Goal: Task Accomplishment & Management: Manage account settings

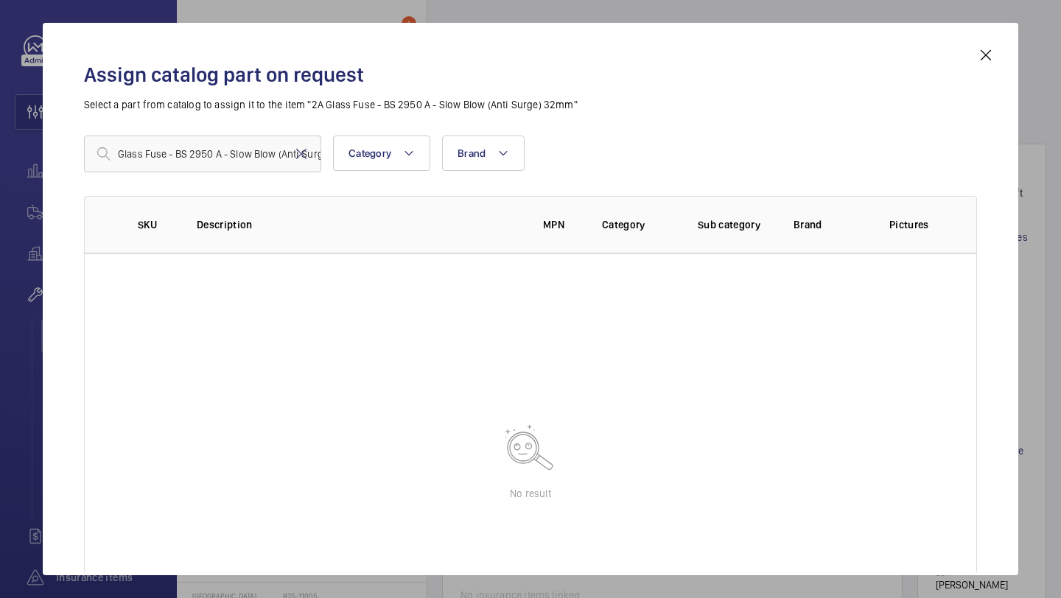
scroll to position [746, 0]
click at [272, 152] on input "Glass Fuse - BS 2950 A - Slow Blow (Anti Surge) 32mm" at bounding box center [202, 154] width 237 height 37
click at [271, 151] on input "Glass Fuse - BS 2950 A - Slow Blow (Anti Surge) 32mm" at bounding box center [202, 154] width 237 height 37
click at [297, 150] on mat-icon at bounding box center [302, 154] width 18 height 18
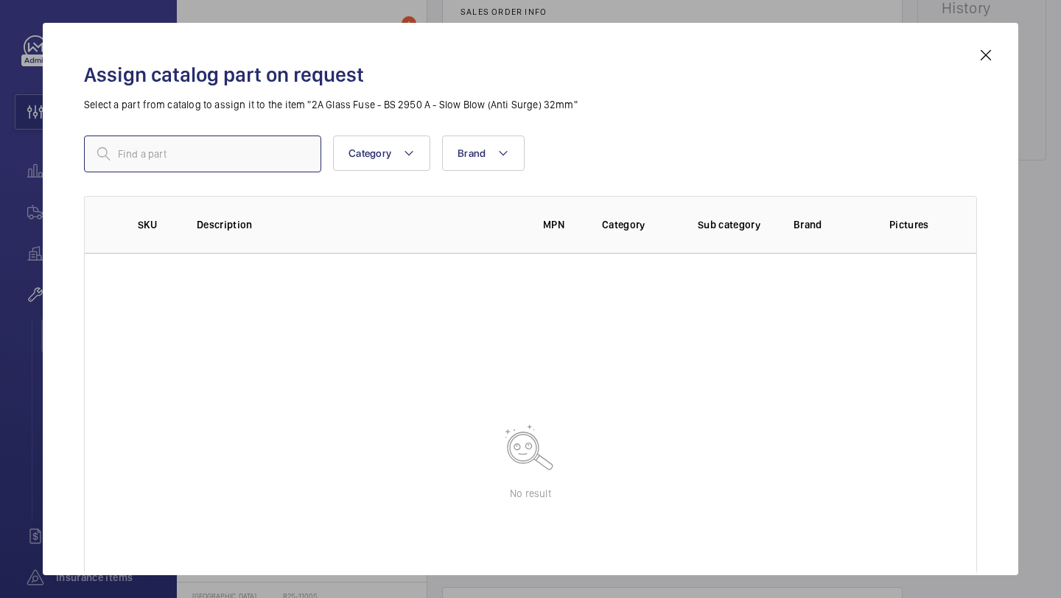
paste input "1010004"
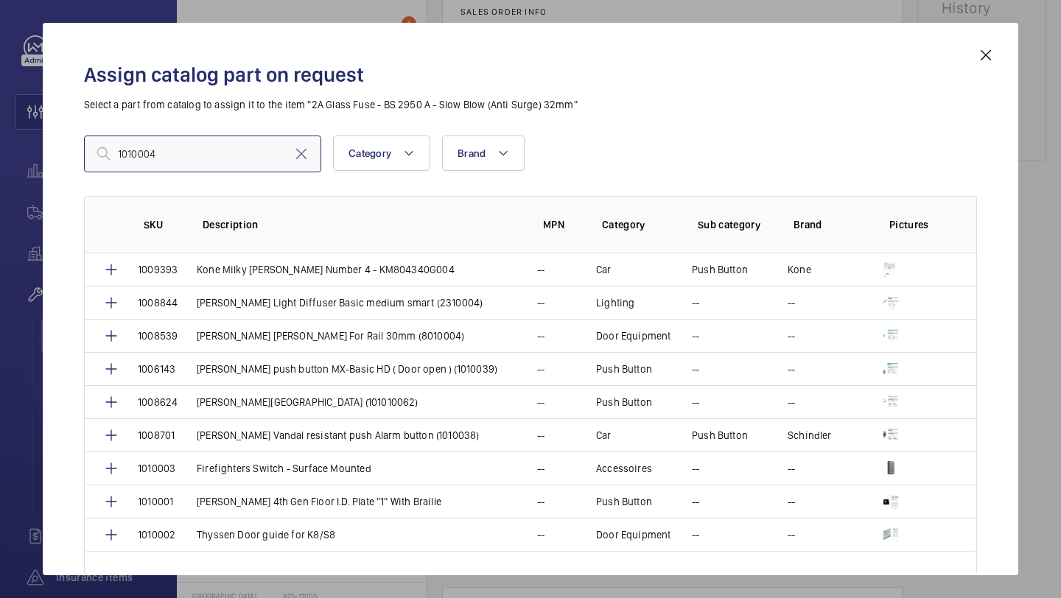
type input "1010004"
click at [201, 161] on input "1010004" at bounding box center [202, 154] width 237 height 37
click at [297, 154] on mat-icon at bounding box center [302, 154] width 18 height 18
paste input "Glass Fuse - BS 2950 A - Slow Blow (Anti Surge) 32mm"
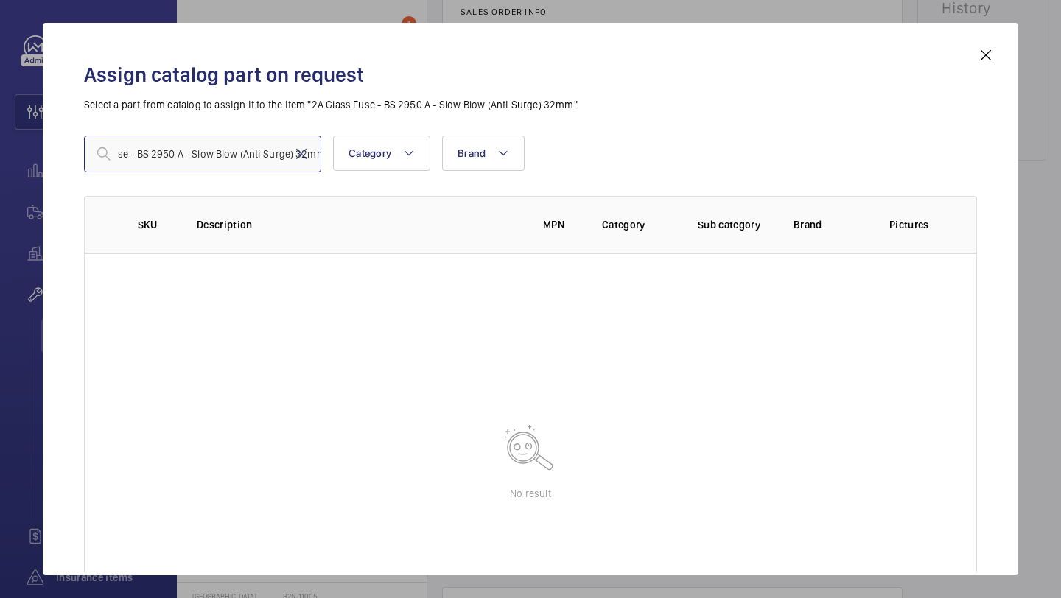
type input "Glass Fuse - BS 2950 A - Slow Blow (Anti Surge) 32mm"
click at [993, 54] on mat-icon at bounding box center [986, 55] width 18 height 18
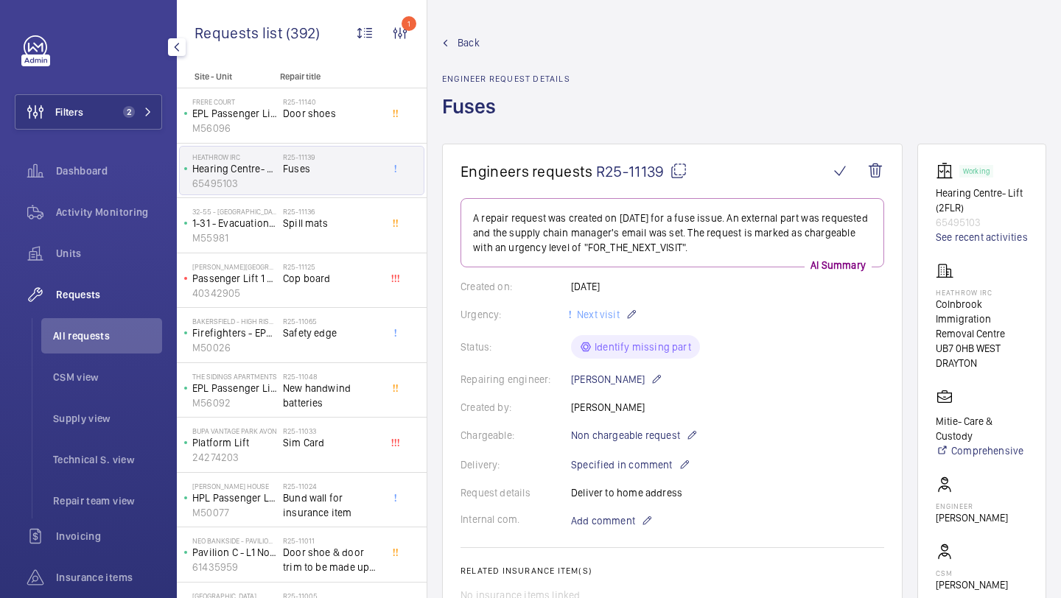
drag, startPoint x: 612, startPoint y: 174, endPoint x: 596, endPoint y: 173, distance: 16.2
click at [596, 173] on span "R25-11139" at bounding box center [641, 171] width 91 height 18
copy span "R25-11139"
type textarea "R25-11139"
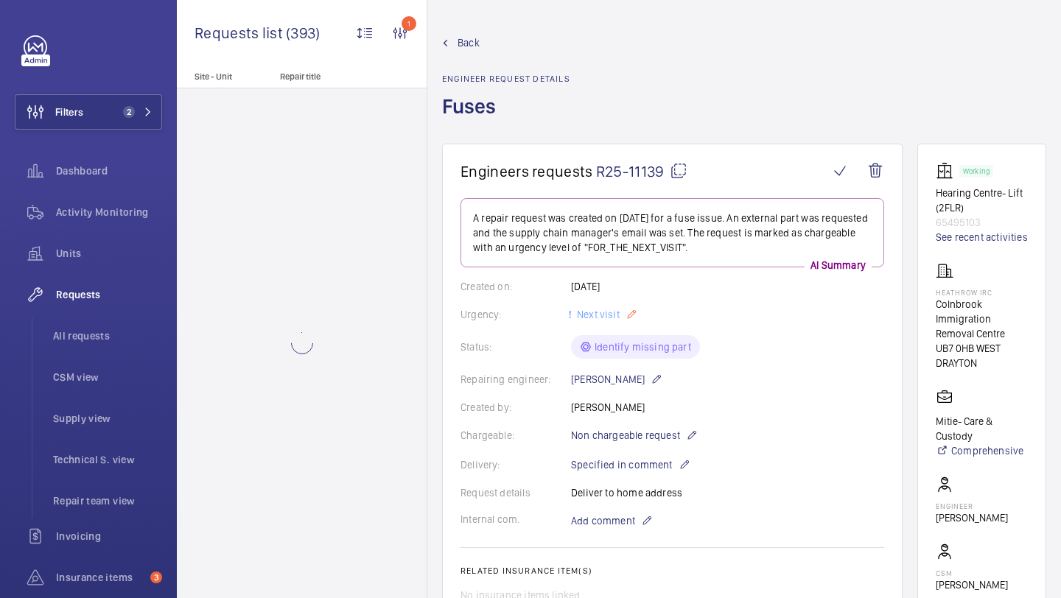
scroll to position [601, 0]
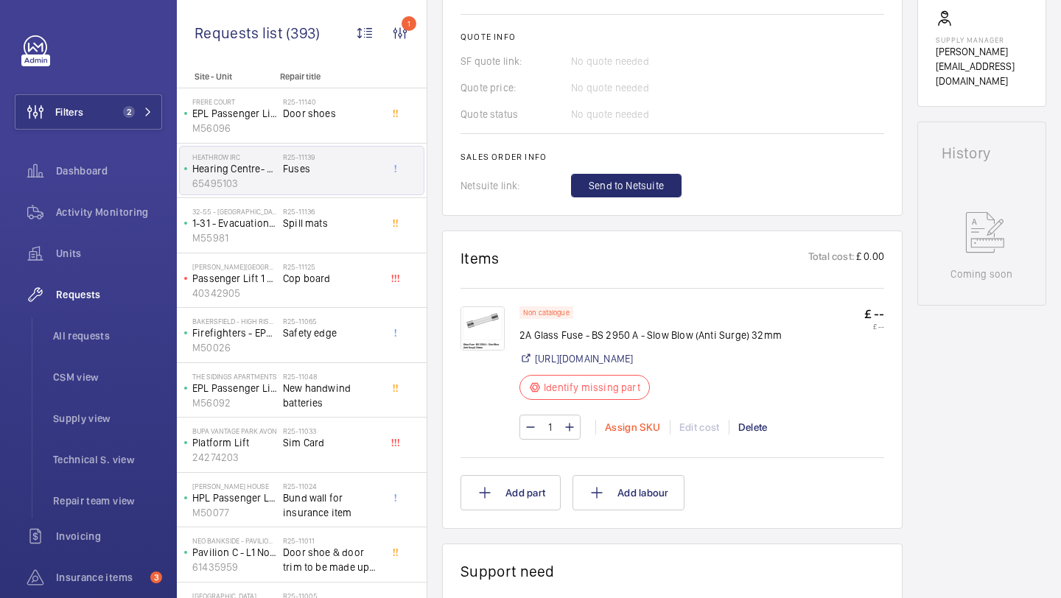
click at [632, 435] on div "Assign SKU" at bounding box center [632, 427] width 74 height 15
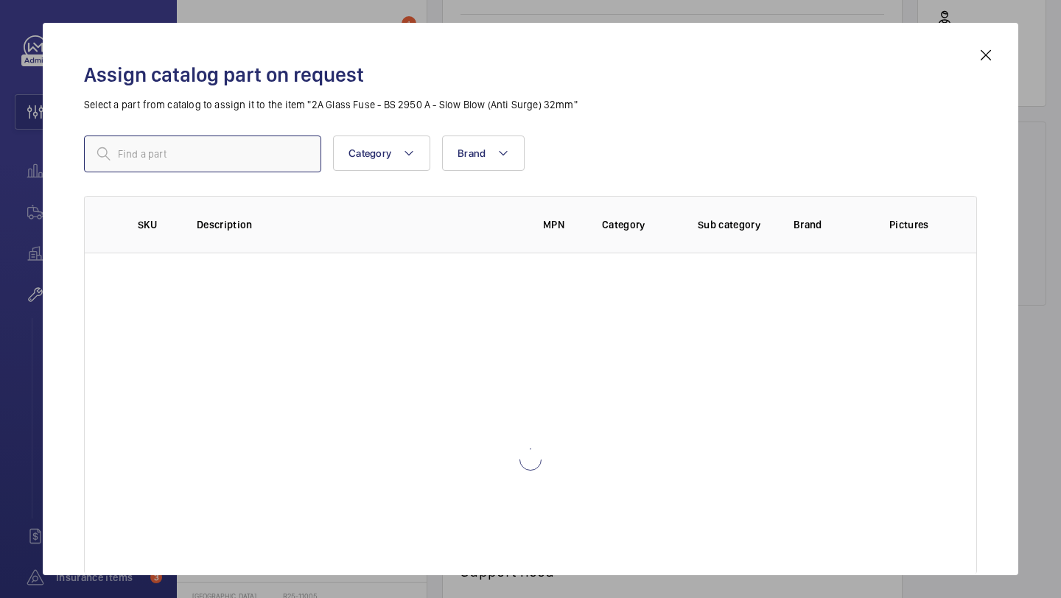
click at [216, 148] on input "text" at bounding box center [202, 154] width 237 height 37
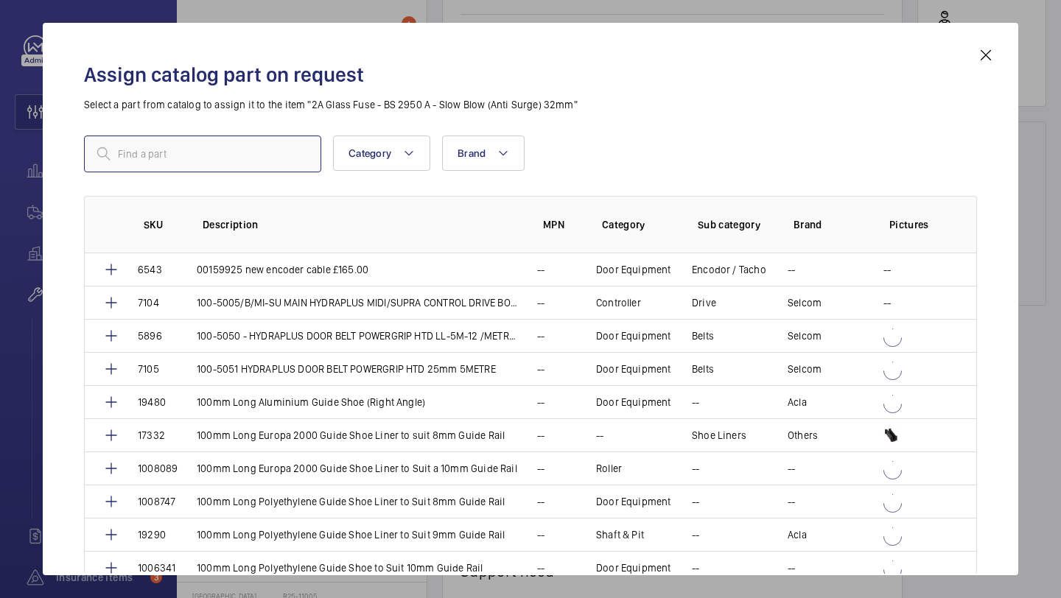
type input "Glass Fuse - BS 2950 A - Slow Blow (Anti Surge) 32mm"
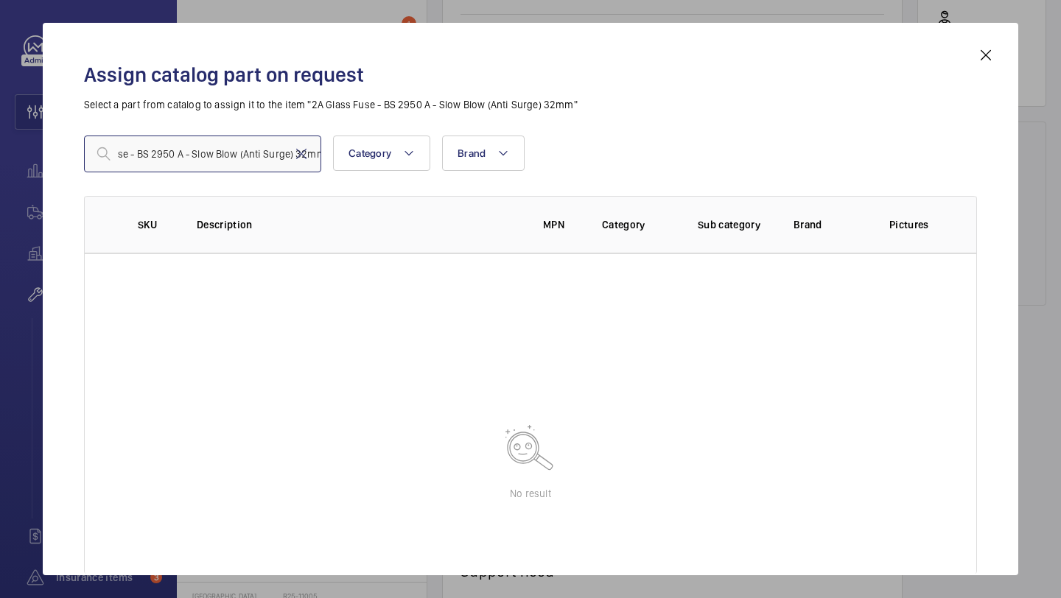
click at [268, 155] on input "Glass Fuse - BS 2950 A - Slow Blow (Anti Surge) 32mm" at bounding box center [202, 154] width 237 height 37
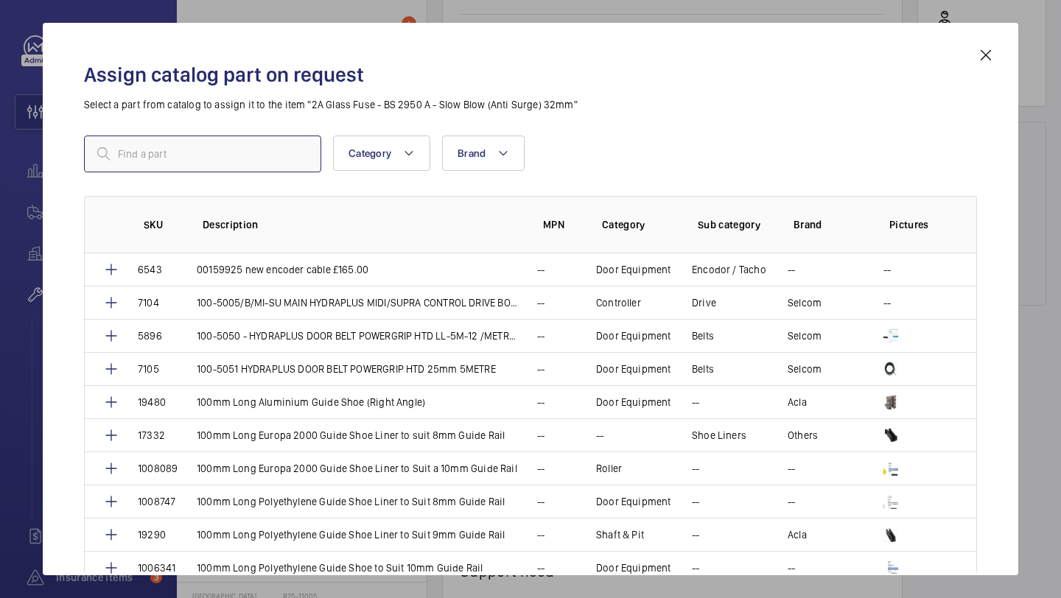
paste input "1010004"
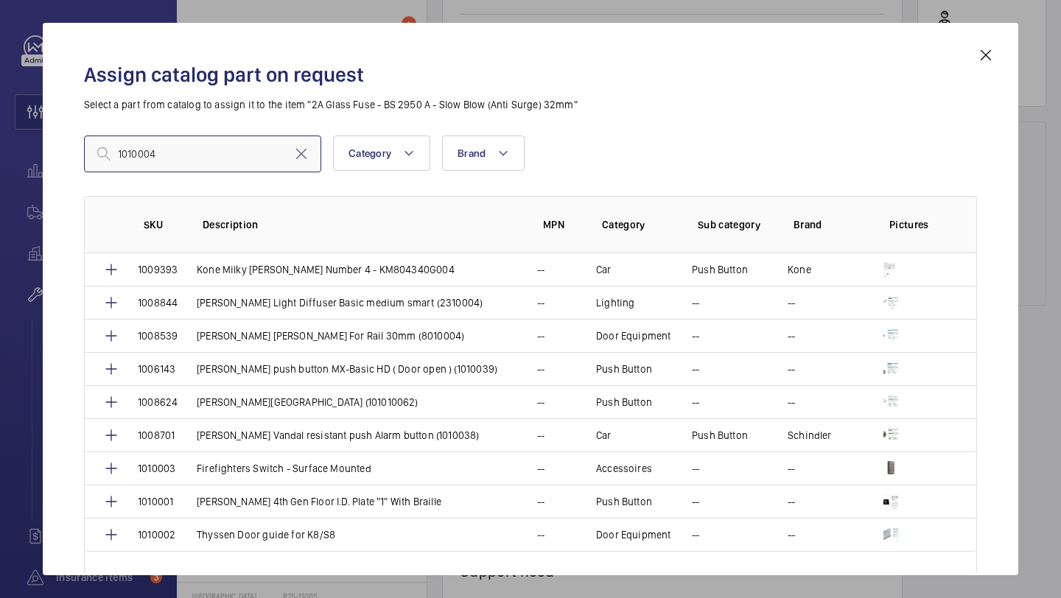
type input "1010004"
click at [999, 49] on div "Assign catalog part on request Select a part from catalog to assign it to the i…" at bounding box center [531, 299] width 976 height 553
click at [992, 52] on mat-icon at bounding box center [986, 55] width 18 height 18
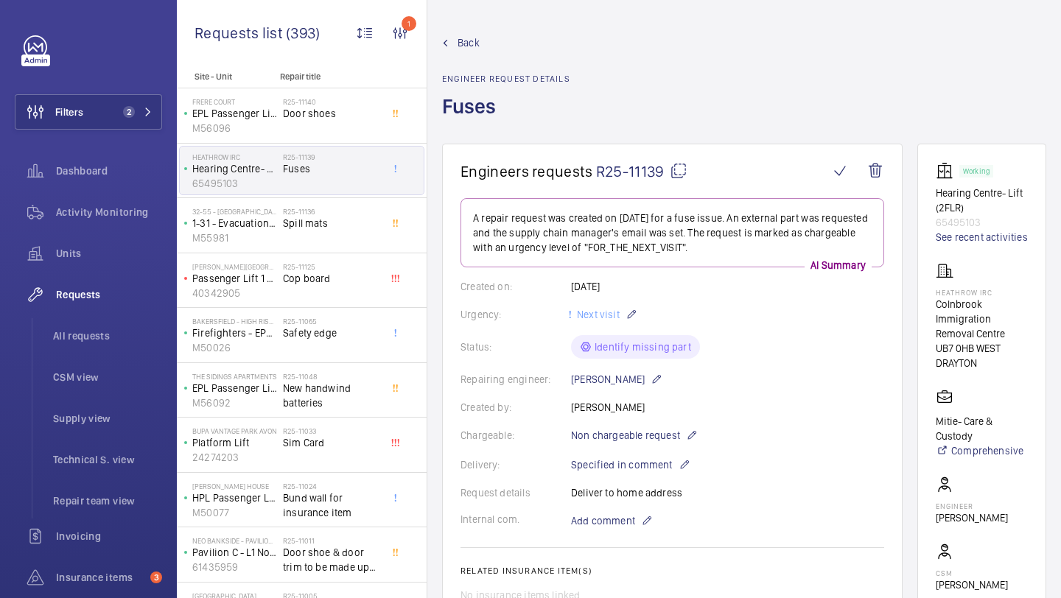
drag, startPoint x: 670, startPoint y: 175, endPoint x: 629, endPoint y: 176, distance: 40.6
click at [629, 176] on span "R25-11139" at bounding box center [641, 171] width 91 height 18
drag, startPoint x: 662, startPoint y: 175, endPoint x: 595, endPoint y: 175, distance: 67.1
click at [596, 175] on span "R25-11139" at bounding box center [641, 171] width 91 height 18
copy span "R25-11139"
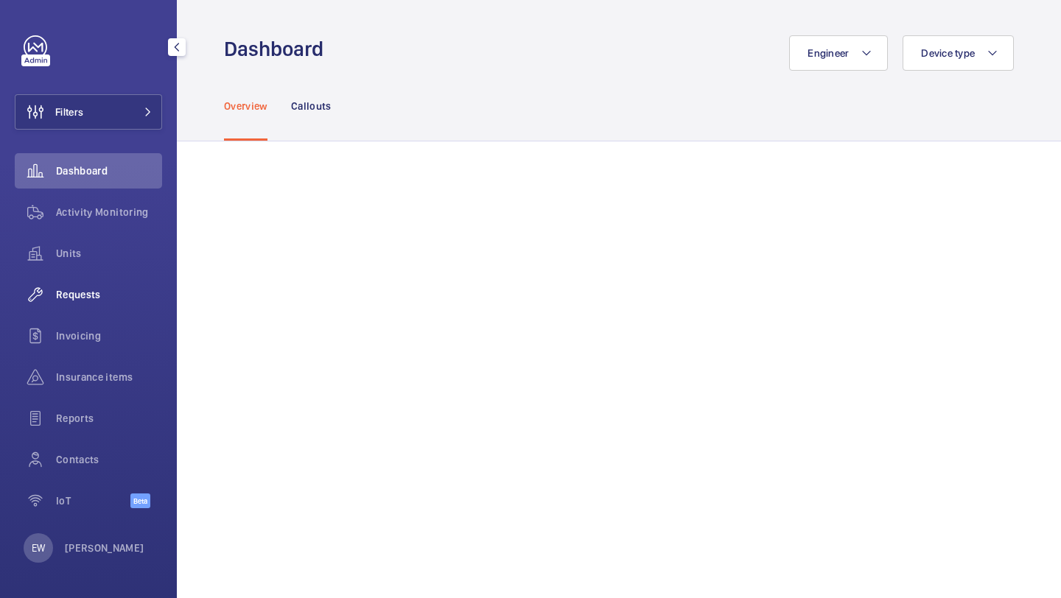
click at [84, 304] on div "Requests" at bounding box center [88, 294] width 147 height 35
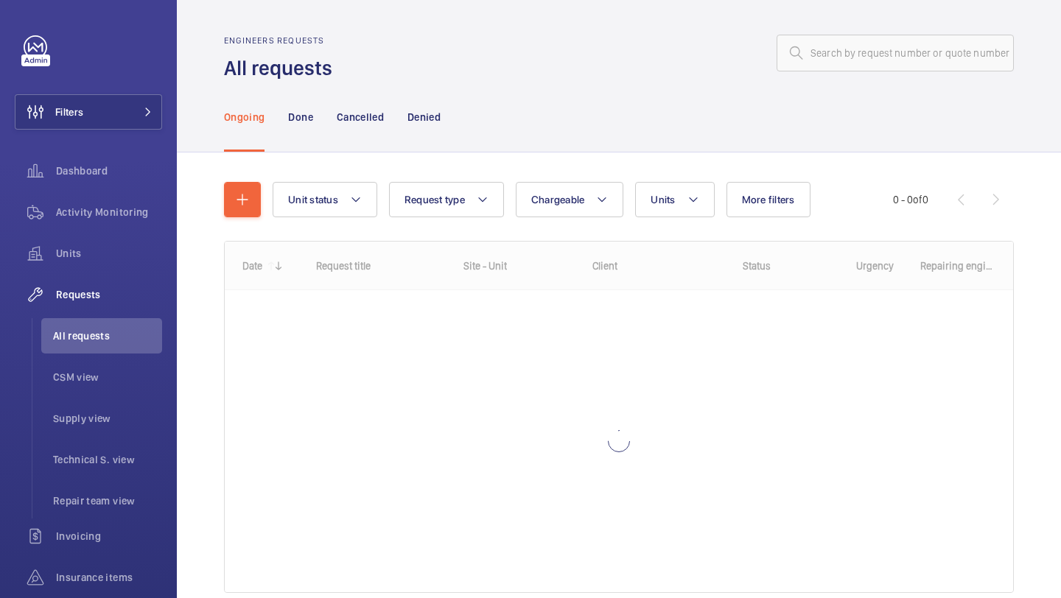
click at [873, 80] on div "Engineers requests All requests" at bounding box center [619, 58] width 790 height 46
click at [872, 50] on input "text" at bounding box center [895, 53] width 237 height 37
paste input "R25-11139"
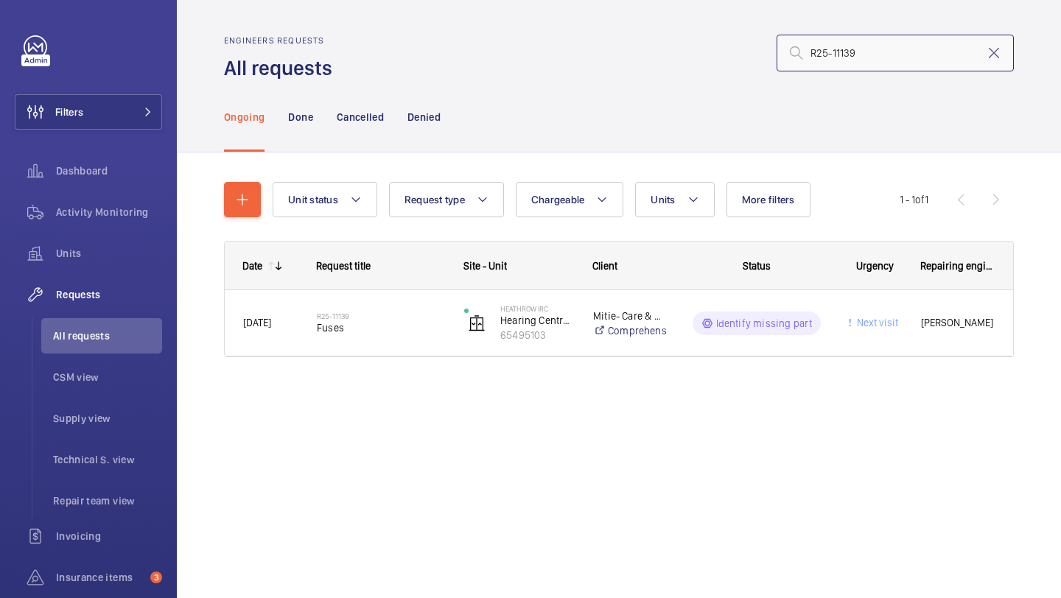
type input "R25-11139"
click at [413, 287] on div "Request title" at bounding box center [371, 265] width 147 height 47
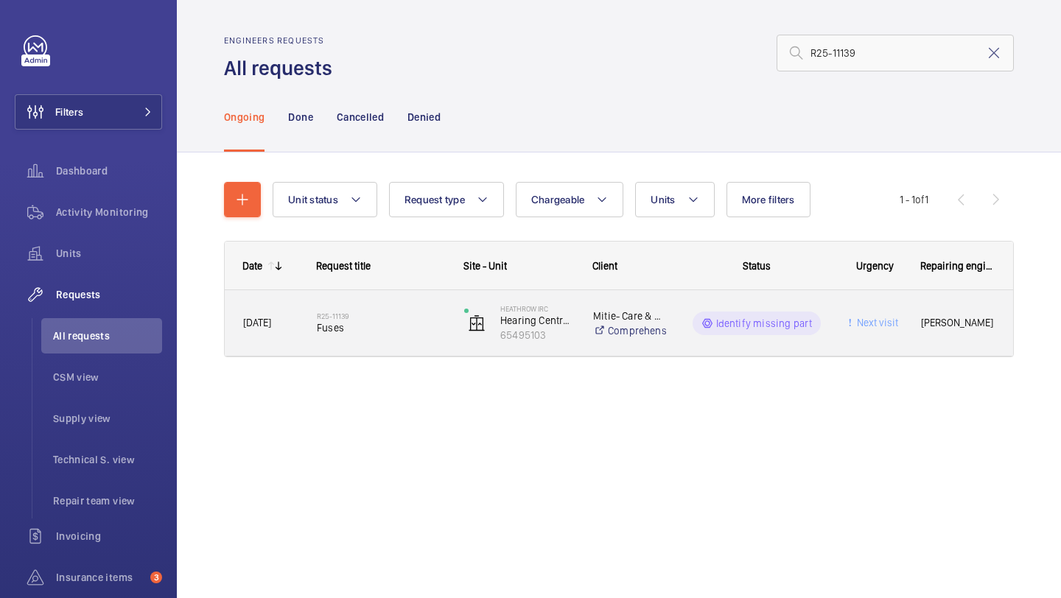
click at [408, 301] on div "R25-11139 Fuses" at bounding box center [372, 323] width 146 height 66
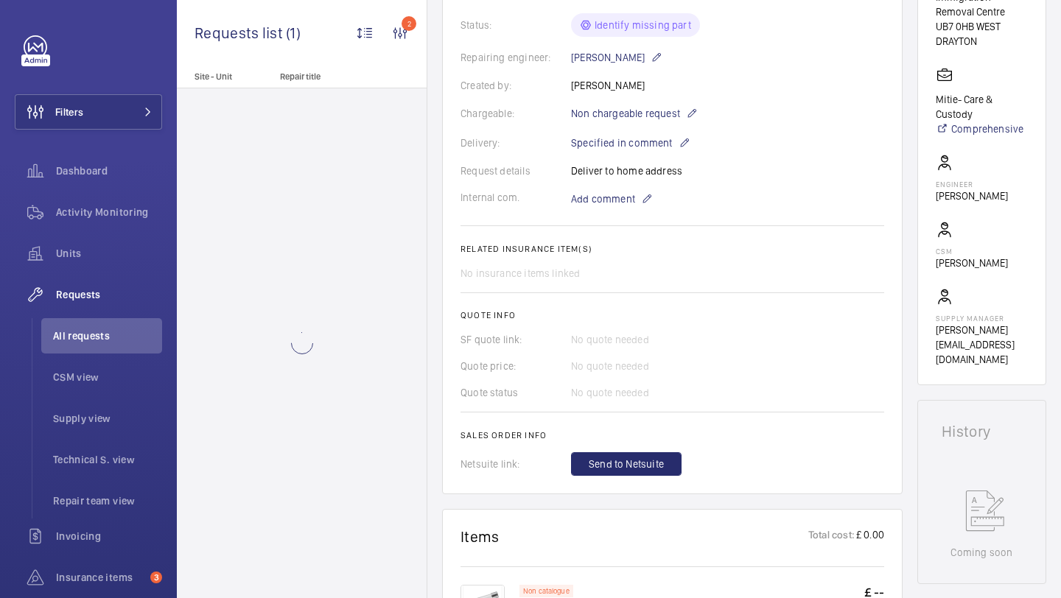
scroll to position [540, 0]
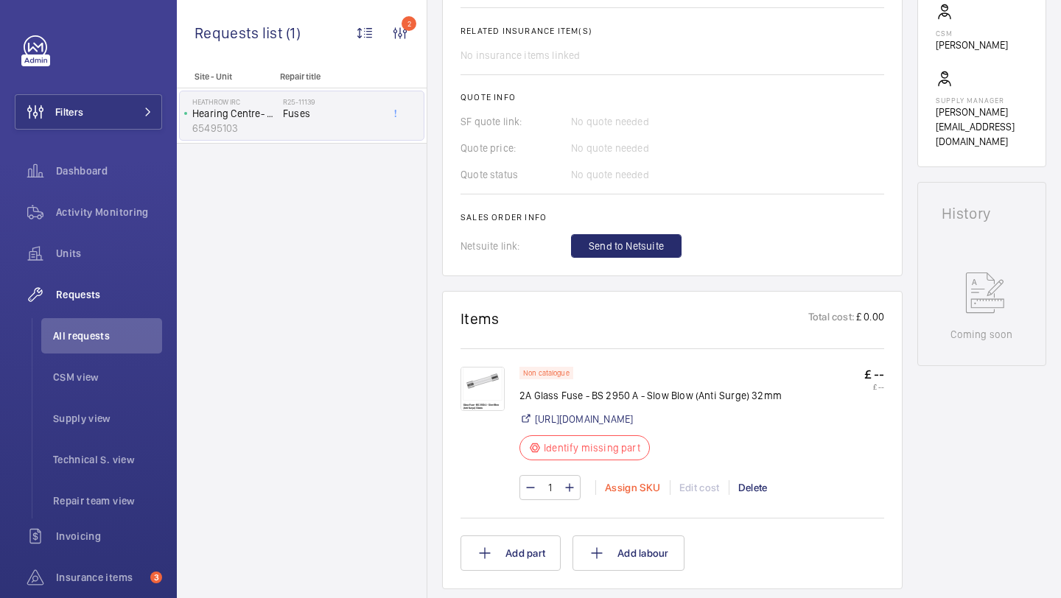
click at [598, 495] on div "Assign SKU" at bounding box center [632, 487] width 74 height 15
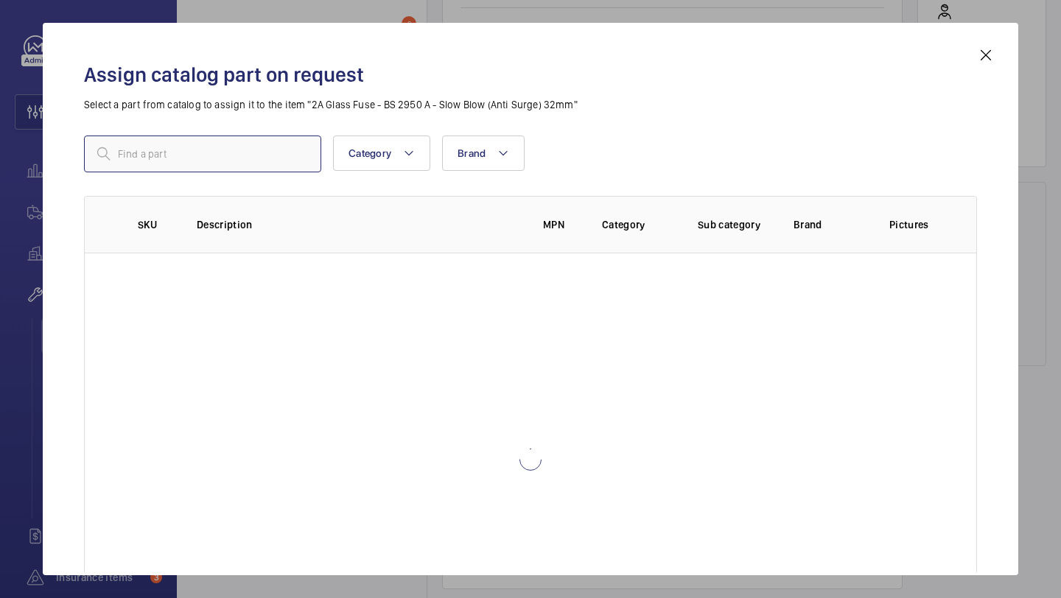
click at [279, 152] on input "text" at bounding box center [202, 154] width 237 height 37
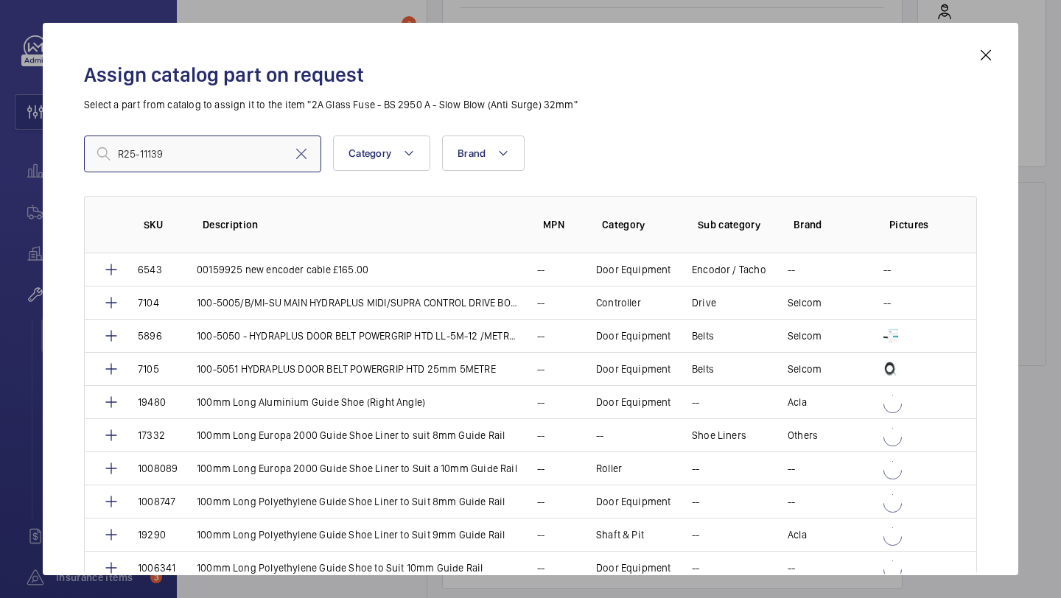
click at [278, 151] on input "R25-11139" at bounding box center [202, 154] width 237 height 37
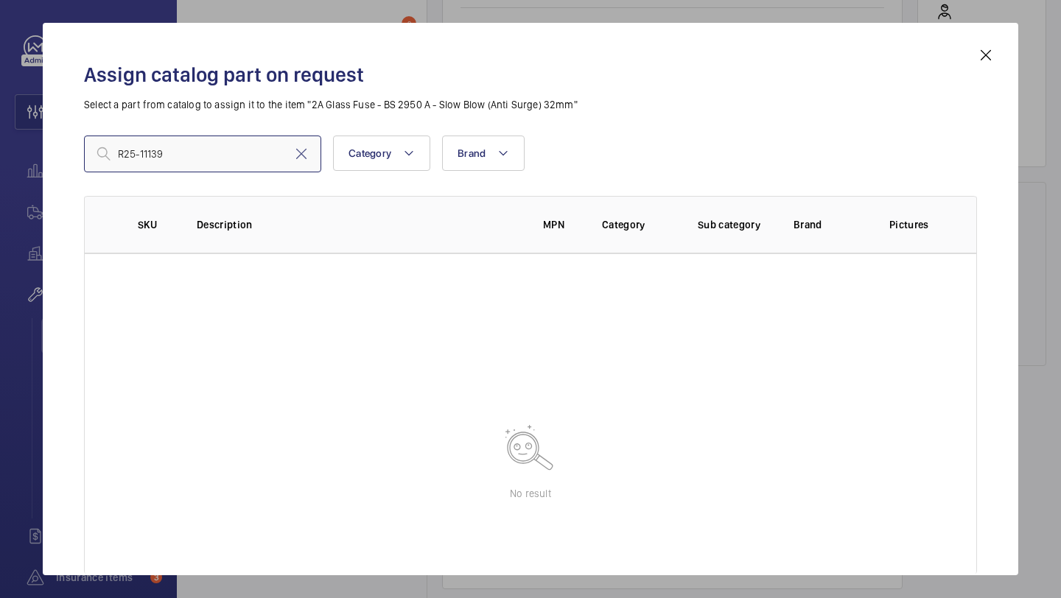
click at [278, 151] on input "R25-11139" at bounding box center [202, 154] width 237 height 37
type input "\"
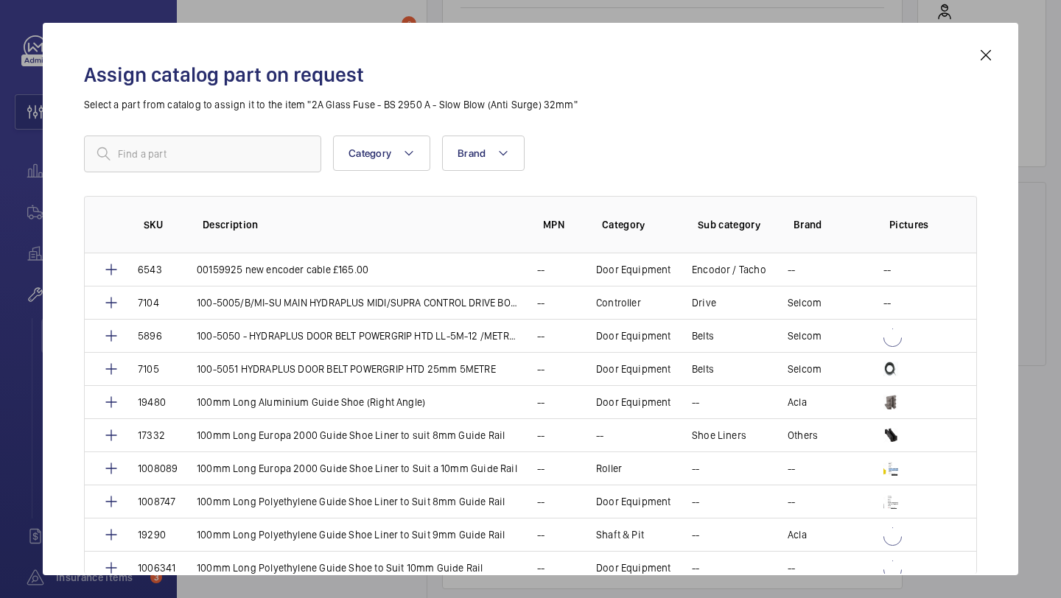
drag, startPoint x: 982, startPoint y: 53, endPoint x: 958, endPoint y: 65, distance: 26.4
click at [982, 53] on mat-icon at bounding box center [986, 55] width 18 height 18
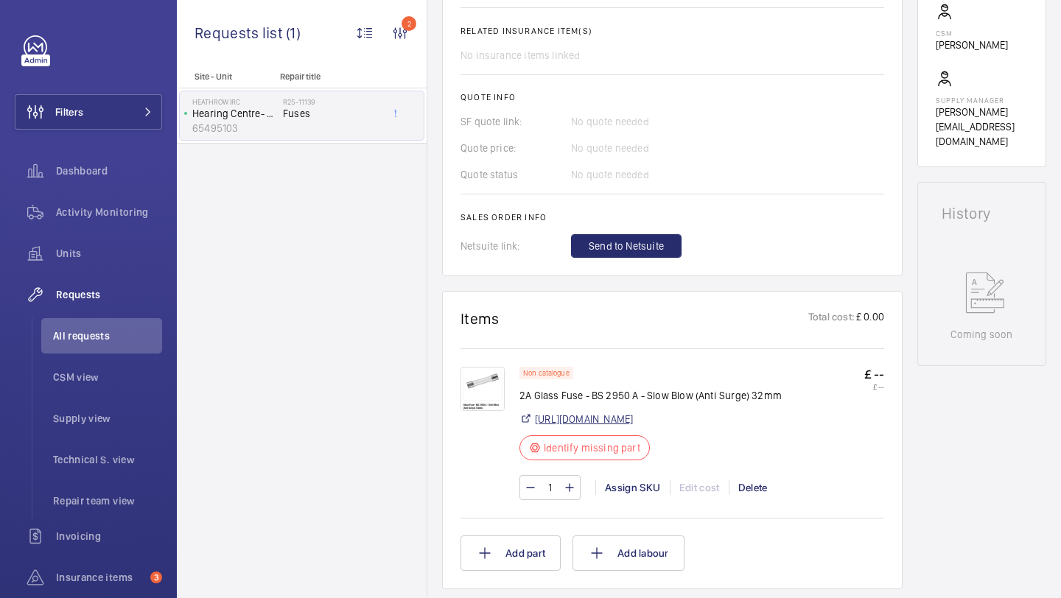
click at [633, 427] on link "https://www.elevatorequipment.co.uk/?pi=790600&i=790600&f=0&p=1&s=&Code=FAS500&…" at bounding box center [584, 419] width 98 height 15
click at [633, 495] on div "Assign SKU" at bounding box center [632, 487] width 74 height 15
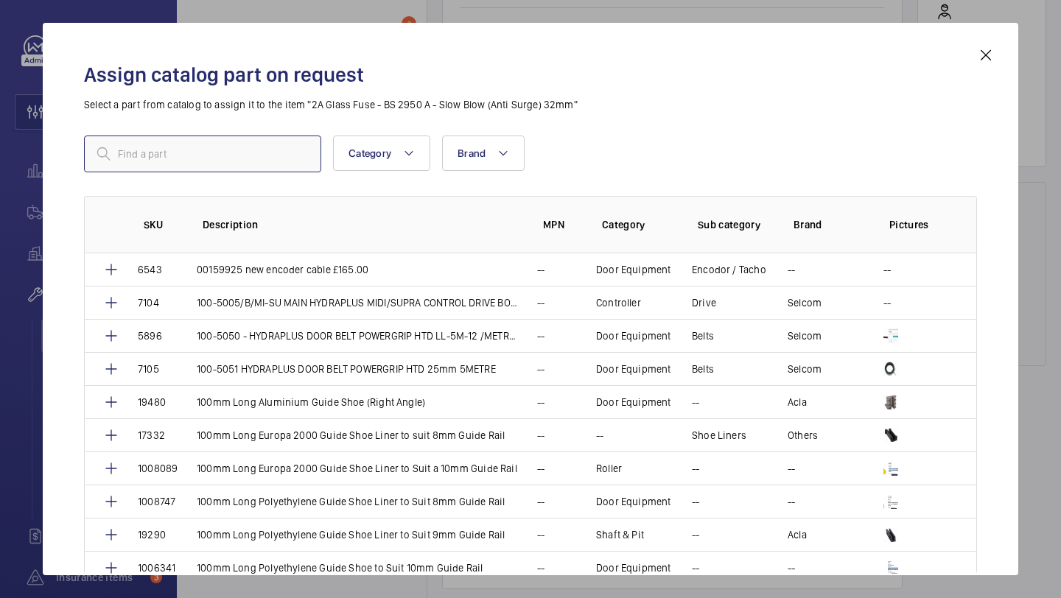
click at [292, 153] on input "text" at bounding box center [202, 154] width 237 height 37
paste input "Glass Fuse - BS 2950 A - Slow Blow (Anti Surge) 32mm"
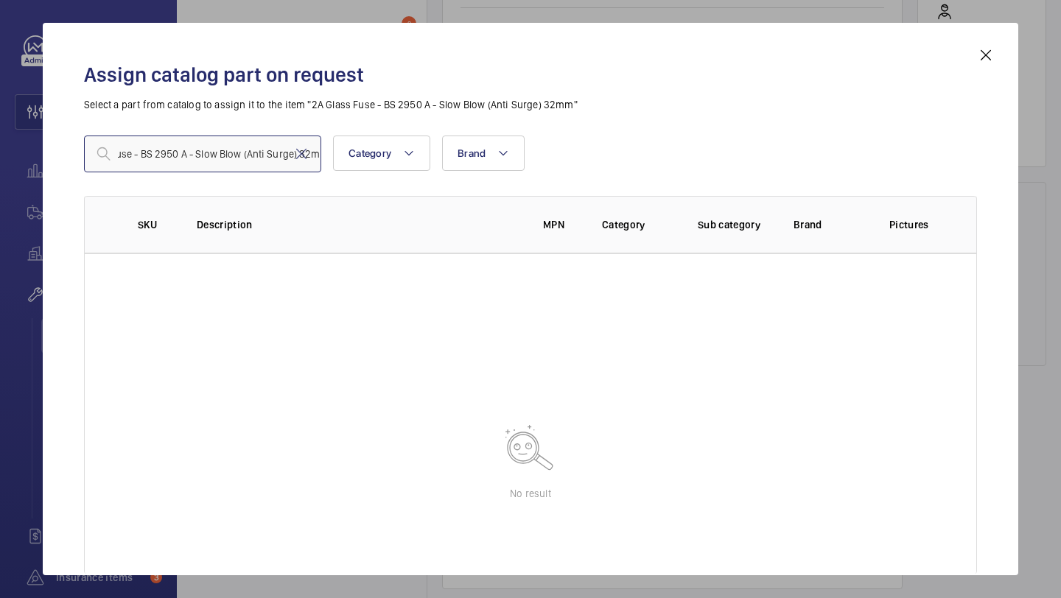
scroll to position [0, 30]
type input "Glass Fuse - BS 2950 A - Slow Blow (Anti Surge) 32m"
click at [303, 152] on mat-icon at bounding box center [302, 154] width 18 height 18
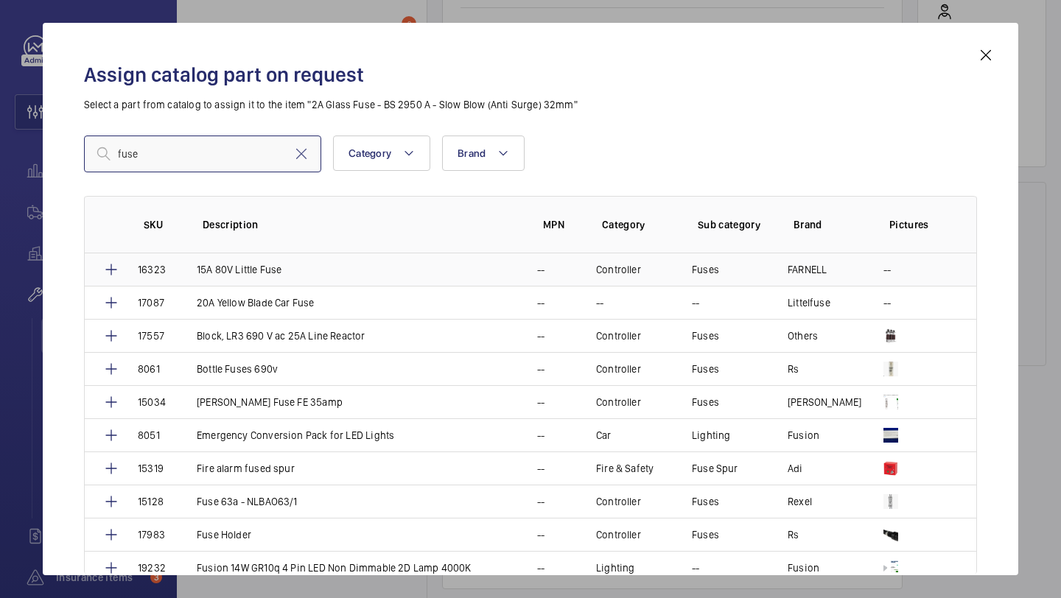
type input "fuse"
click at [132, 268] on td "16323" at bounding box center [149, 270] width 59 height 32
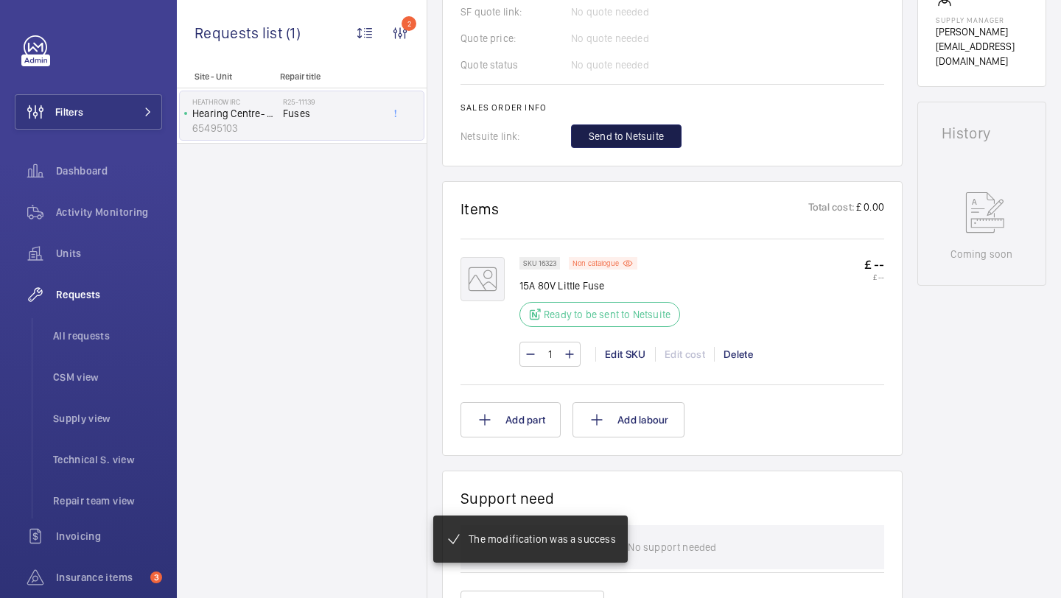
click at [639, 148] on button "Send to Netsuite" at bounding box center [626, 137] width 111 height 24
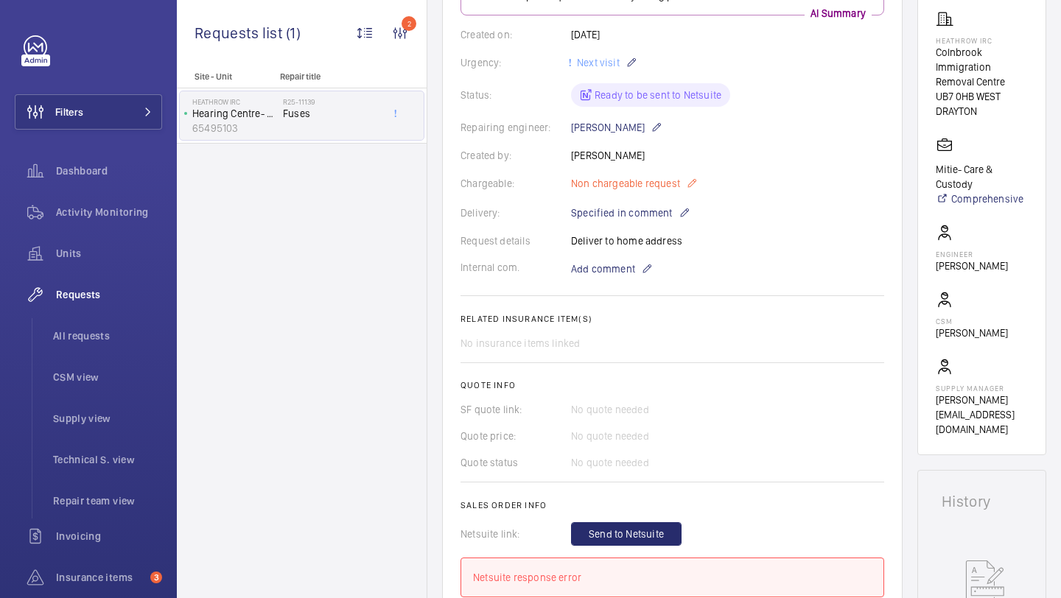
scroll to position [364, 0]
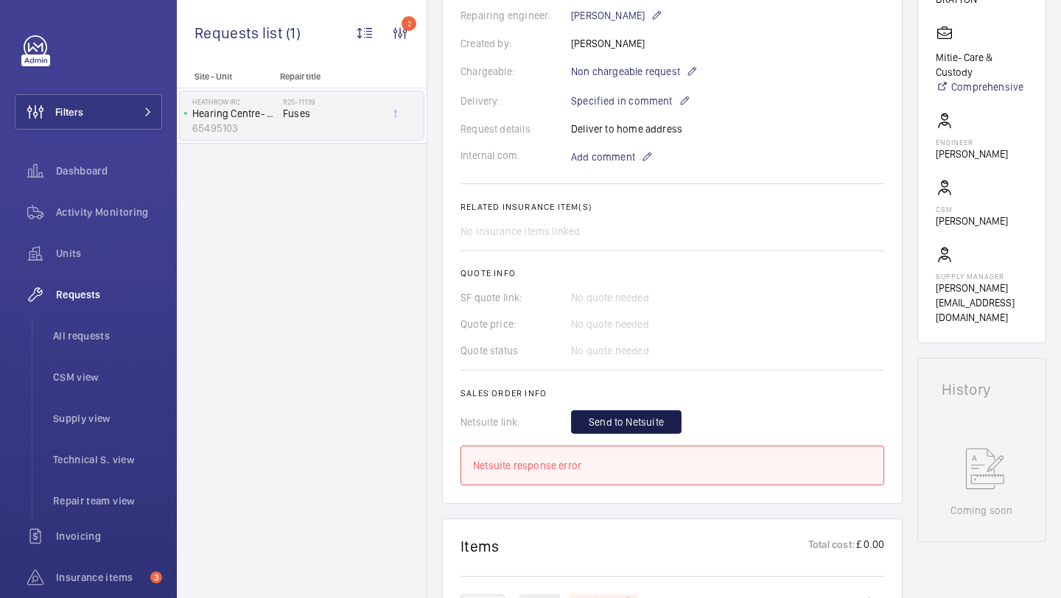
click at [640, 419] on span "Send to Netsuite" at bounding box center [626, 422] width 75 height 15
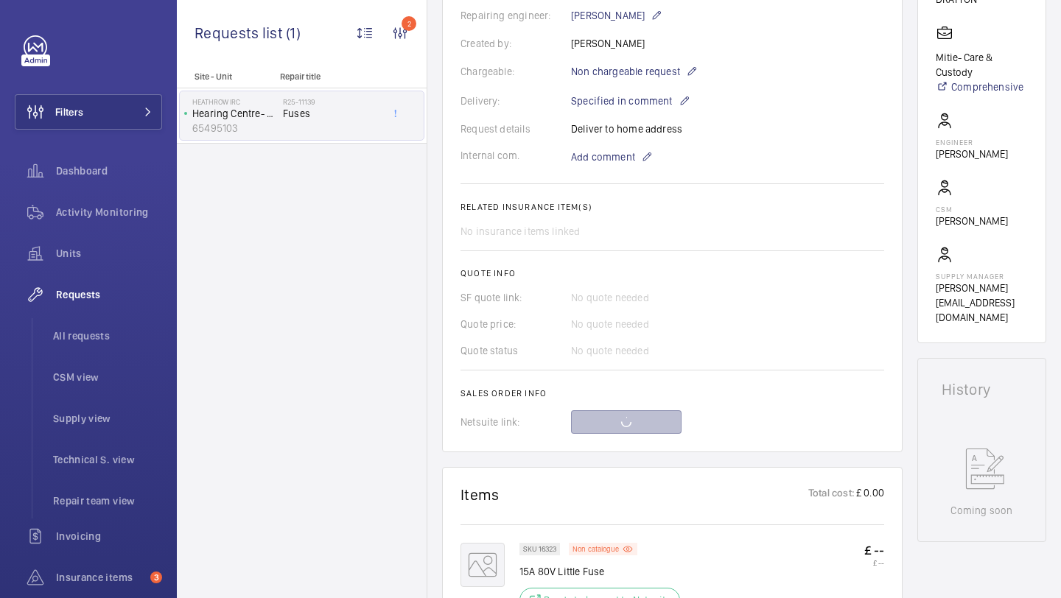
scroll to position [425, 0]
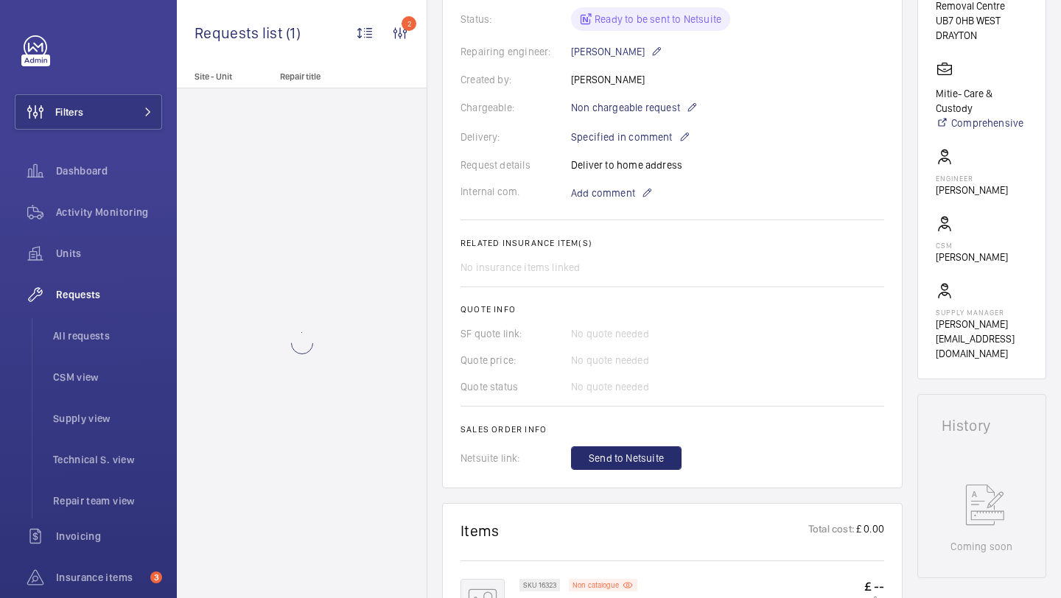
scroll to position [391, 0]
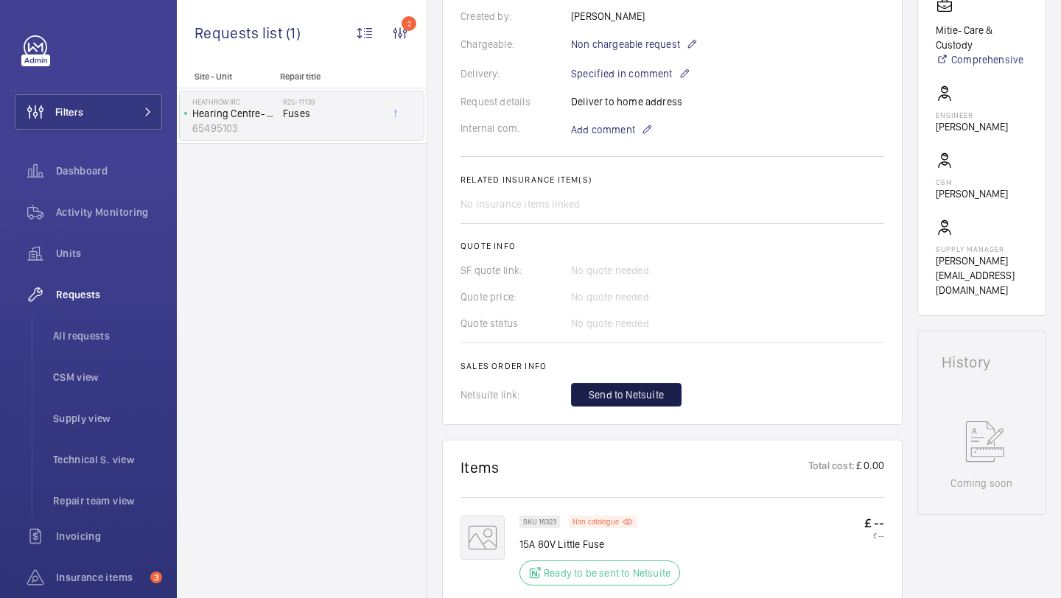
click at [630, 390] on span "Send to Netsuite" at bounding box center [626, 395] width 75 height 15
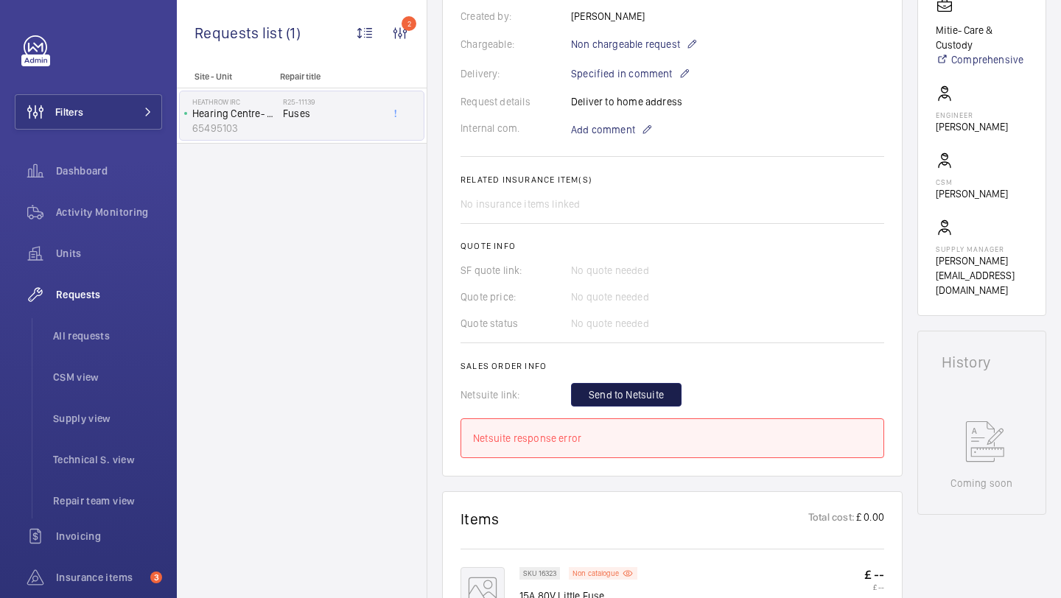
click at [610, 385] on button "Send to Netsuite" at bounding box center [626, 395] width 111 height 24
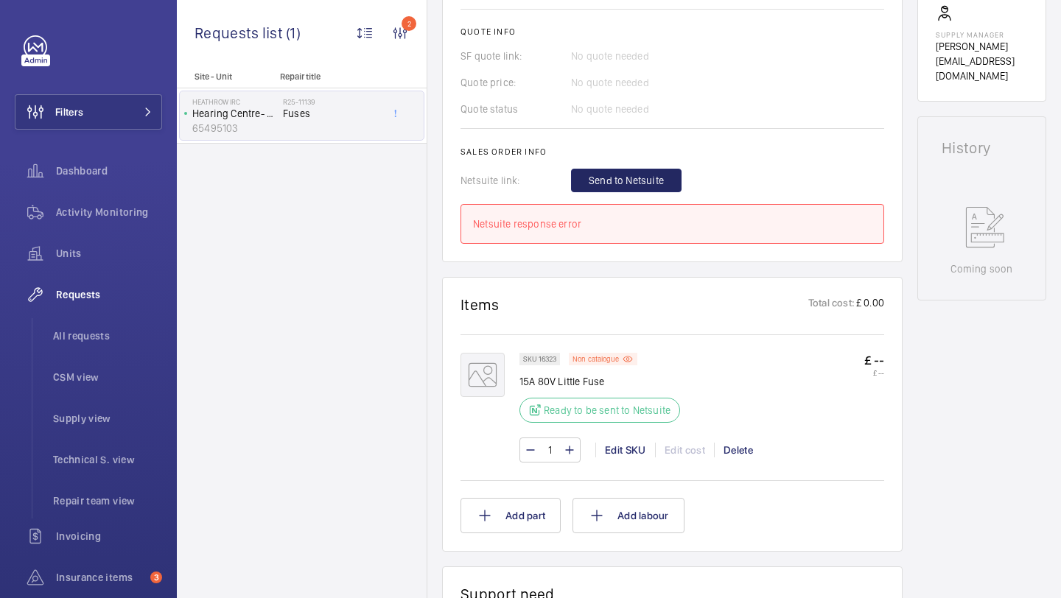
scroll to position [518, 0]
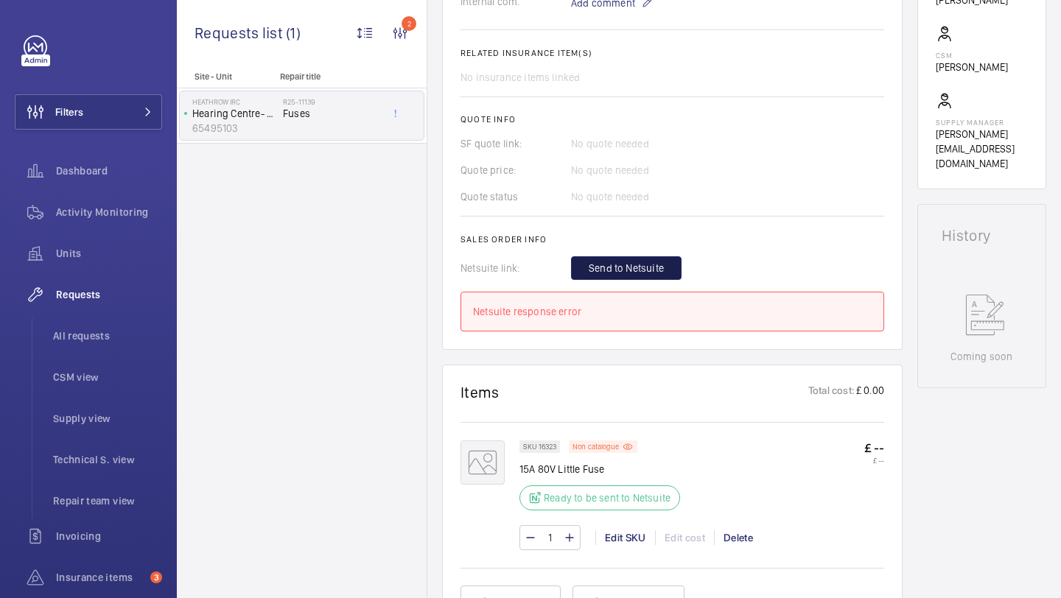
click at [632, 276] on span "Send to Netsuite" at bounding box center [626, 268] width 75 height 15
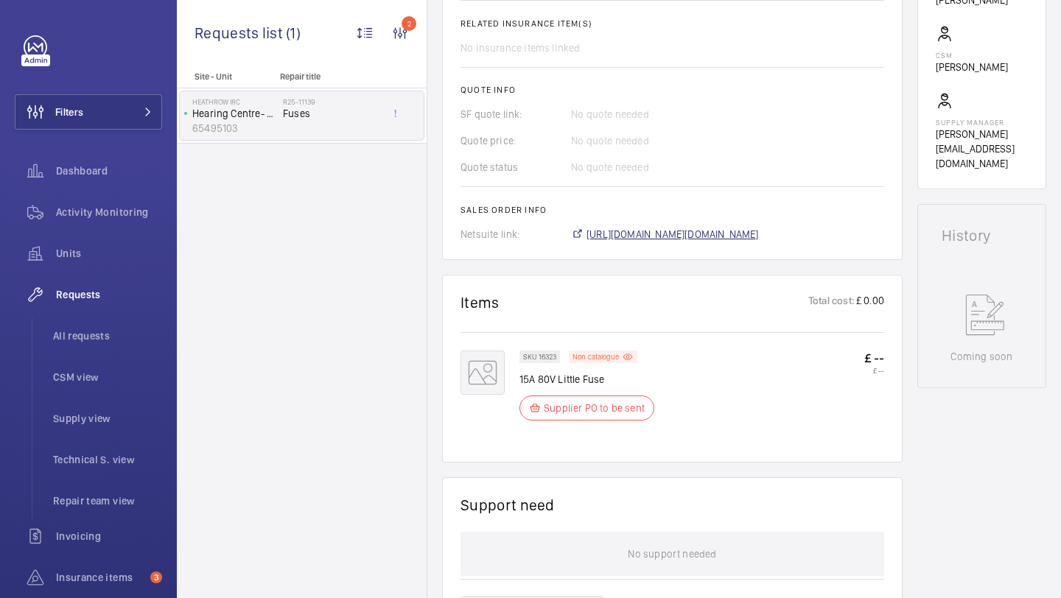
click at [640, 230] on span "[URL][DOMAIN_NAME][DOMAIN_NAME]" at bounding box center [673, 234] width 172 height 15
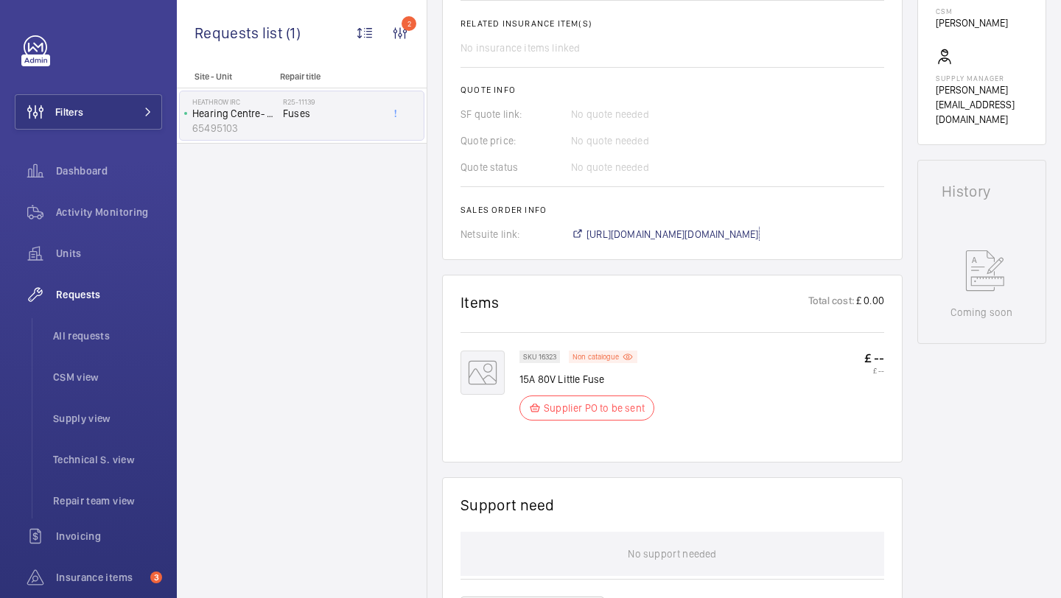
scroll to position [0, 0]
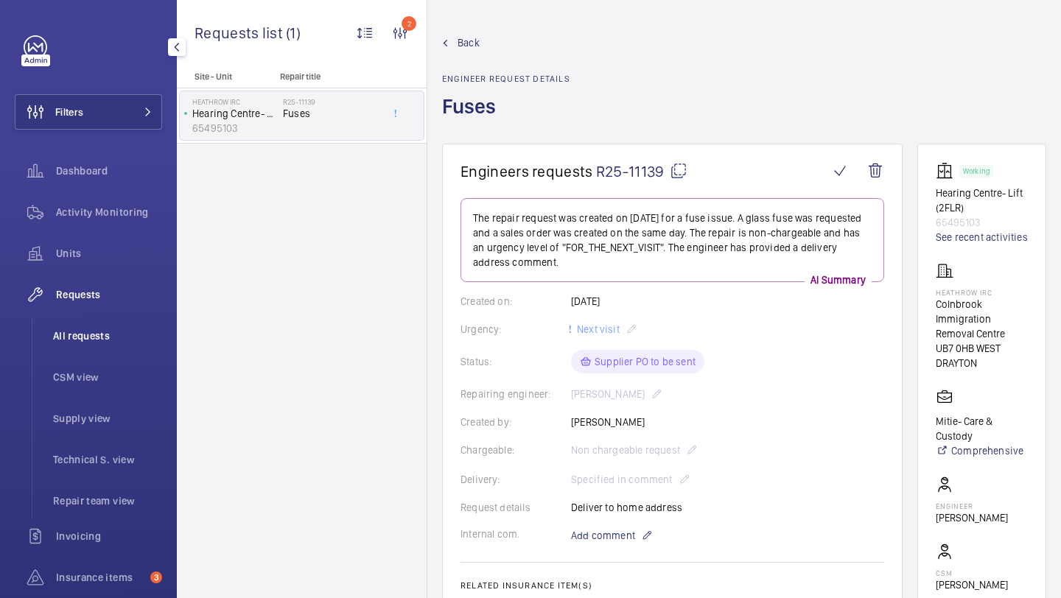
click at [93, 337] on span "All requests" at bounding box center [107, 336] width 109 height 15
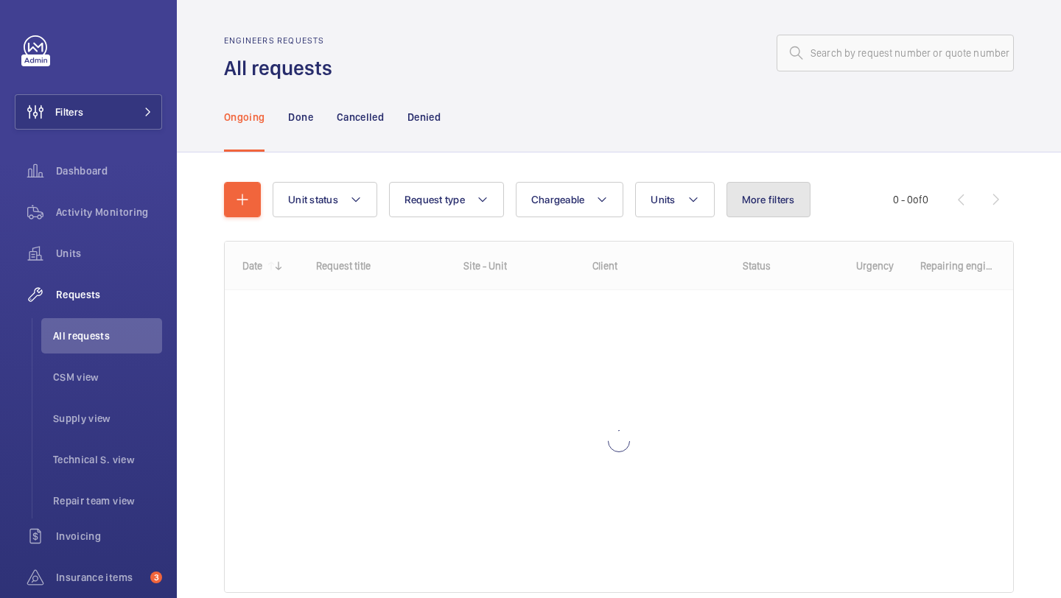
click at [762, 191] on button "More filters" at bounding box center [769, 199] width 84 height 35
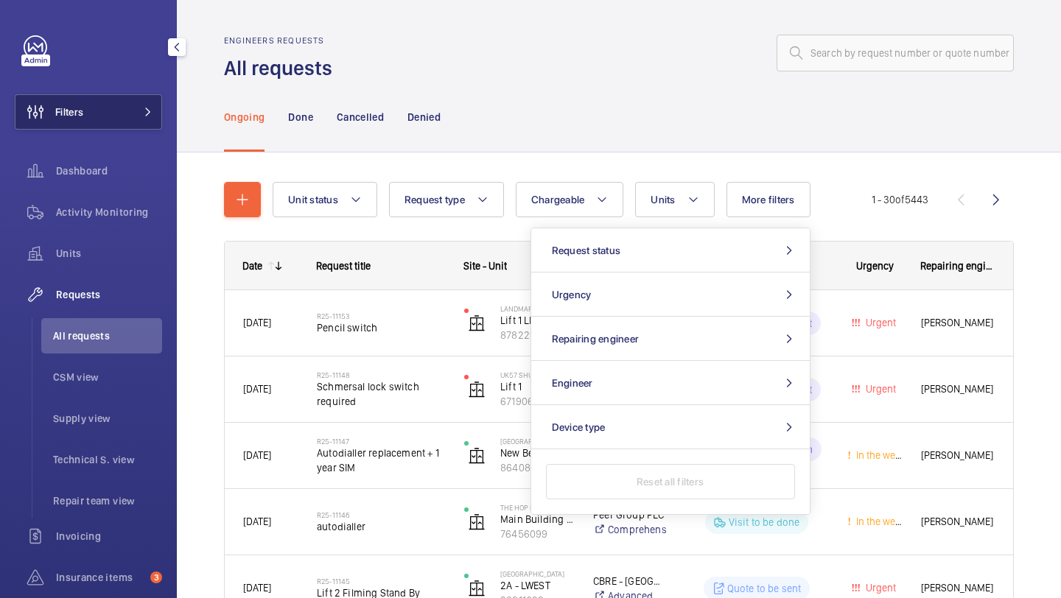
click at [108, 127] on button "Filters" at bounding box center [88, 111] width 147 height 35
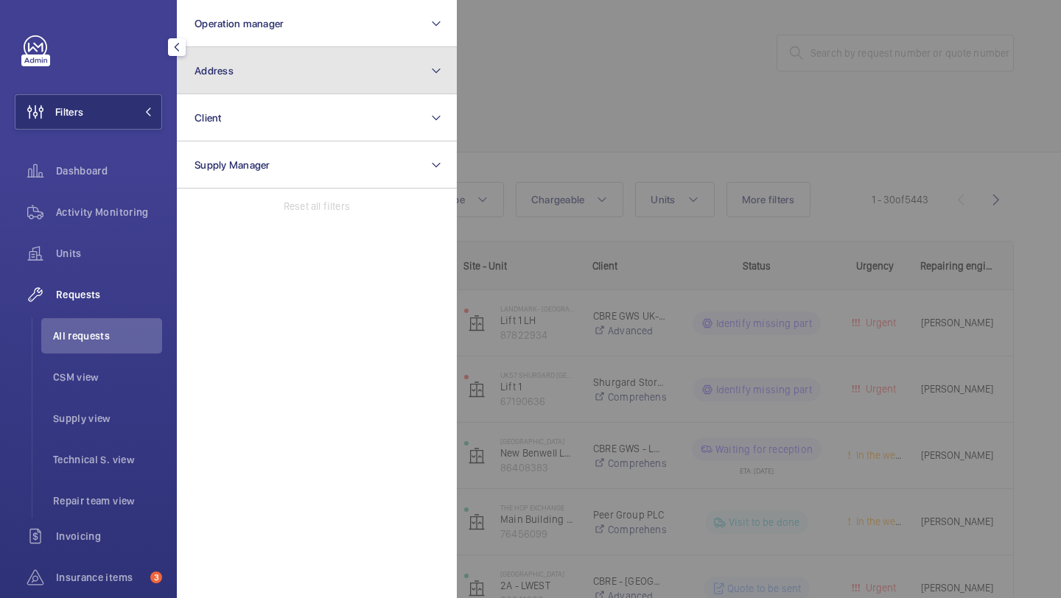
click at [233, 49] on button "Address" at bounding box center [317, 70] width 280 height 47
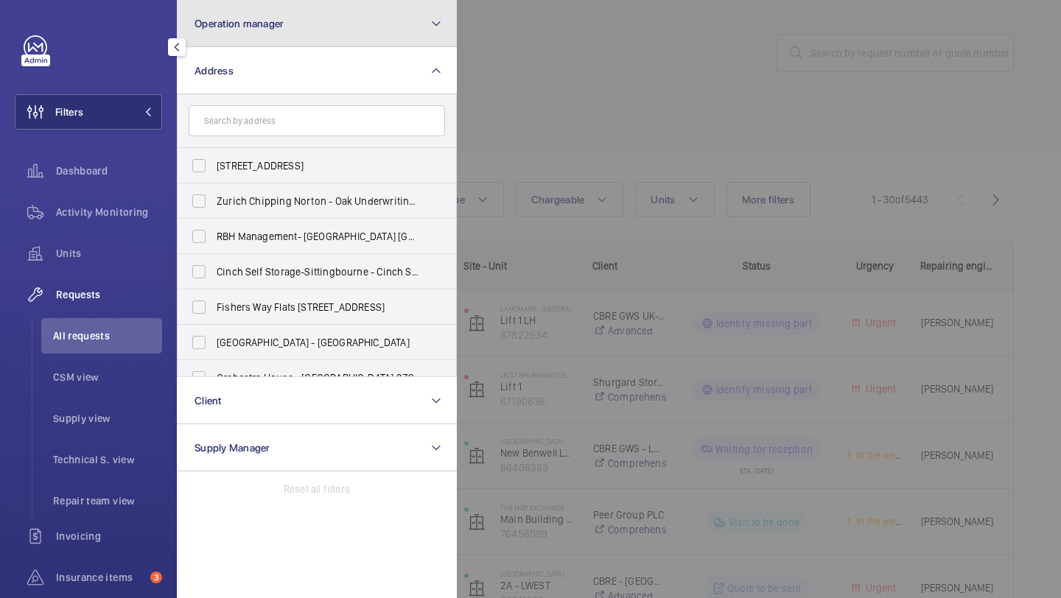
click at [234, 35] on button "Operation manager" at bounding box center [317, 23] width 280 height 47
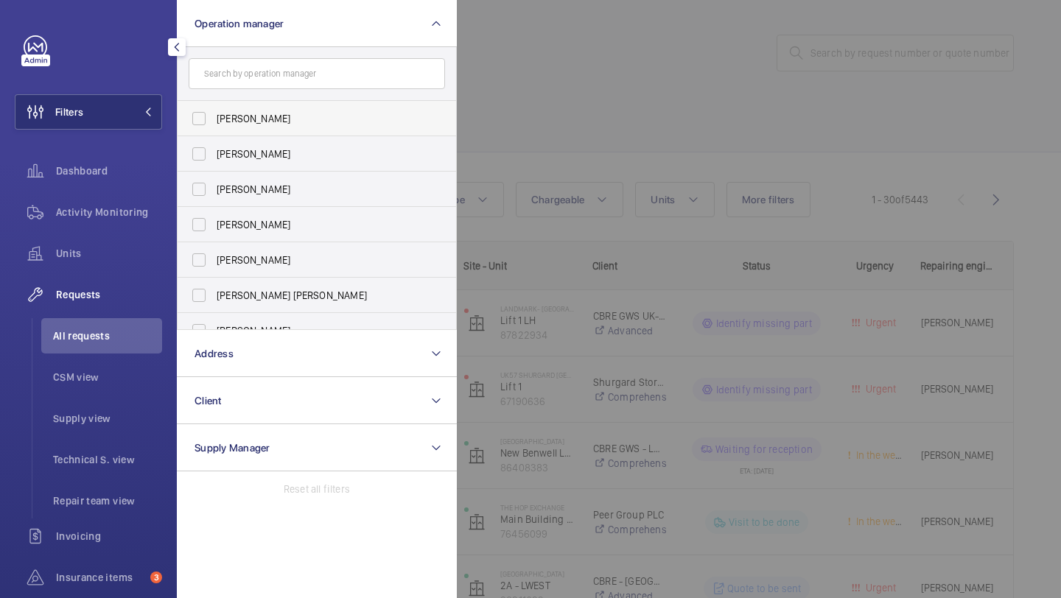
click at [258, 127] on label "[PERSON_NAME]" at bounding box center [306, 118] width 256 height 35
click at [214, 127] on input "[PERSON_NAME]" at bounding box center [198, 118] width 29 height 29
checkbox input "true"
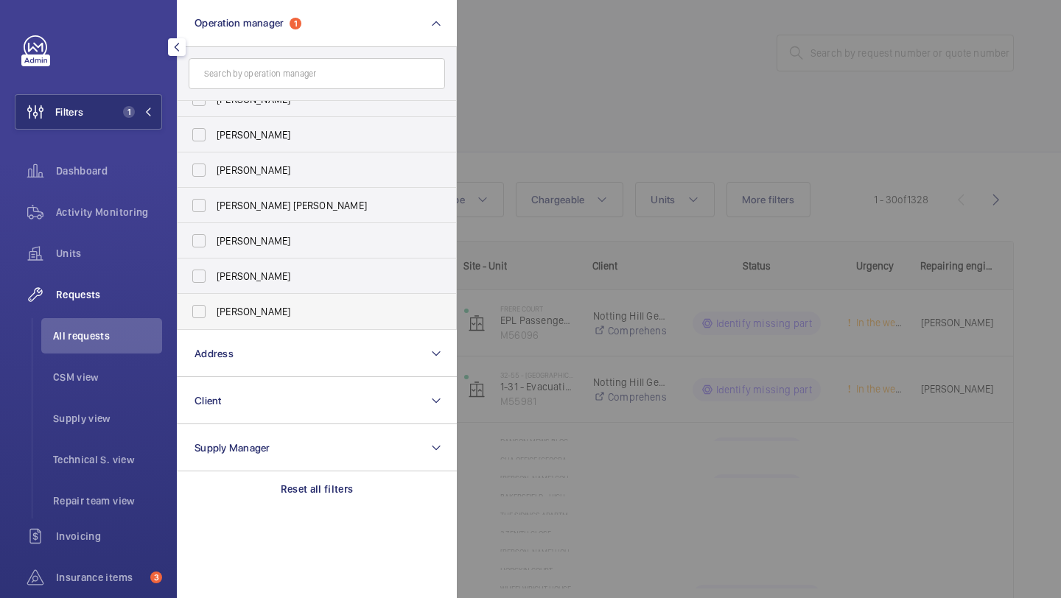
click at [259, 309] on span "[PERSON_NAME]" at bounding box center [318, 311] width 203 height 15
click at [214, 309] on input "[PERSON_NAME]" at bounding box center [198, 311] width 29 height 29
checkbox input "true"
click at [637, 179] on div at bounding box center [987, 299] width 1061 height 598
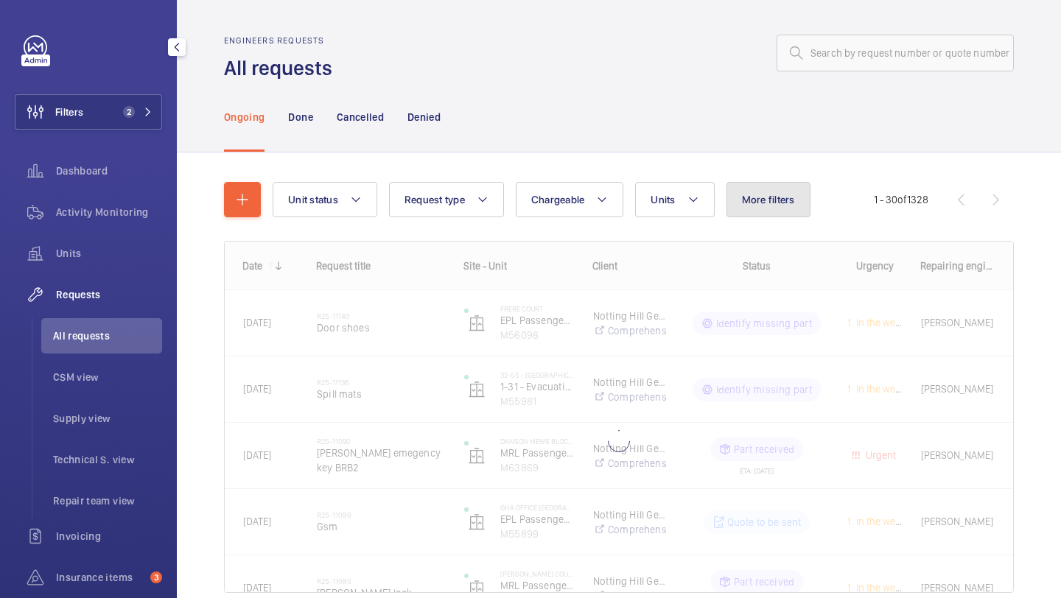
click at [773, 194] on span "More filters" at bounding box center [768, 200] width 53 height 12
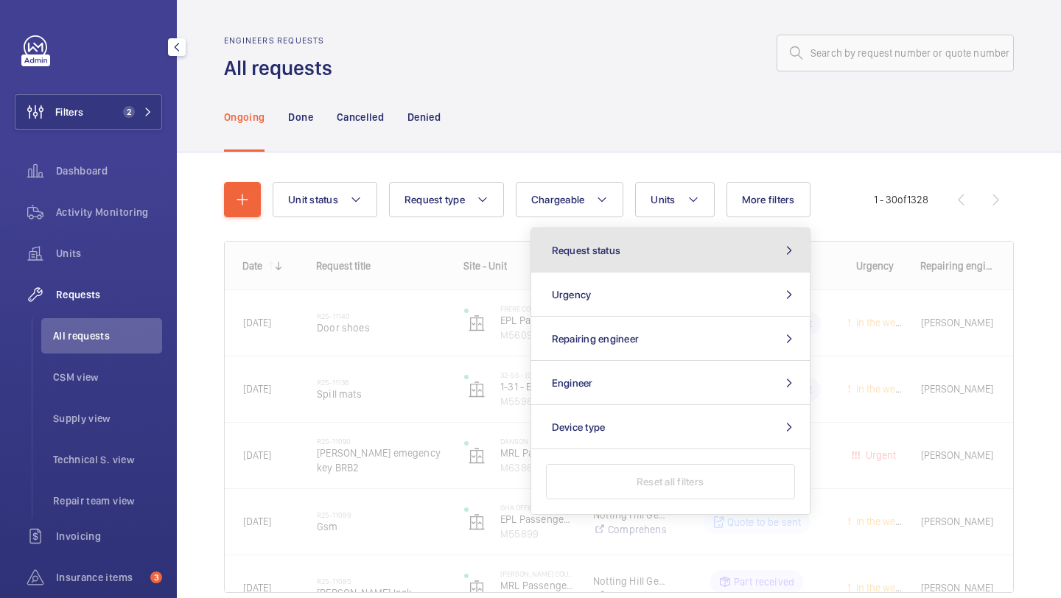
click at [702, 244] on button "Request status" at bounding box center [670, 250] width 279 height 44
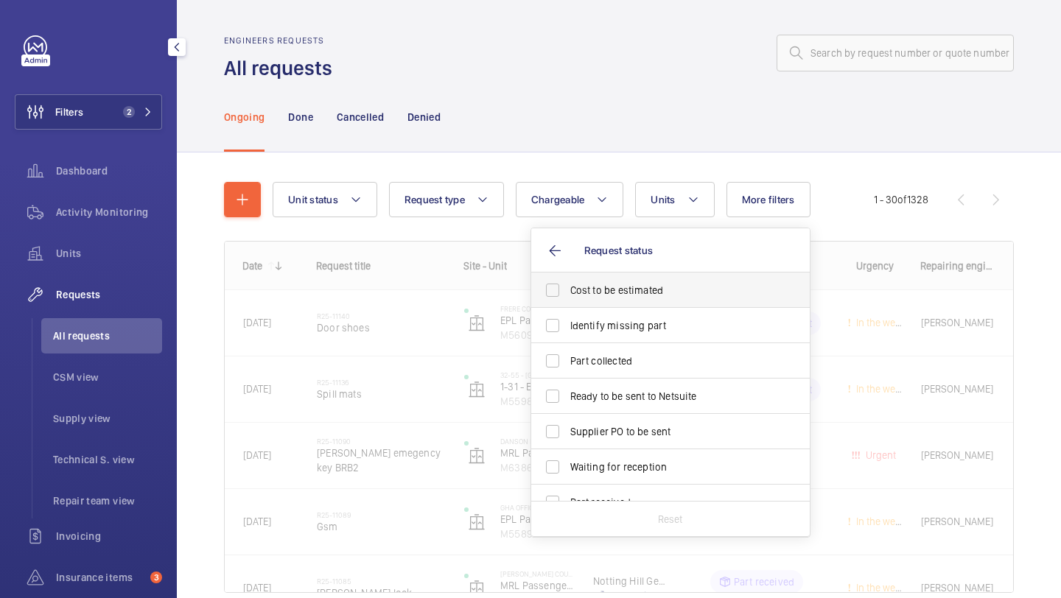
click at [663, 286] on span "Cost to be estimated" at bounding box center [671, 290] width 203 height 15
click at [567, 286] on input "Cost to be estimated" at bounding box center [552, 290] width 29 height 29
checkbox input "true"
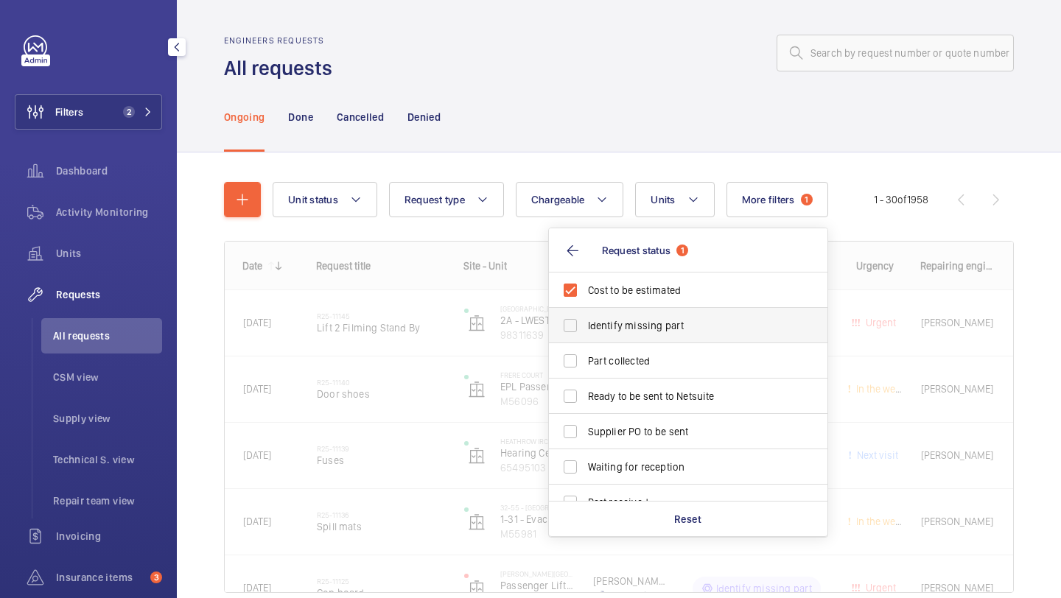
click at [643, 326] on span "Identify missing part" at bounding box center [689, 325] width 203 height 15
click at [585, 326] on input "Identify missing part" at bounding box center [570, 325] width 29 height 29
checkbox input "true"
click at [627, 419] on label "Supplier PO to be sent" at bounding box center [677, 431] width 256 height 35
click at [585, 419] on input "Supplier PO to be sent" at bounding box center [570, 431] width 29 height 29
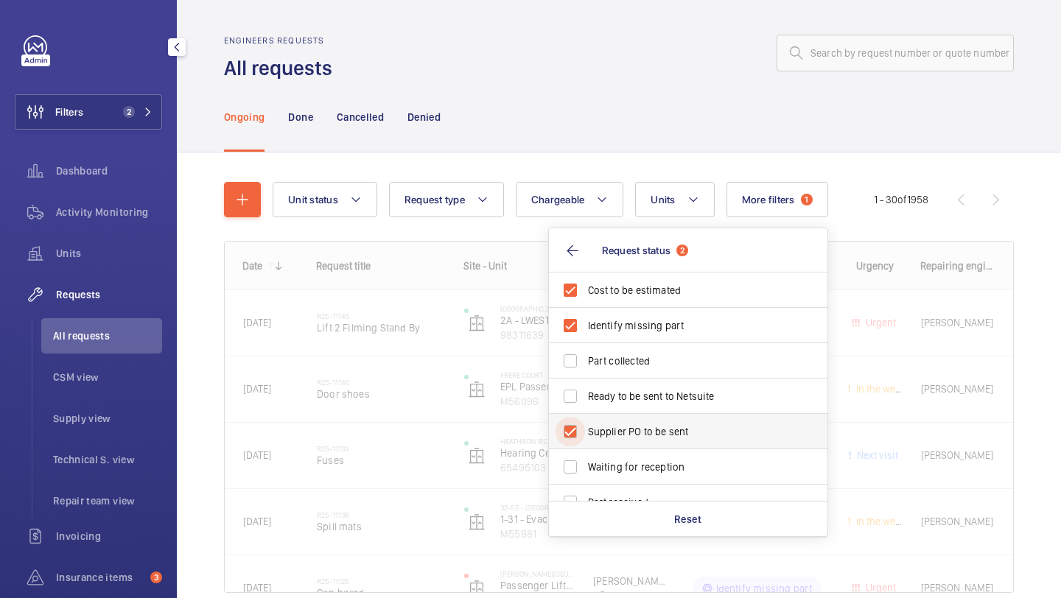
checkbox input "true"
click at [627, 409] on label "Ready to be sent to Netsuite" at bounding box center [677, 396] width 256 height 35
click at [585, 409] on input "Ready to be sent to Netsuite" at bounding box center [570, 396] width 29 height 29
checkbox input "true"
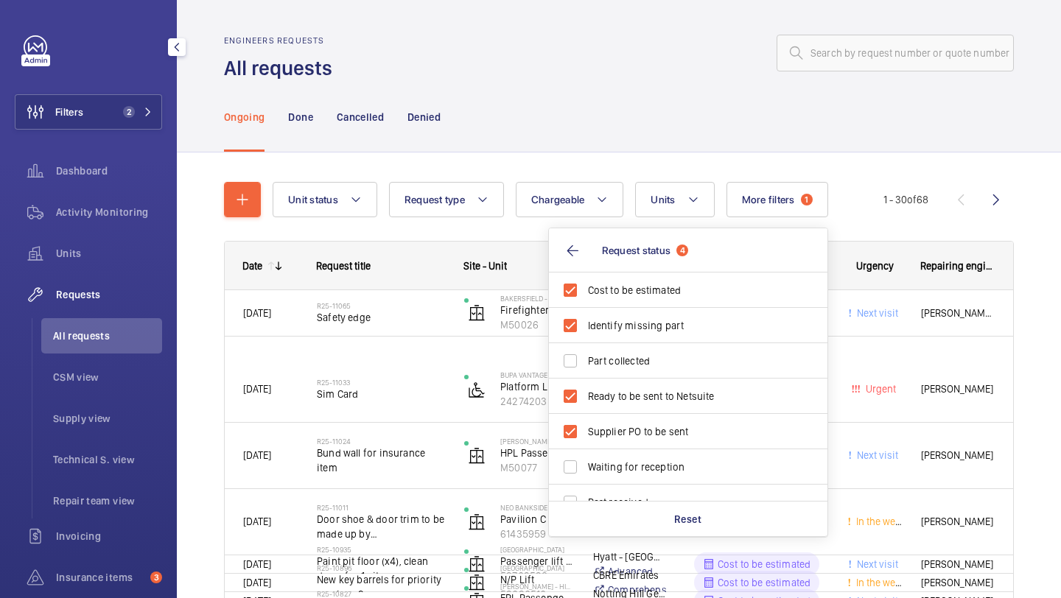
click at [625, 89] on div "Ongoing Done Cancelled Denied" at bounding box center [619, 117] width 790 height 70
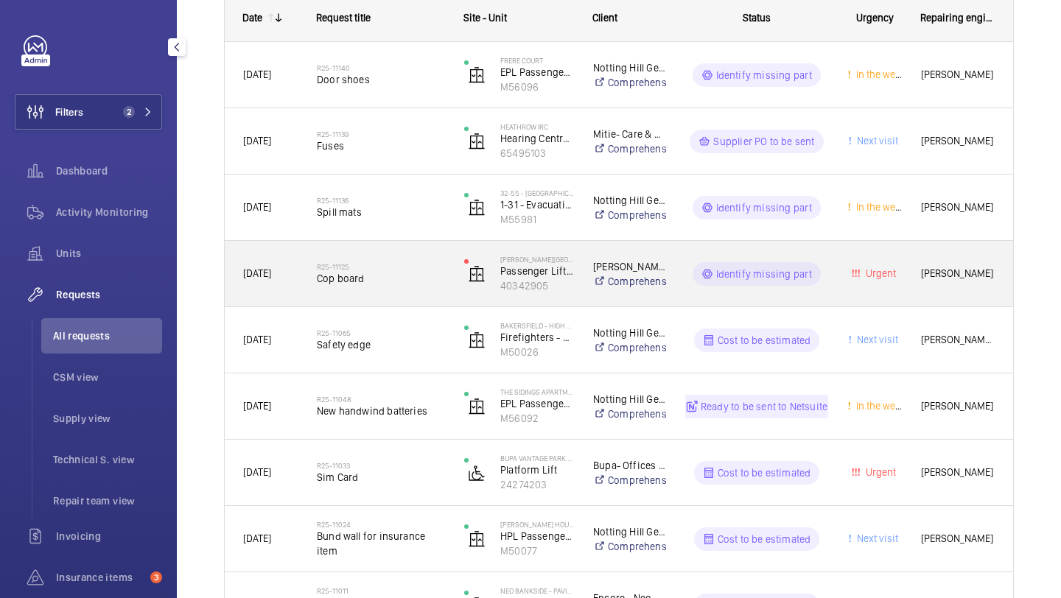
scroll to position [265, 0]
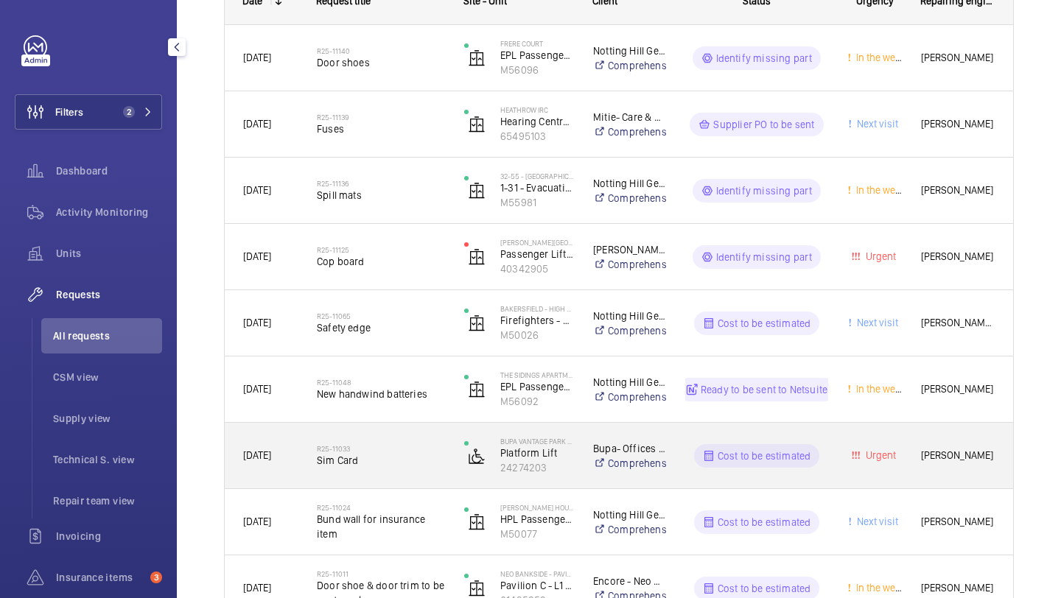
click at [385, 444] on div "R25-11033 Sim Card" at bounding box center [381, 456] width 128 height 43
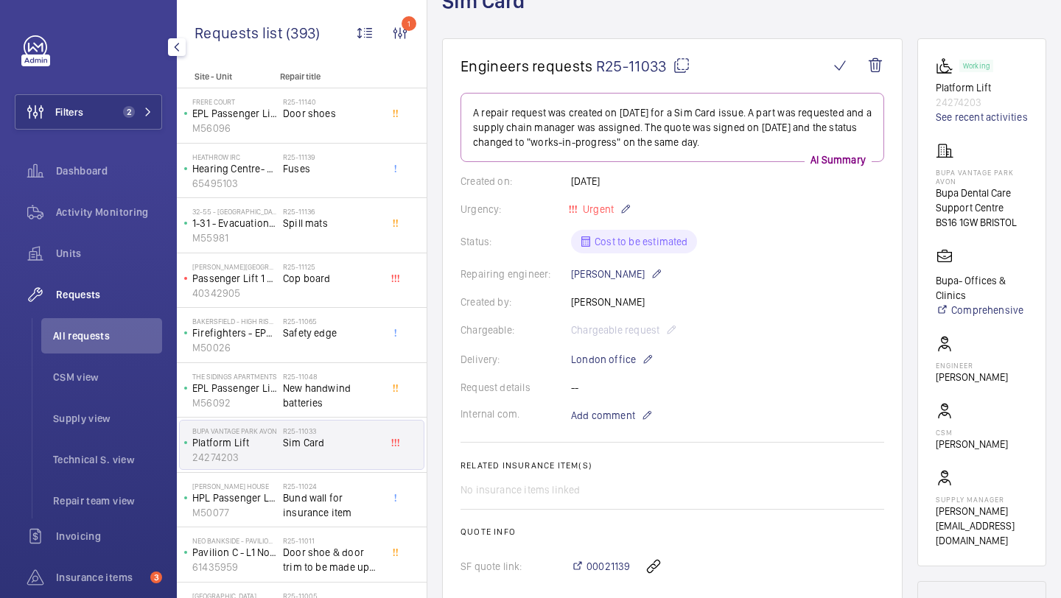
scroll to position [444, 0]
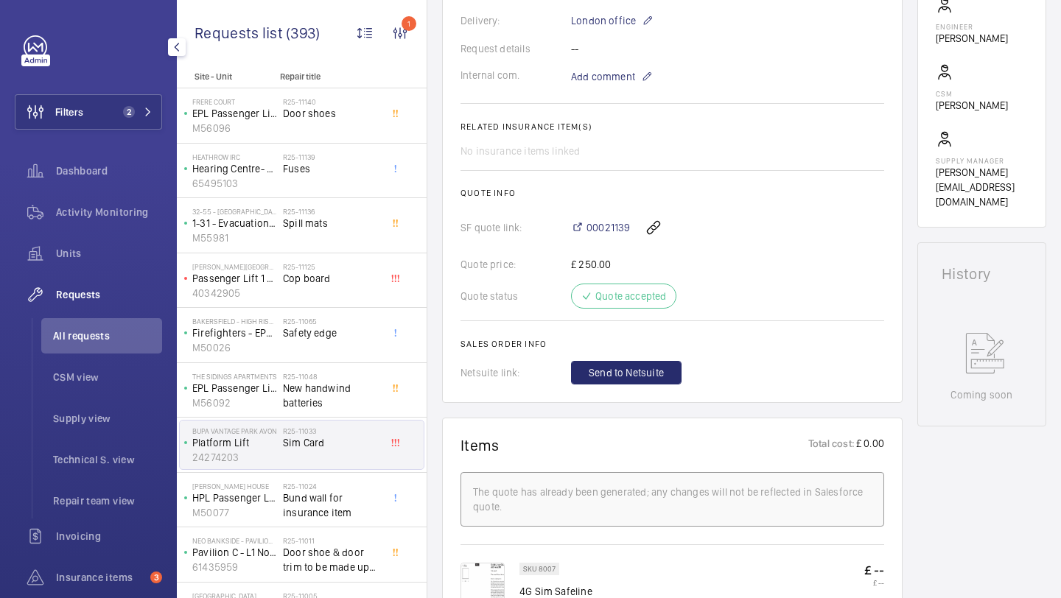
click at [620, 358] on wm-front-card-body "A repair request was created on 2025-08-18 for a Sim Card issue. A part was req…" at bounding box center [673, 69] width 424 height 631
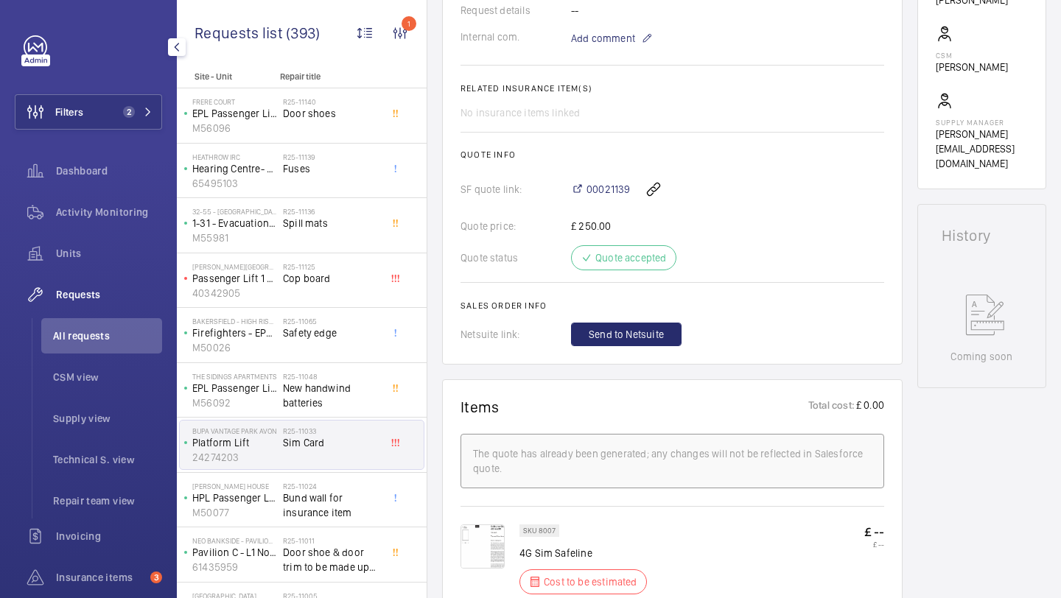
scroll to position [522, 0]
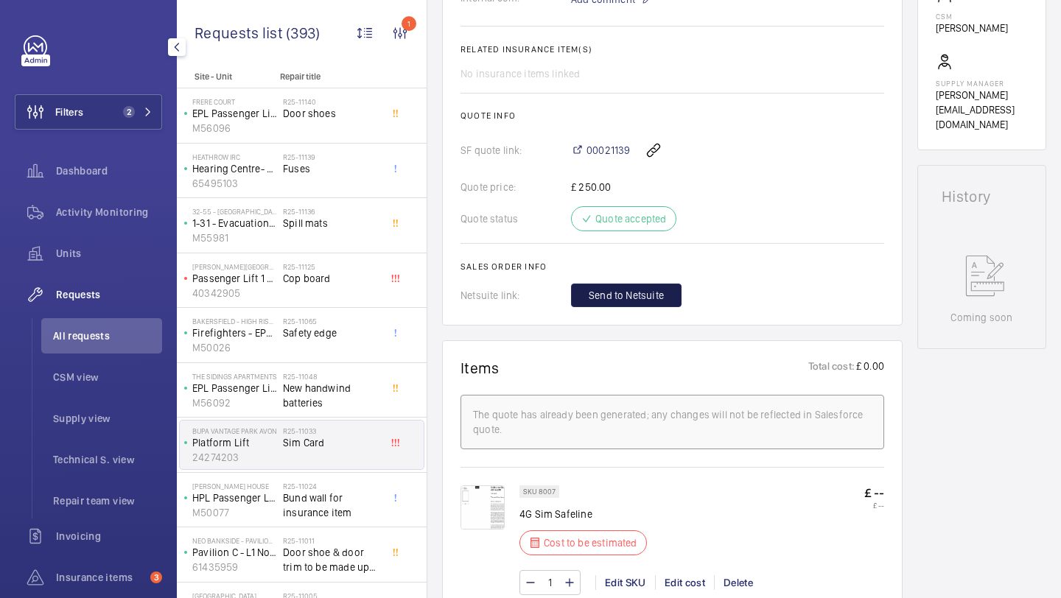
click at [625, 295] on span "Send to Netsuite" at bounding box center [626, 295] width 75 height 15
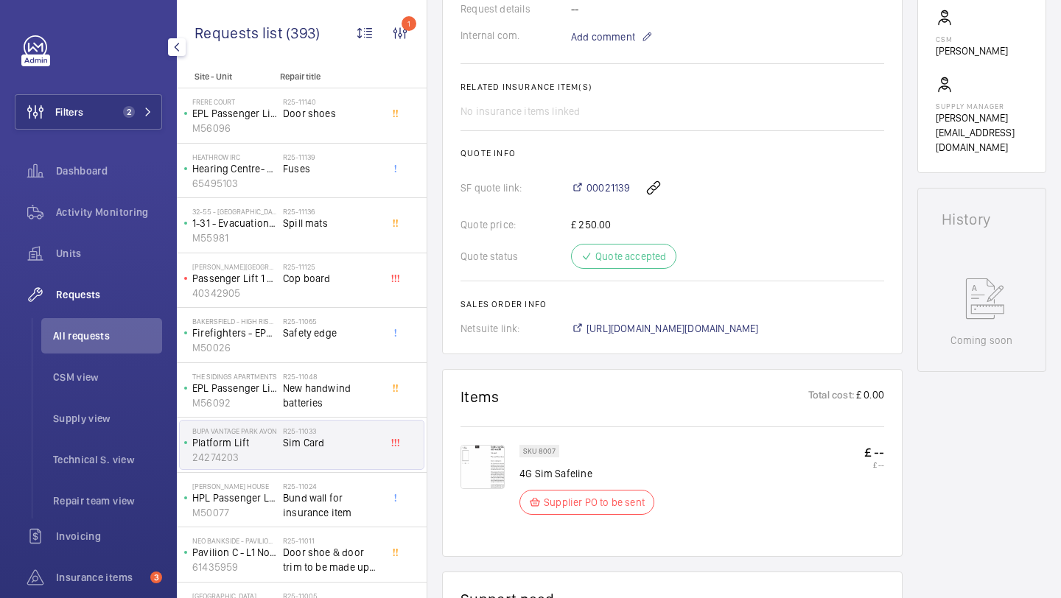
scroll to position [545, 0]
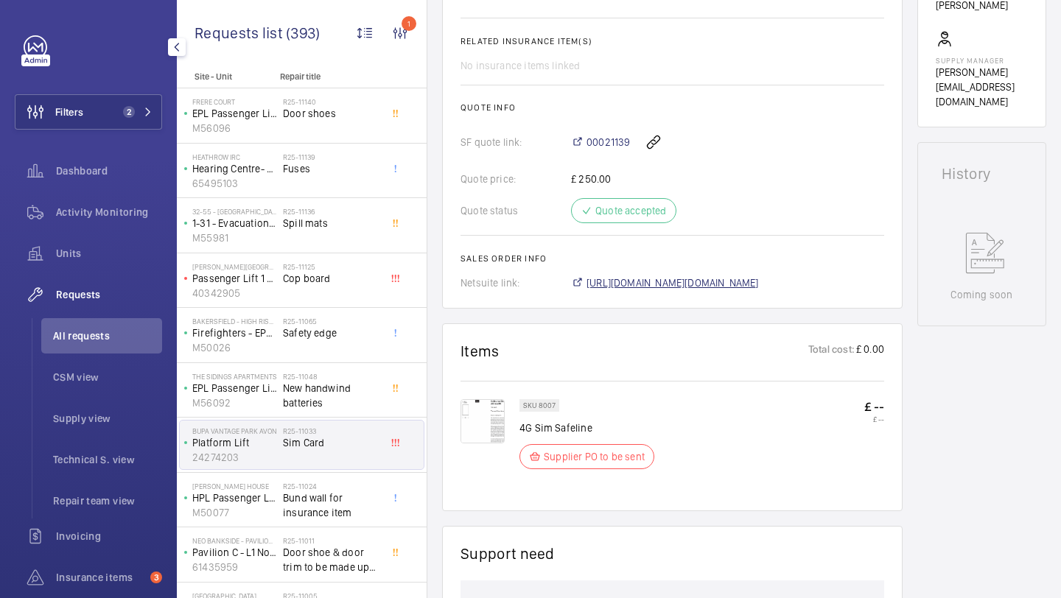
click at [715, 280] on span "https://6461500.app.netsuite.com/app/accounting/transactions/salesord.nl?id=292…" at bounding box center [673, 283] width 172 height 15
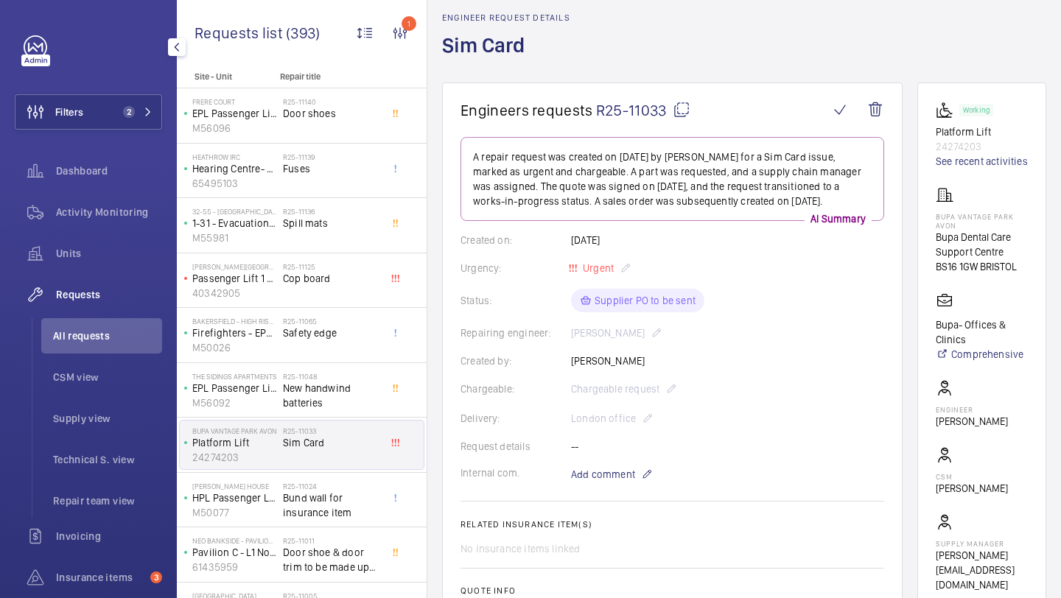
scroll to position [8, 0]
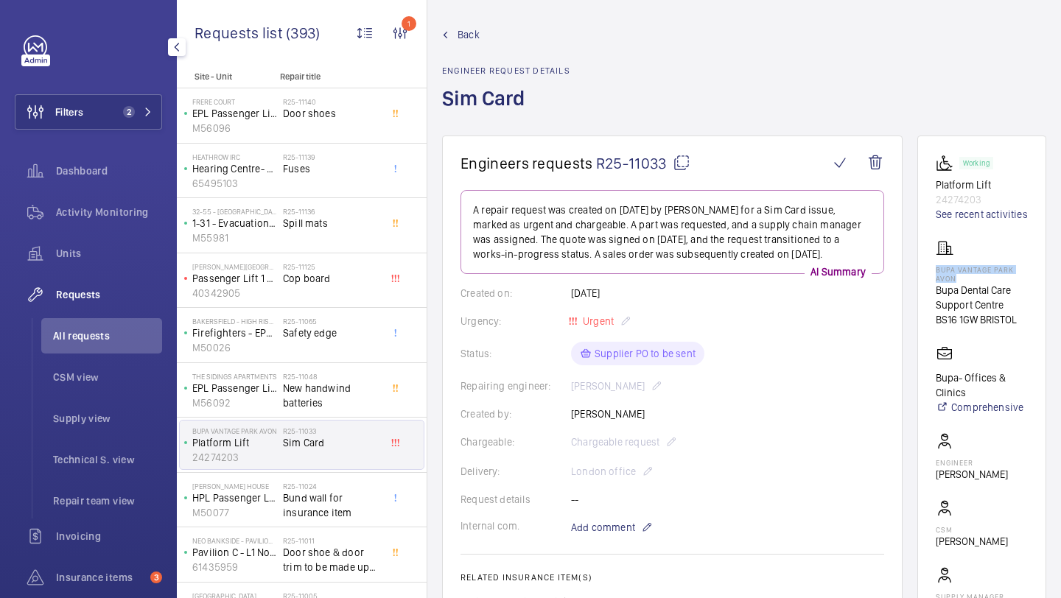
drag, startPoint x: 963, startPoint y: 293, endPoint x: 934, endPoint y: 284, distance: 30.1
click at [934, 284] on wm-front-card "Working Platform Lift 24274203 See recent activities BUPA Vantage Park Avon Bup…" at bounding box center [981, 400] width 129 height 528
copy p "BUPA Vantage Park Avon"
click at [329, 536] on div "R25-11011 Door shoe & door trim to be made up by Marcos" at bounding box center [334, 555] width 103 height 49
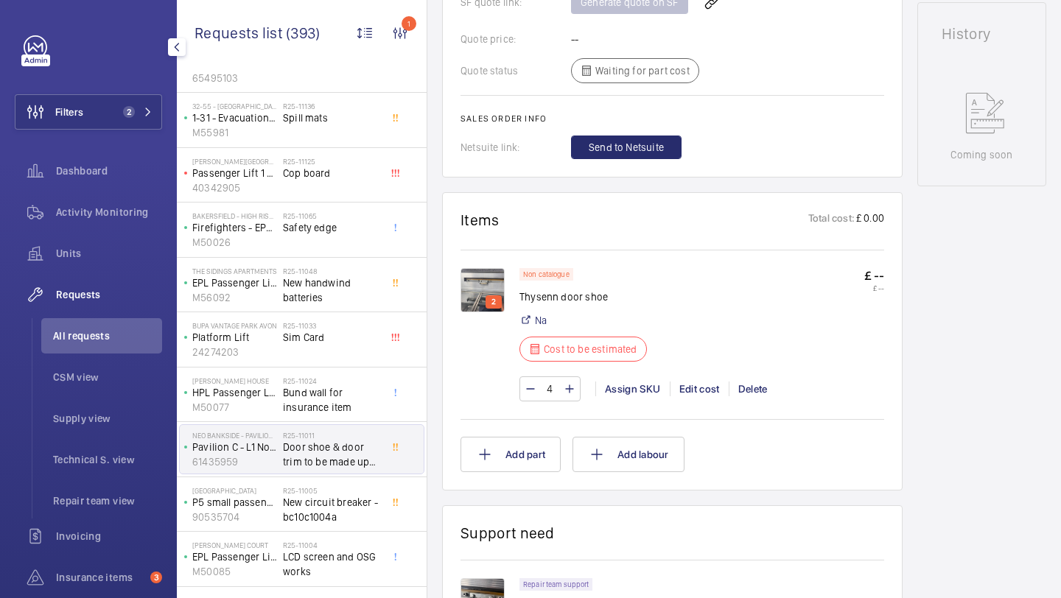
scroll to position [729, 0]
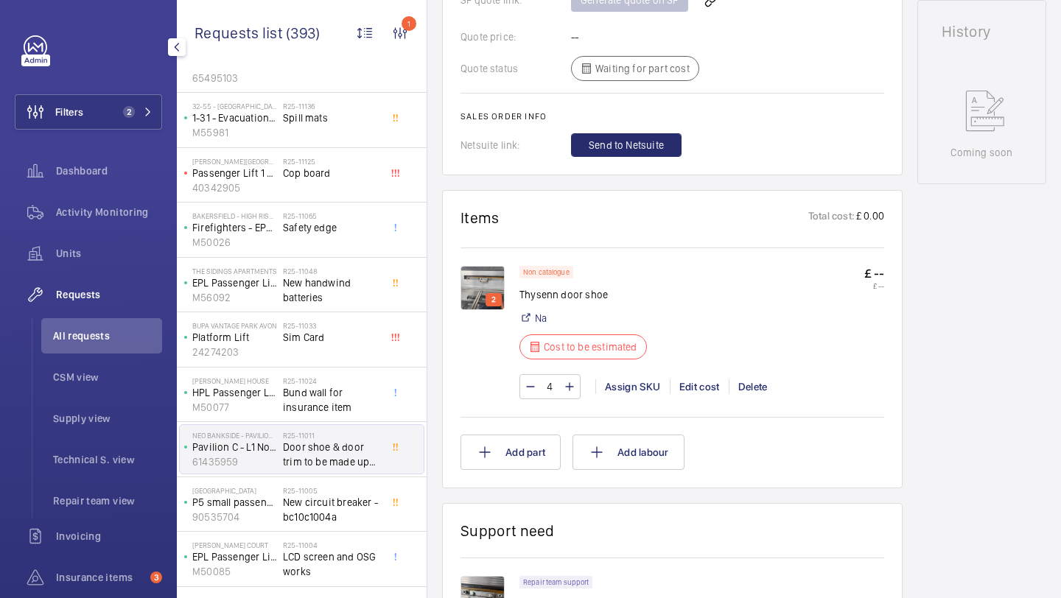
click at [482, 266] on img at bounding box center [483, 288] width 44 height 44
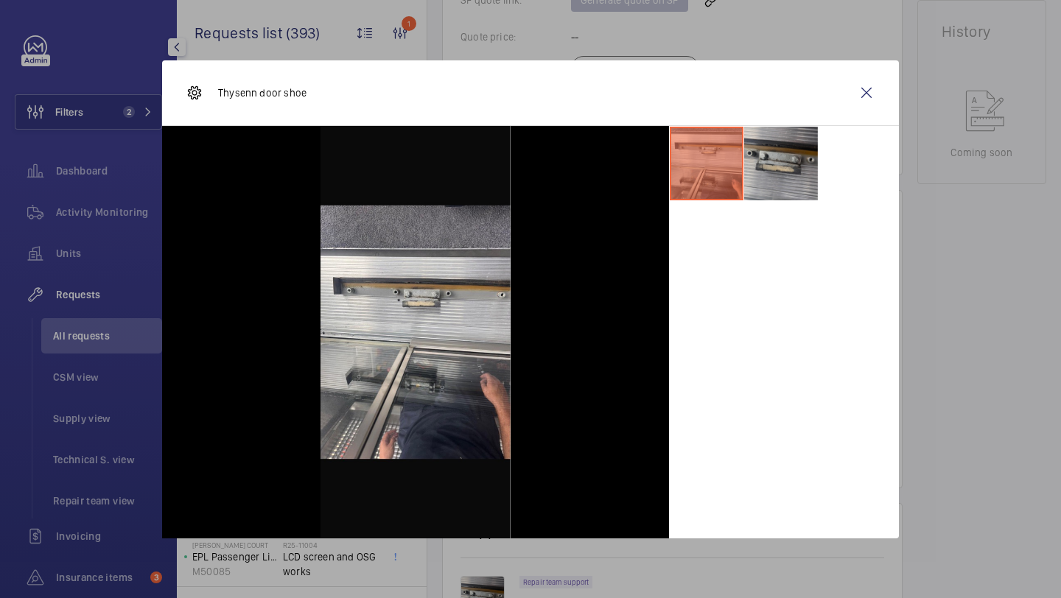
click at [789, 155] on li at bounding box center [781, 164] width 74 height 74
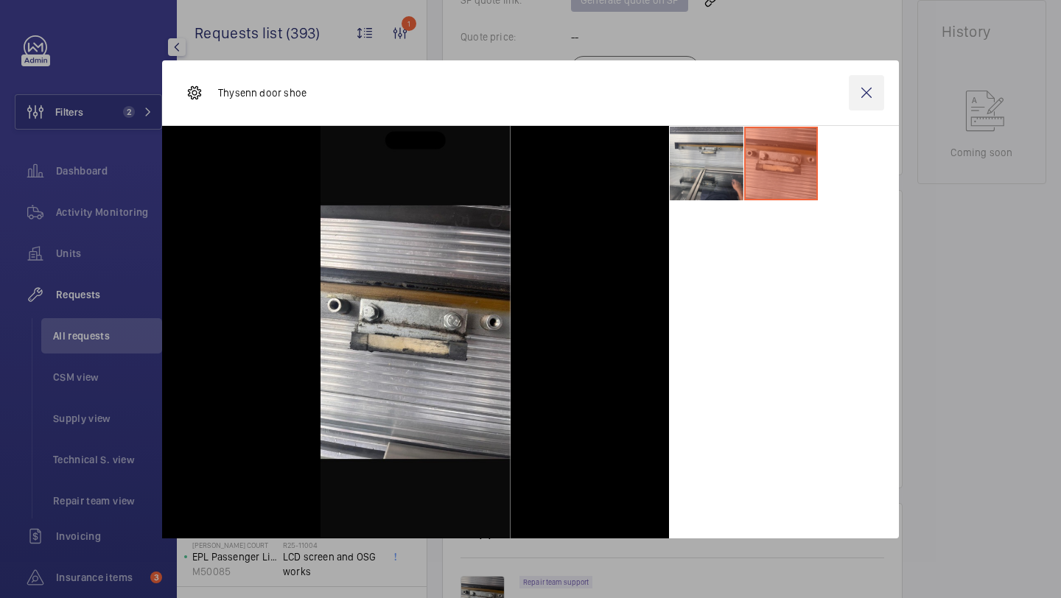
click at [861, 108] on wm-front-icon-button at bounding box center [866, 92] width 35 height 35
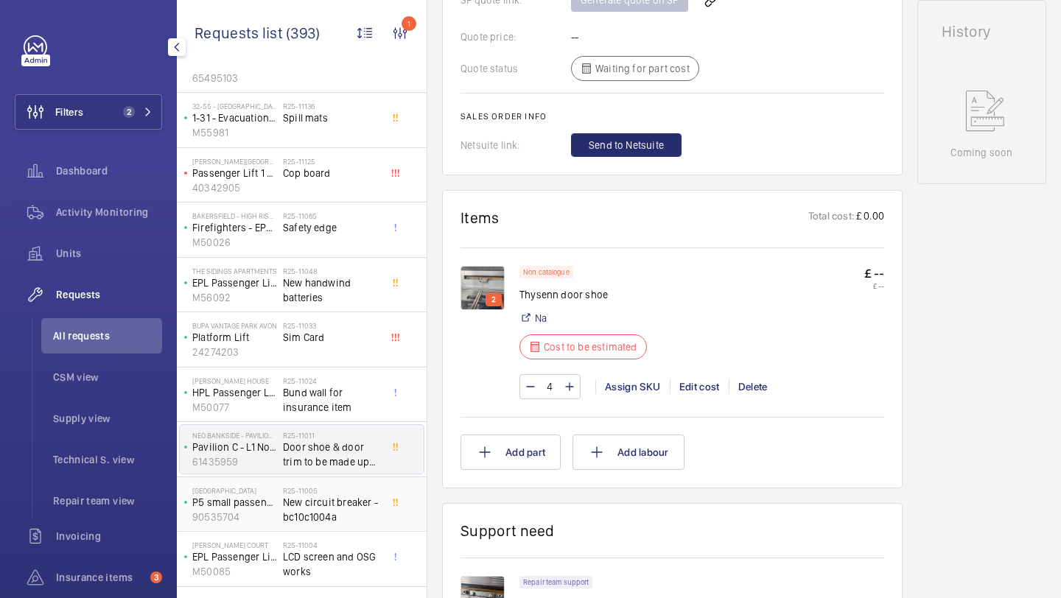
click at [357, 501] on span "New circuit breaker - bc10c1004a" at bounding box center [331, 509] width 97 height 29
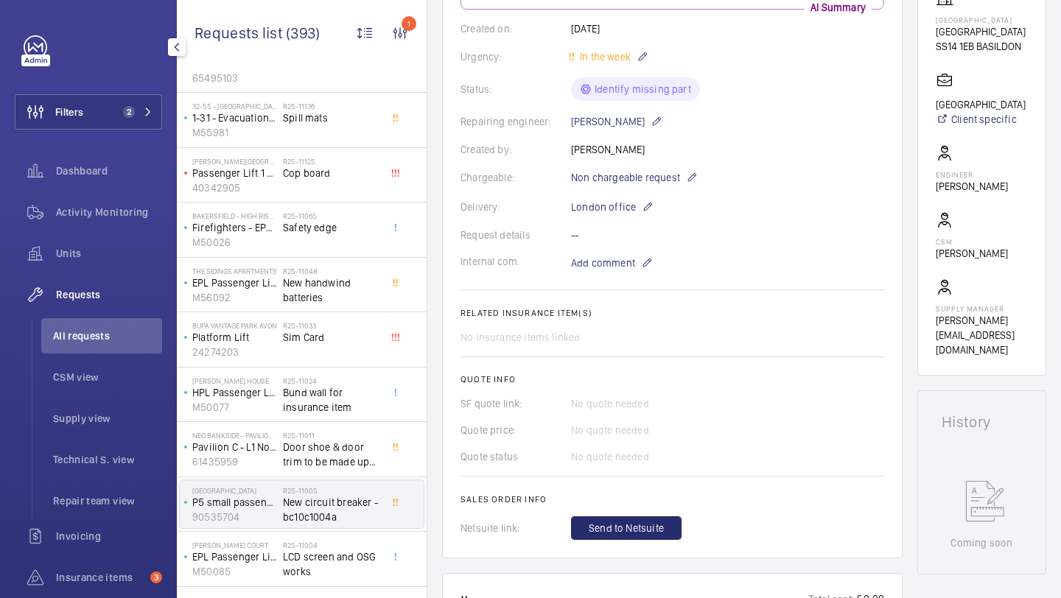
scroll to position [525, 0]
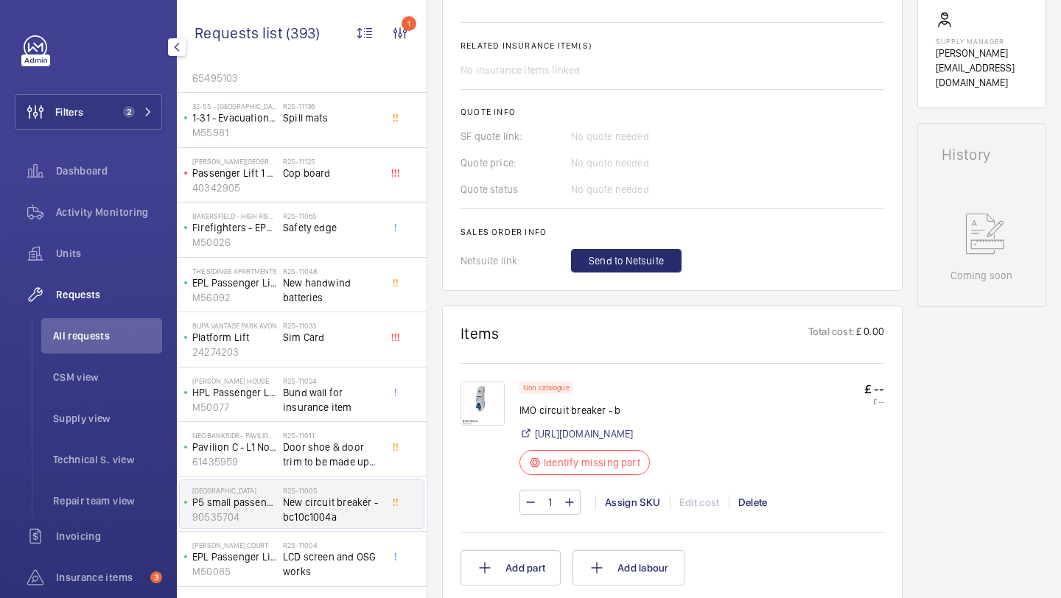
click at [485, 398] on img at bounding box center [483, 404] width 44 height 44
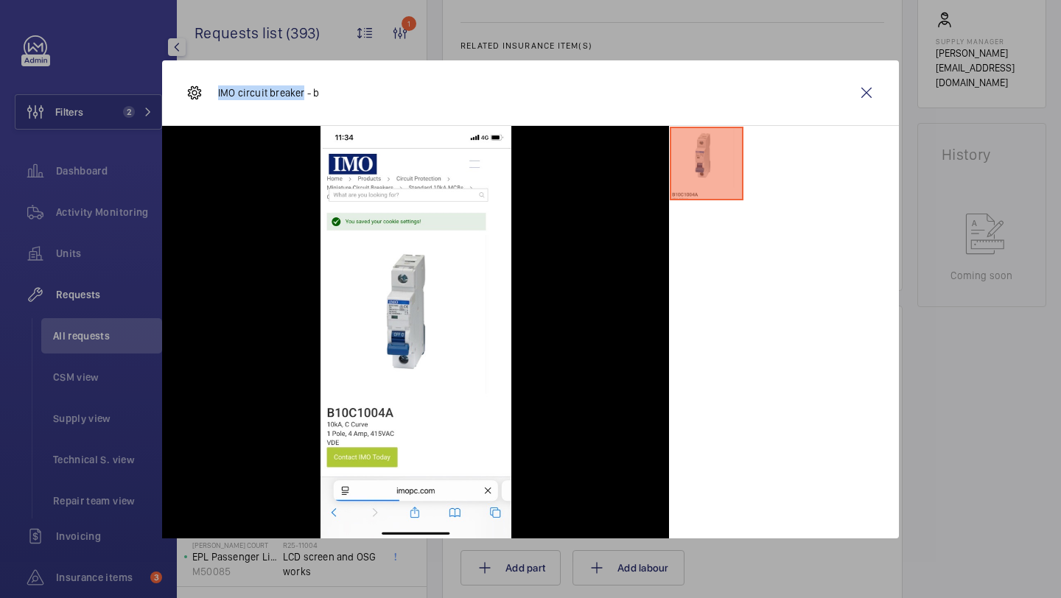
drag, startPoint x: 301, startPoint y: 95, endPoint x: 214, endPoint y: 95, distance: 87.0
click at [214, 95] on div "IMO circuit breaker - b" at bounding box center [252, 92] width 133 height 35
copy p "IMO circuit breaker"
click at [889, 69] on div "IMO circuit breaker - b" at bounding box center [530, 93] width 737 height 66
click at [885, 71] on div "IMO circuit breaker - b" at bounding box center [530, 93] width 737 height 66
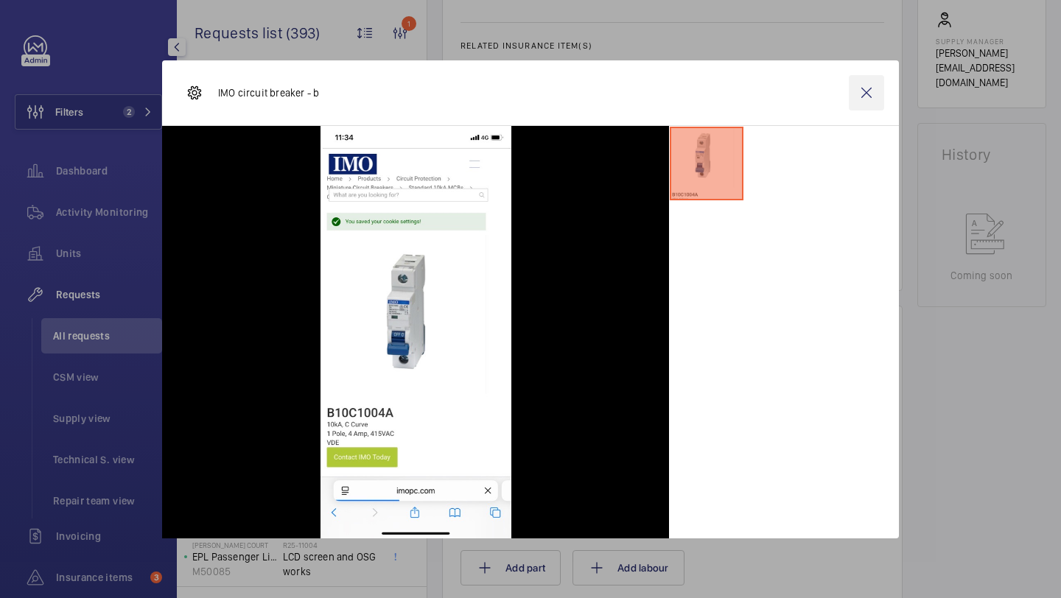
click at [872, 97] on wm-front-icon-button at bounding box center [866, 92] width 35 height 35
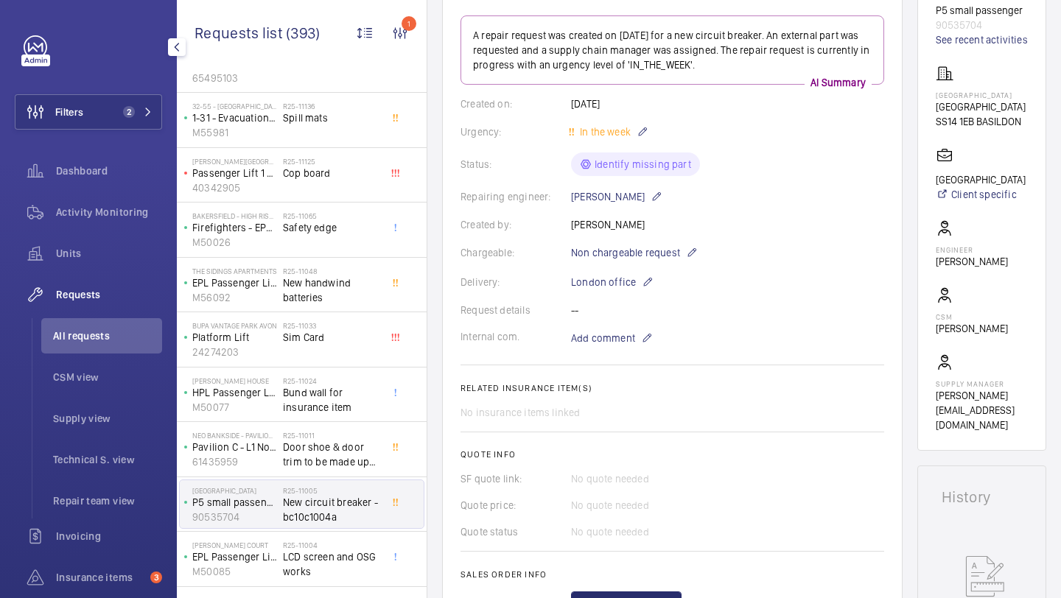
scroll to position [179, 0]
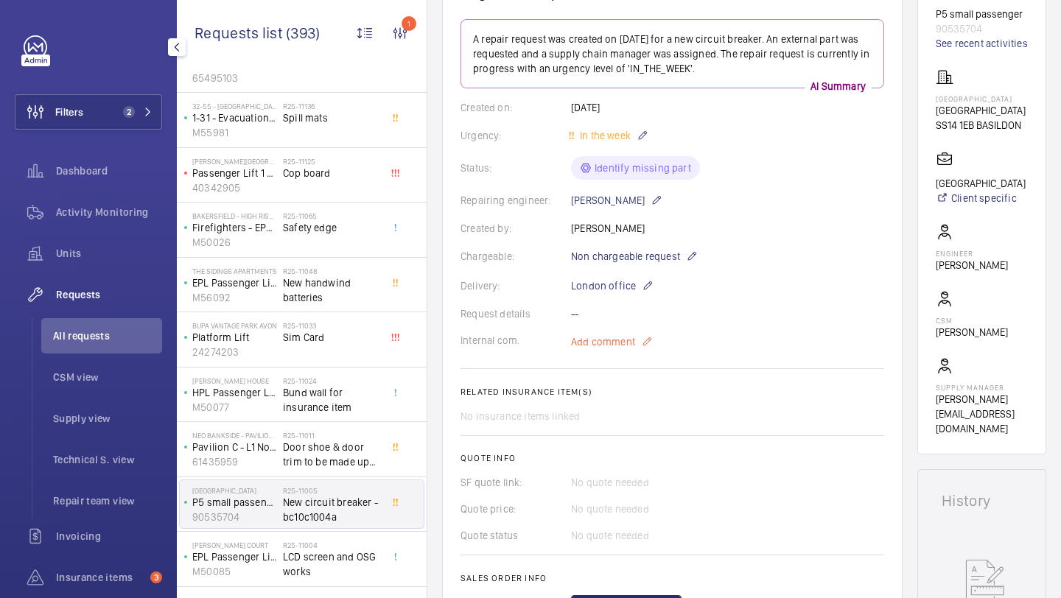
click at [627, 337] on span "Add comment" at bounding box center [603, 342] width 64 height 15
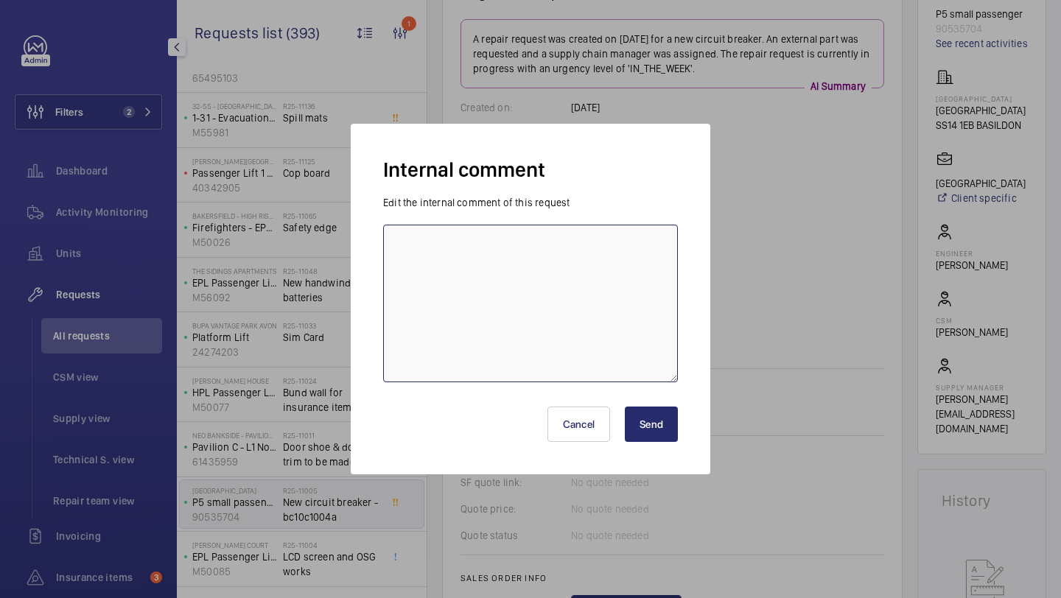
click at [573, 270] on textarea at bounding box center [530, 304] width 295 height 158
type textarea "awaiting [PERSON_NAME] quote 20.08 elle"
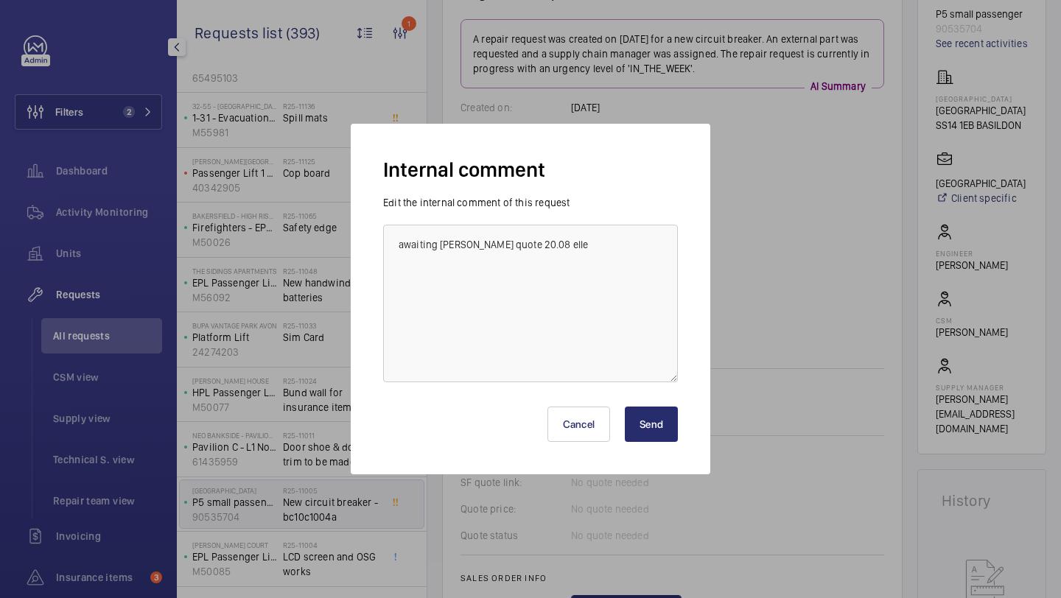
click at [647, 413] on button "Send" at bounding box center [651, 424] width 53 height 35
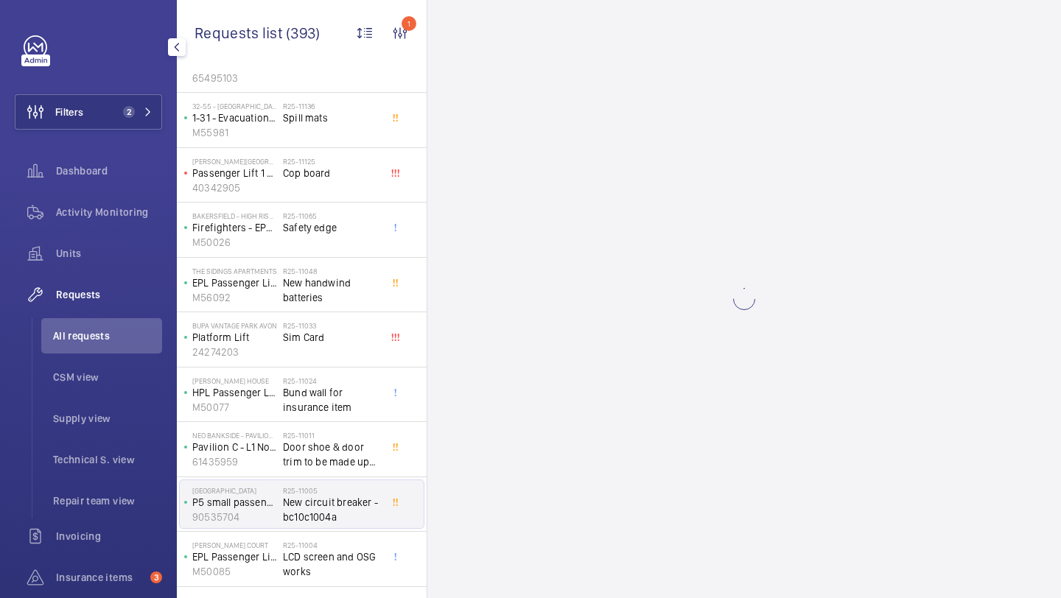
scroll to position [0, 0]
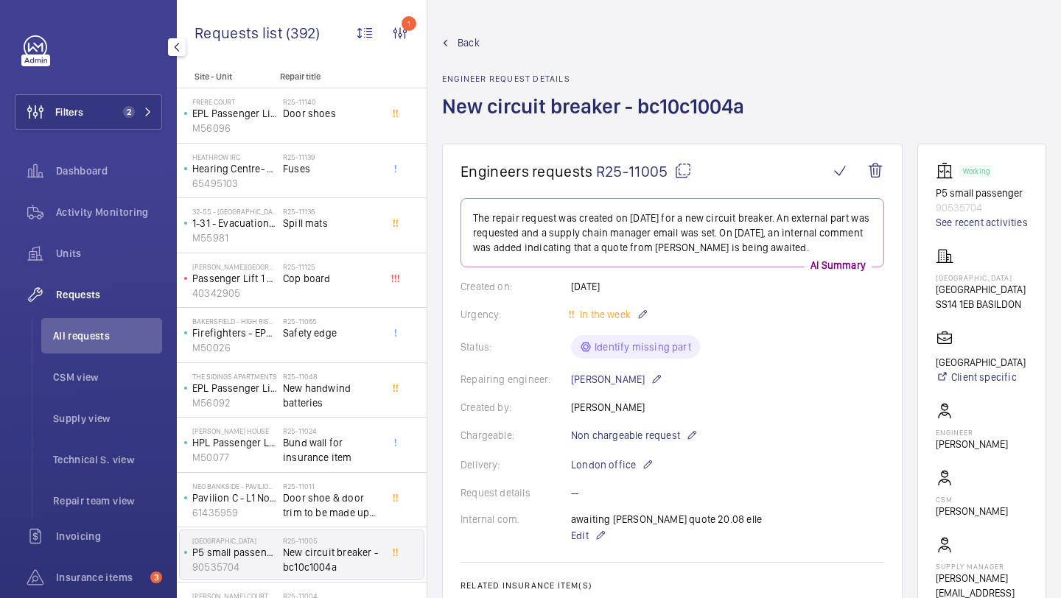
scroll to position [60, 0]
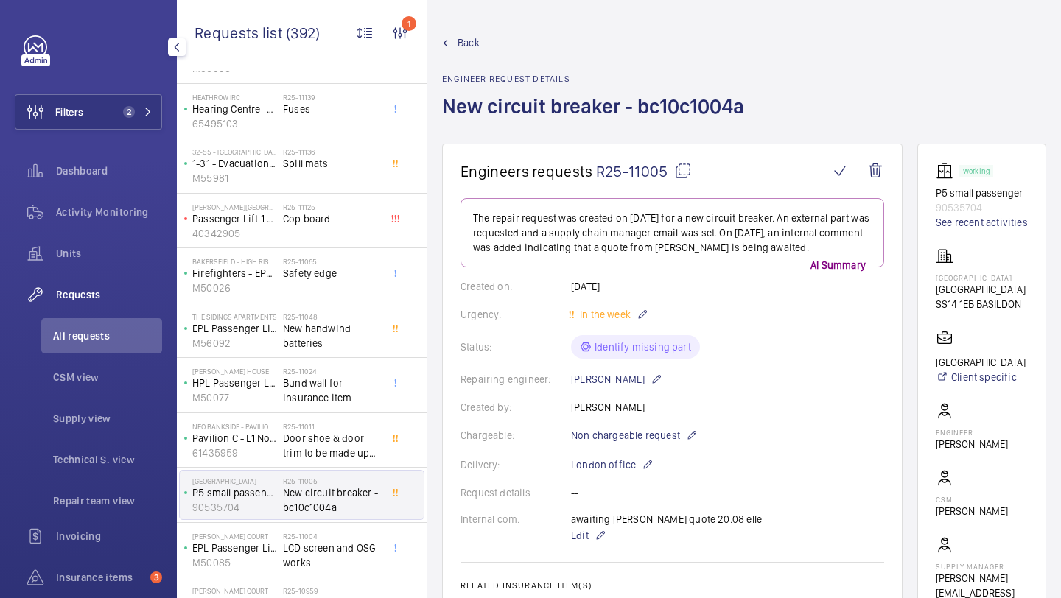
click at [321, 536] on h2 "R25-11004" at bounding box center [331, 536] width 97 height 9
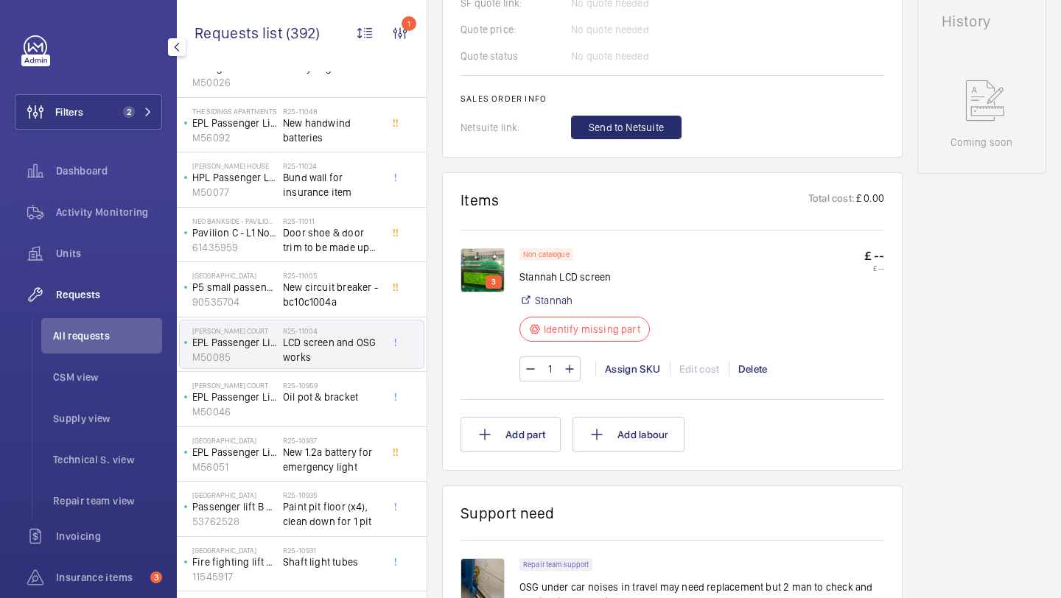
scroll to position [270, 0]
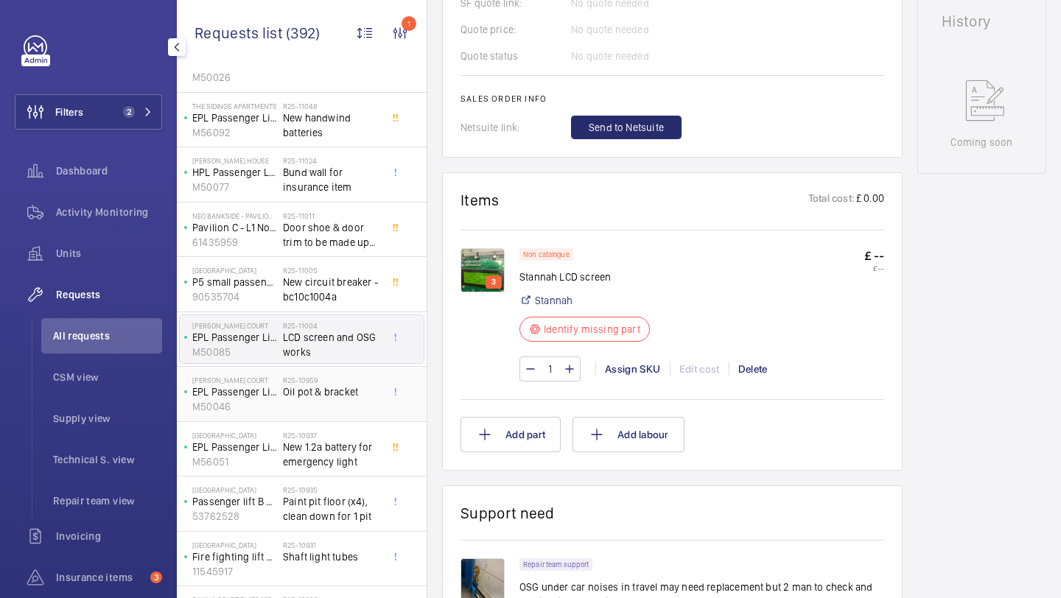
click at [324, 407] on div "R25-10959 Oil pot & bracket" at bounding box center [331, 397] width 97 height 43
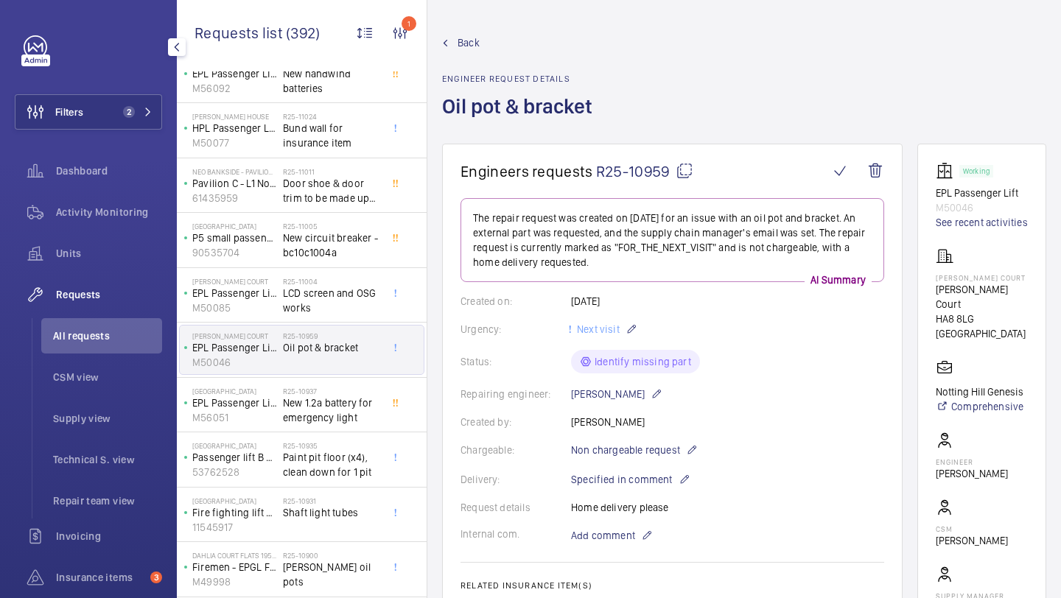
click at [324, 407] on span "New 1.2a battery for emergency light" at bounding box center [331, 410] width 97 height 29
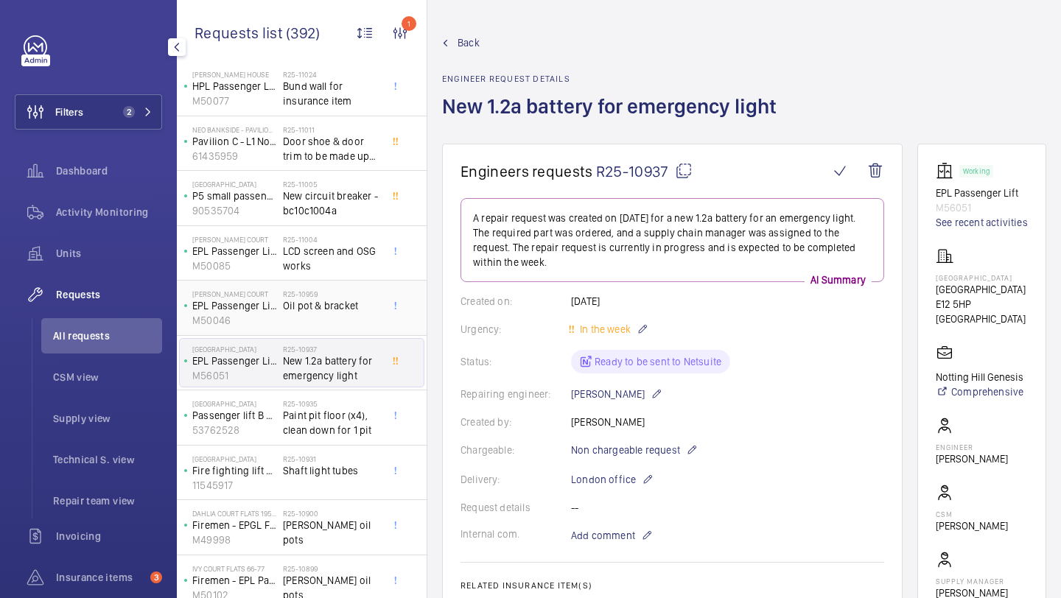
scroll to position [436, 0]
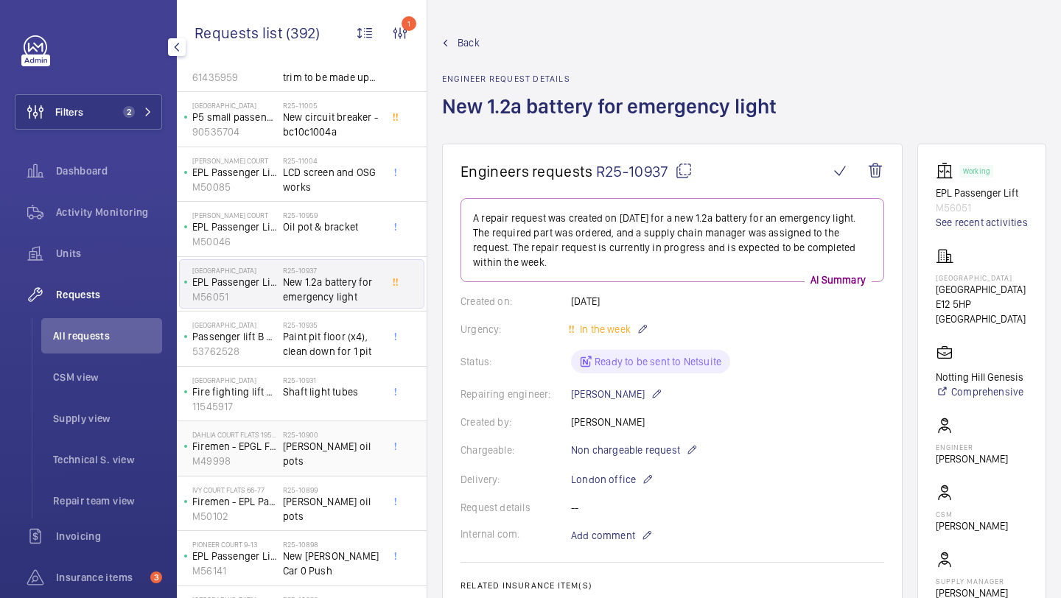
click at [323, 442] on span "[PERSON_NAME] oil pots" at bounding box center [331, 453] width 97 height 29
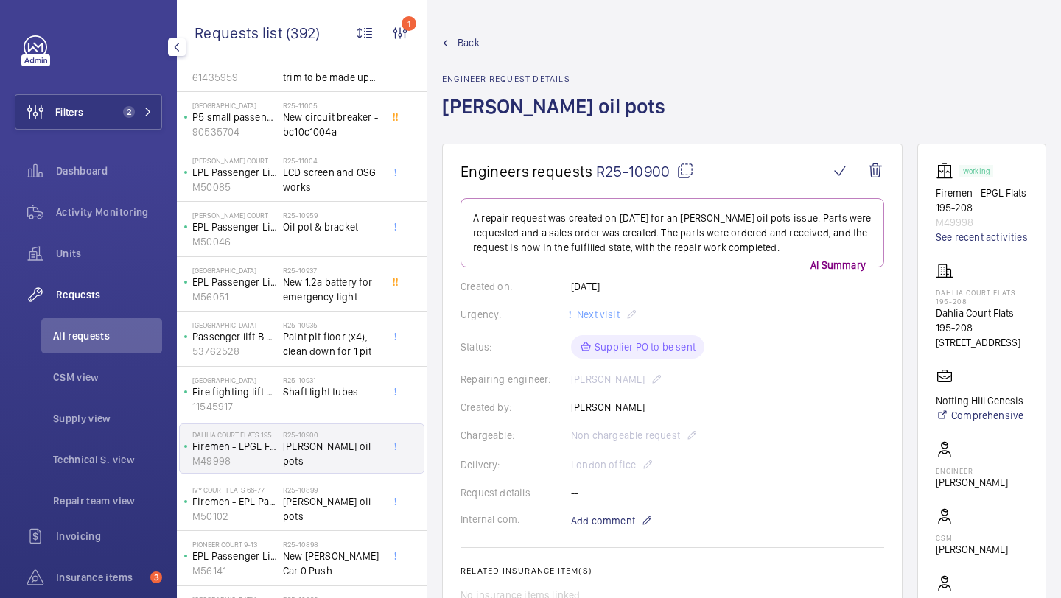
scroll to position [544, 0]
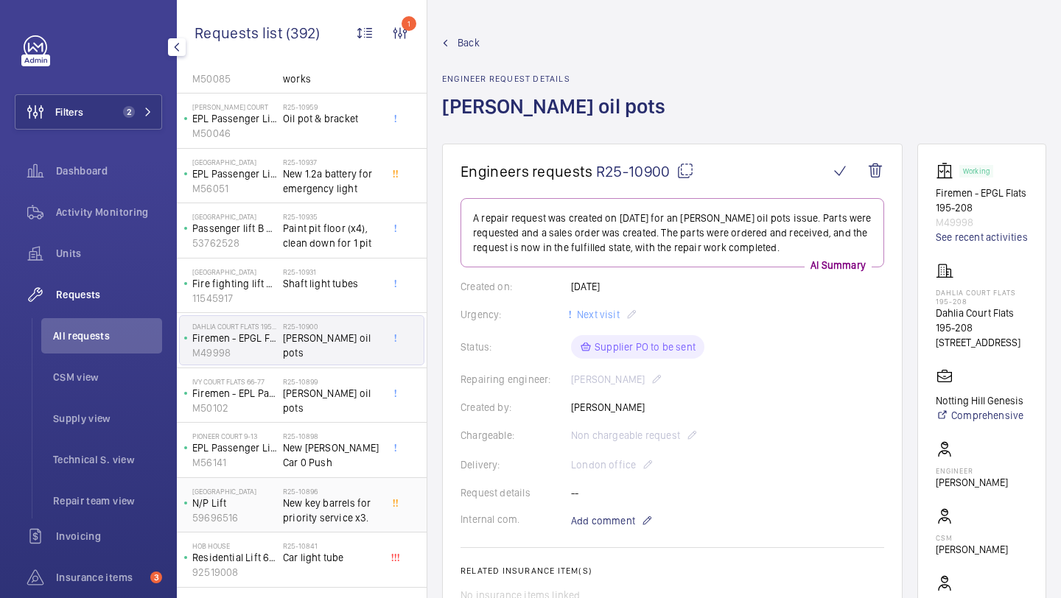
click at [322, 479] on div "Emirates Stadium N/P Lift 59696516 R25-10896 New key barrels for priority servi…" at bounding box center [302, 505] width 250 height 55
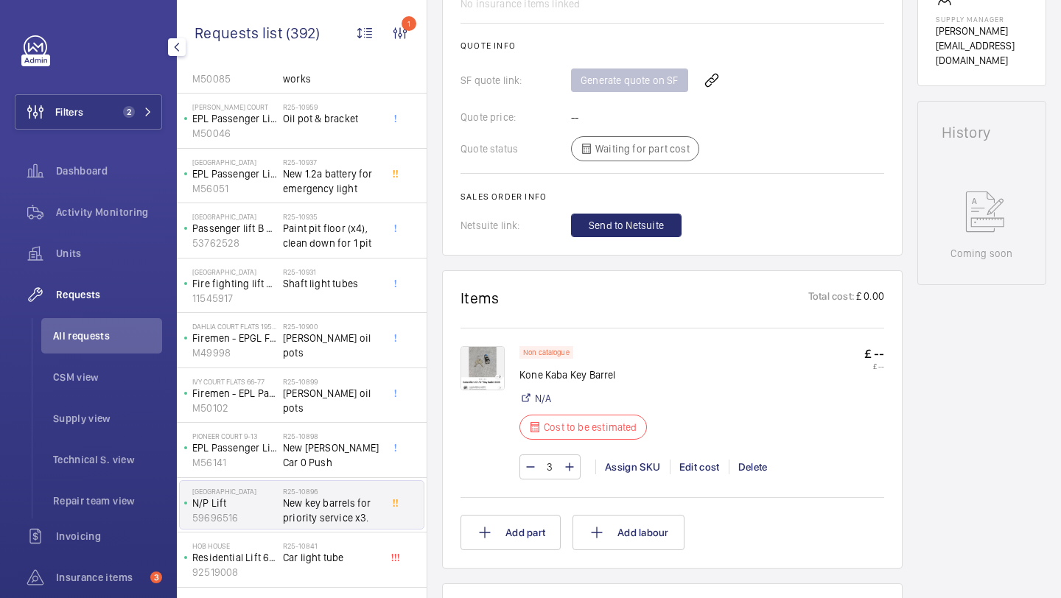
click at [489, 384] on img at bounding box center [483, 368] width 44 height 44
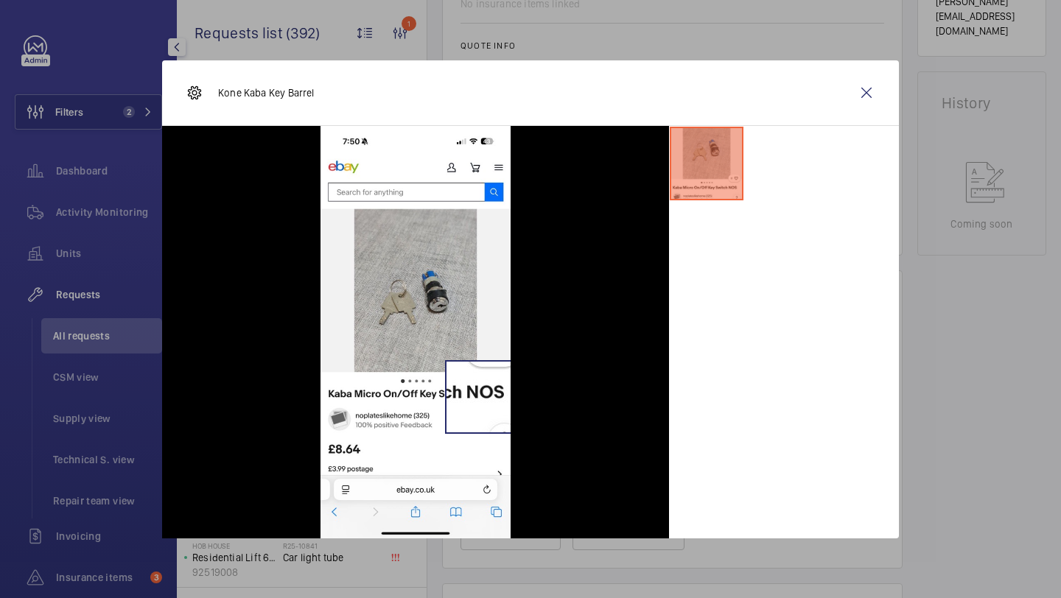
scroll to position [606, 0]
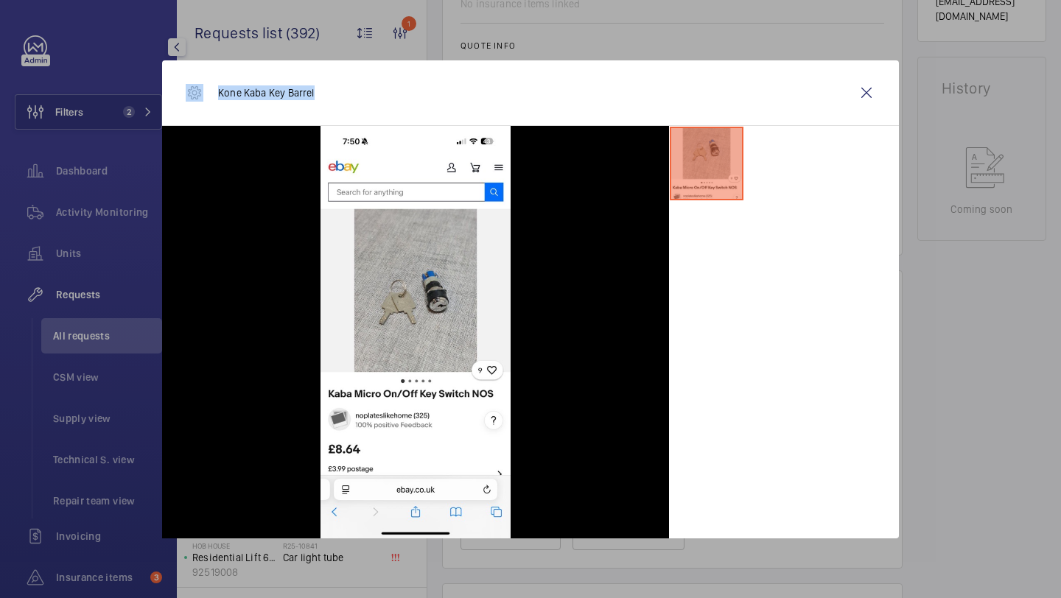
drag, startPoint x: 323, startPoint y: 97, endPoint x: 203, endPoint y: 97, distance: 120.1
click at [203, 97] on div "Kone Kaba Key Barrel" at bounding box center [530, 93] width 737 height 66
copy div "Kone Kaba Key Barrel"
click at [878, 97] on wm-front-icon-button at bounding box center [866, 92] width 35 height 35
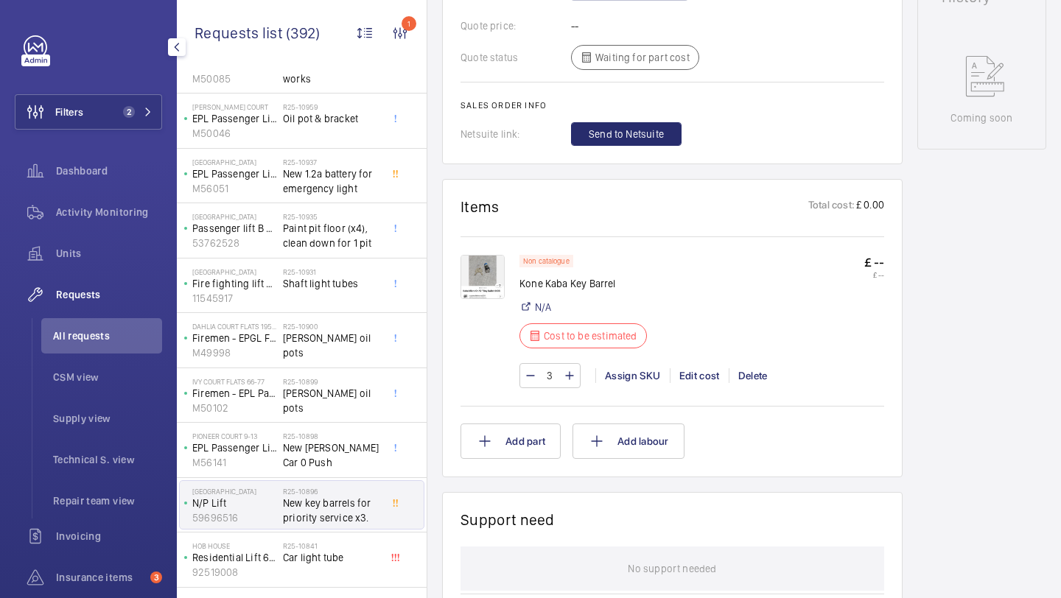
scroll to position [701, 0]
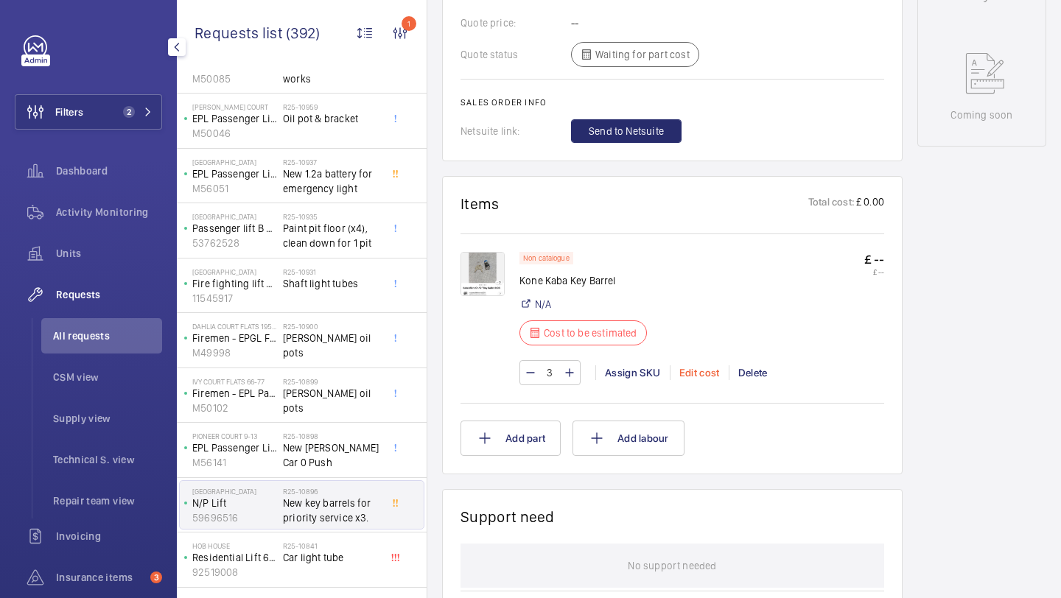
click at [709, 376] on div "Edit cost" at bounding box center [699, 373] width 59 height 15
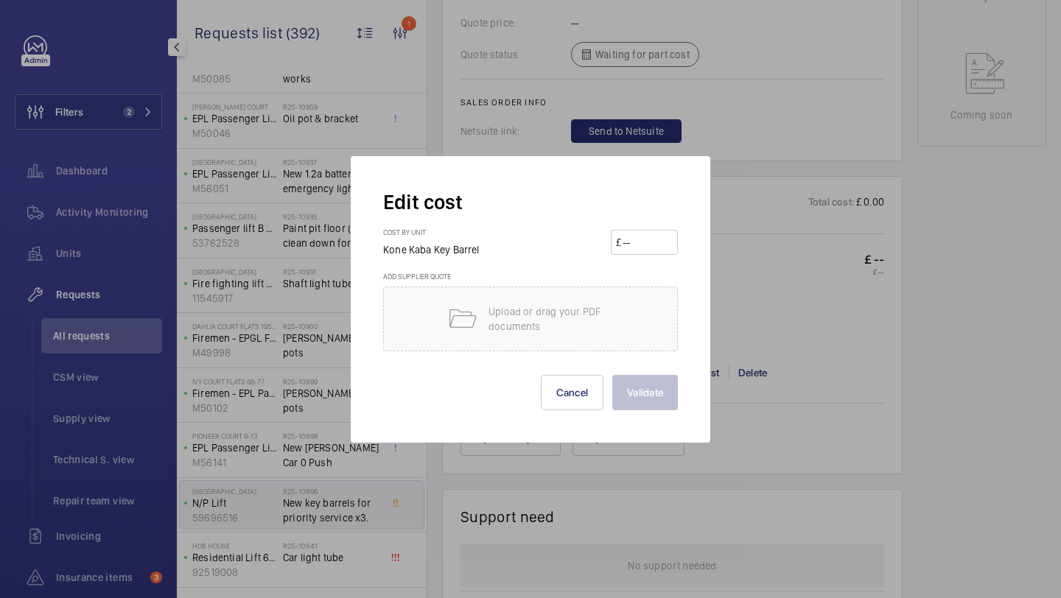
click at [628, 245] on input "number" at bounding box center [647, 243] width 52 height 24
type input "622"
click at [655, 385] on button "Validate" at bounding box center [645, 392] width 66 height 35
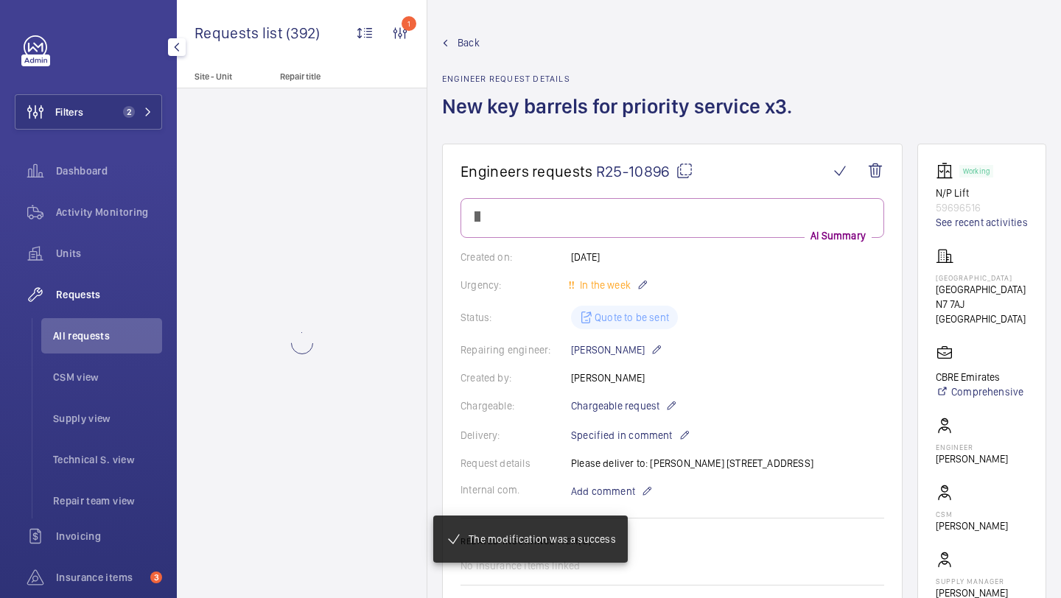
scroll to position [0, 0]
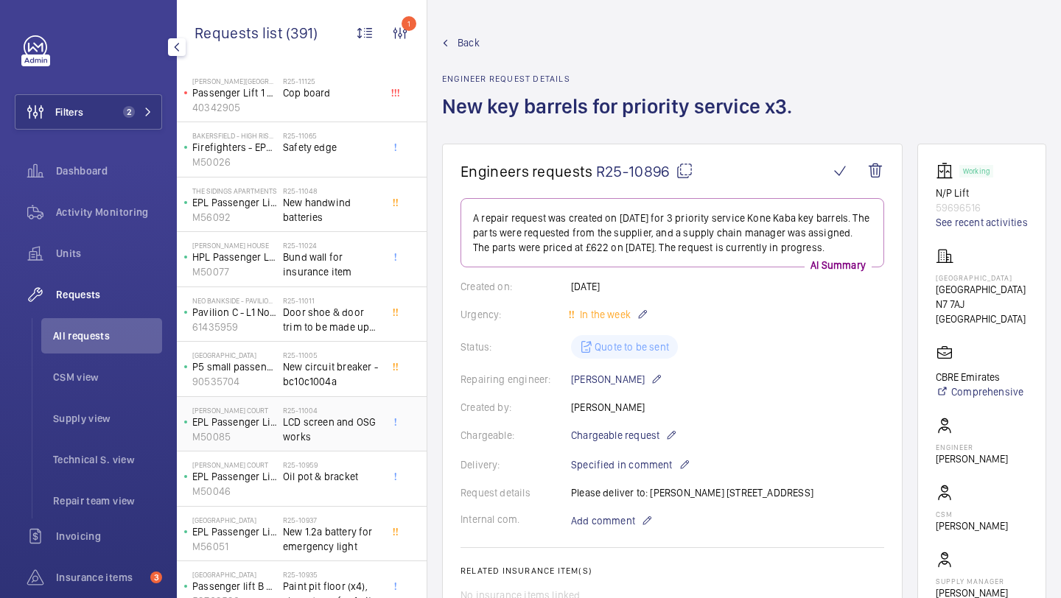
scroll to position [203, 0]
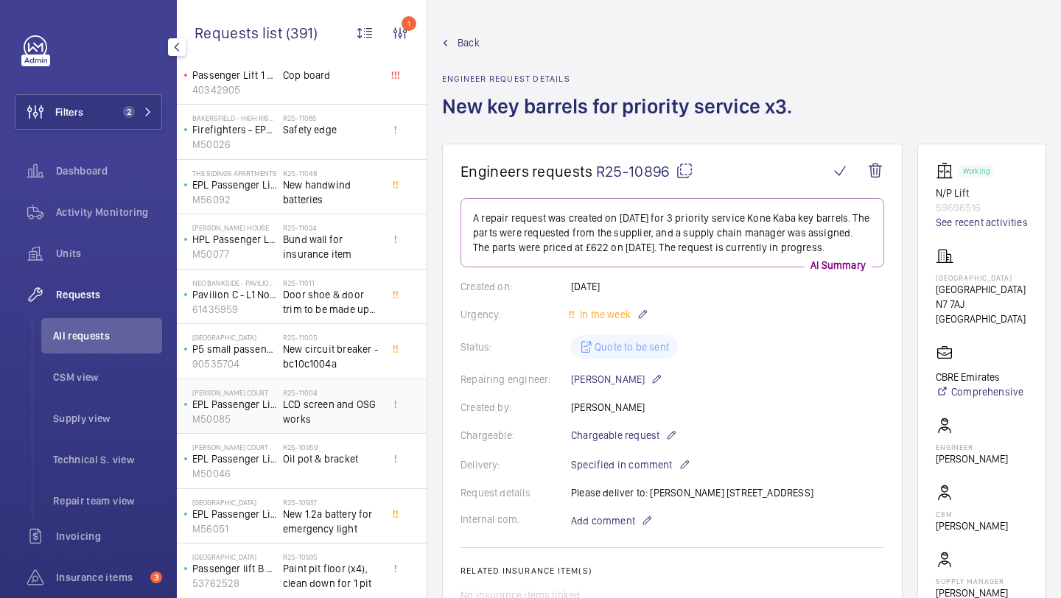
click at [348, 440] on div "R25-10959 Oil pot & bracket" at bounding box center [334, 461] width 103 height 49
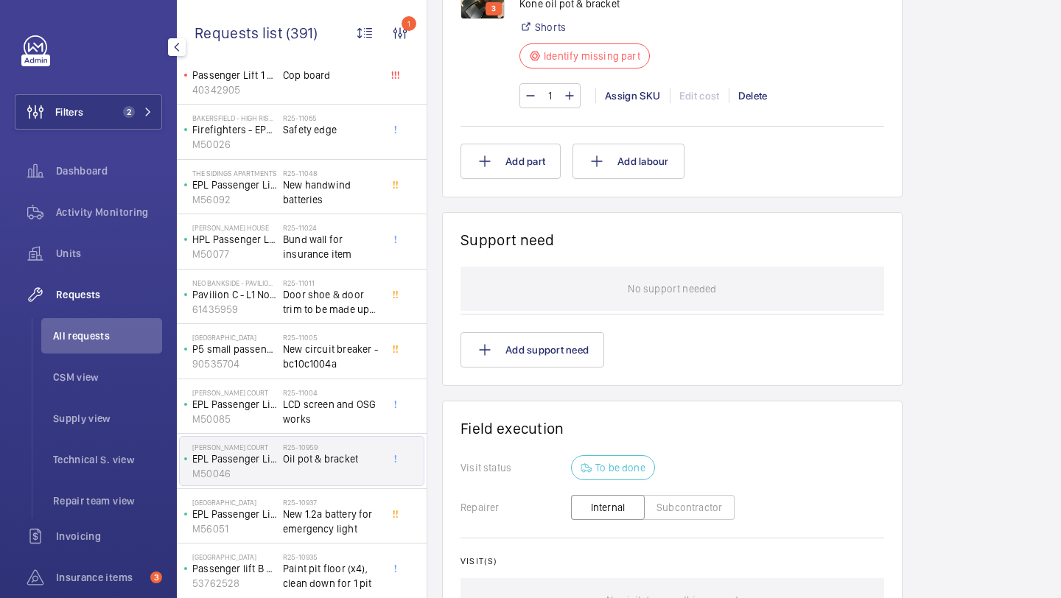
scroll to position [724, 0]
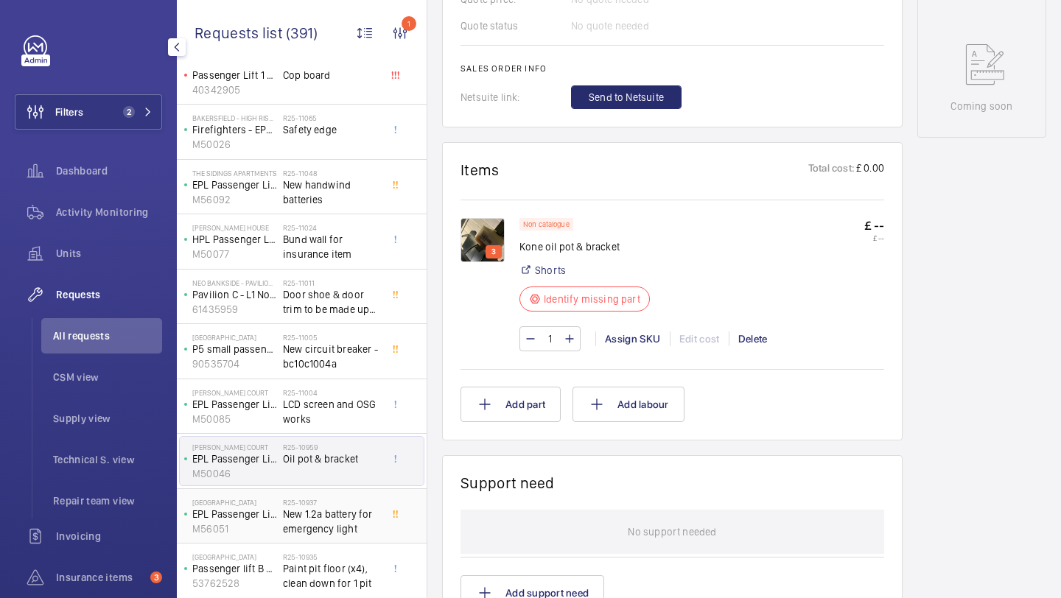
click at [333, 507] on span "New 1.2a battery for emergency light" at bounding box center [331, 521] width 97 height 29
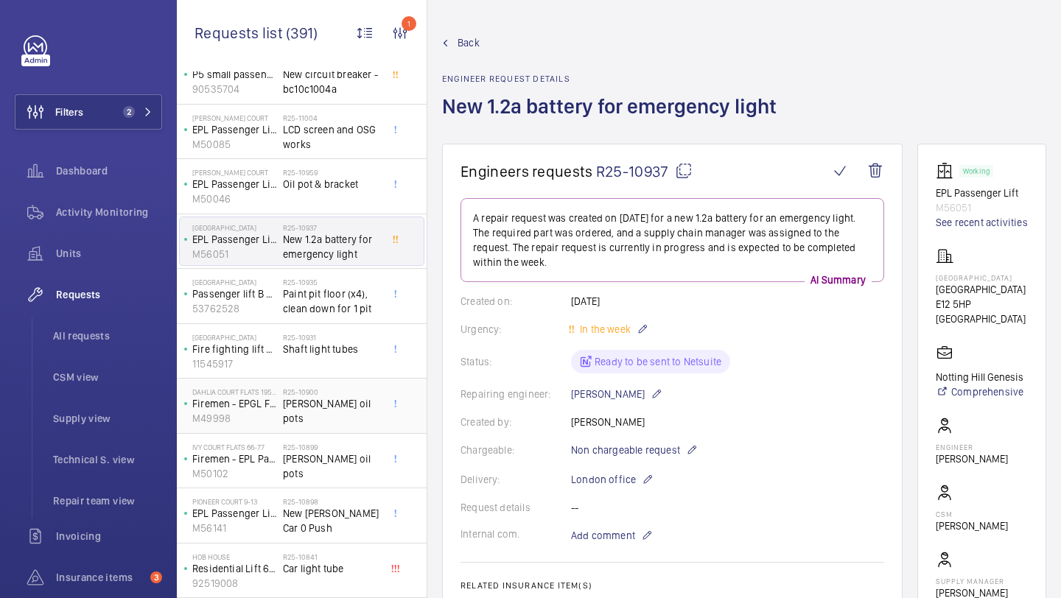
scroll to position [494, 0]
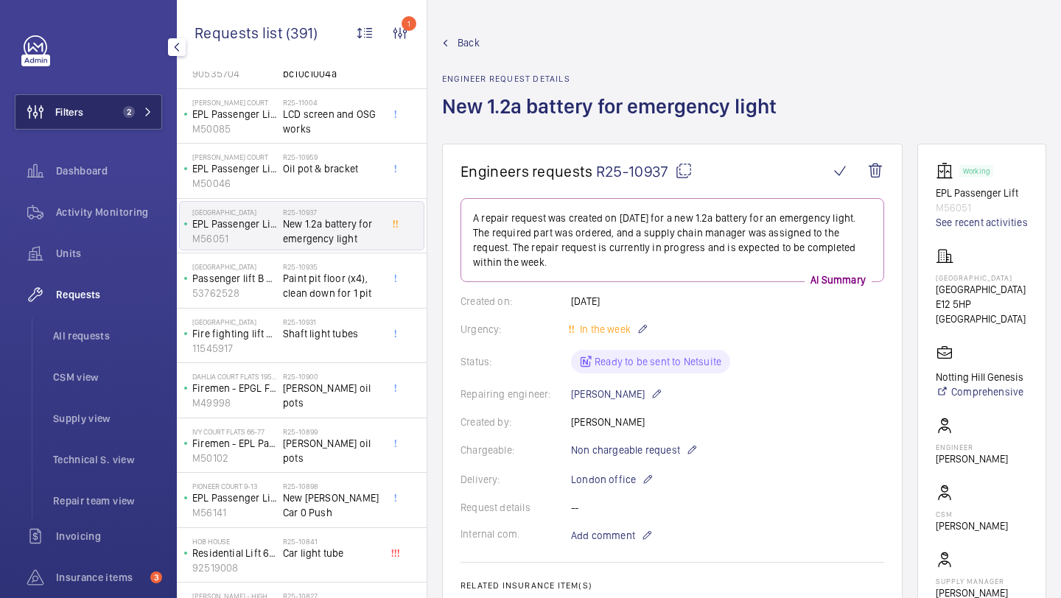
click at [119, 111] on span "2" at bounding box center [126, 112] width 18 height 12
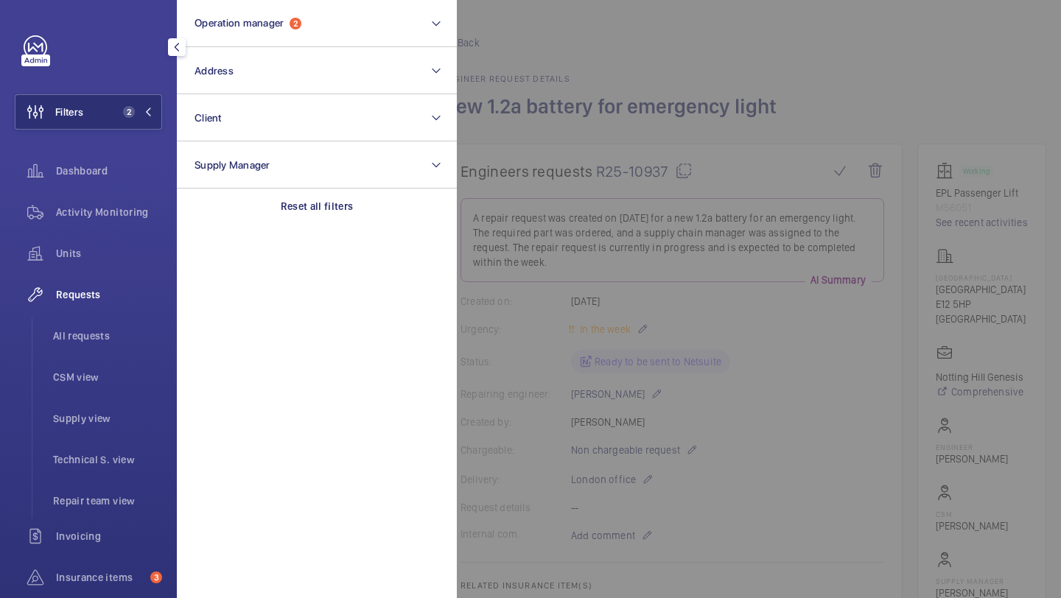
click at [517, 203] on div at bounding box center [987, 299] width 1061 height 598
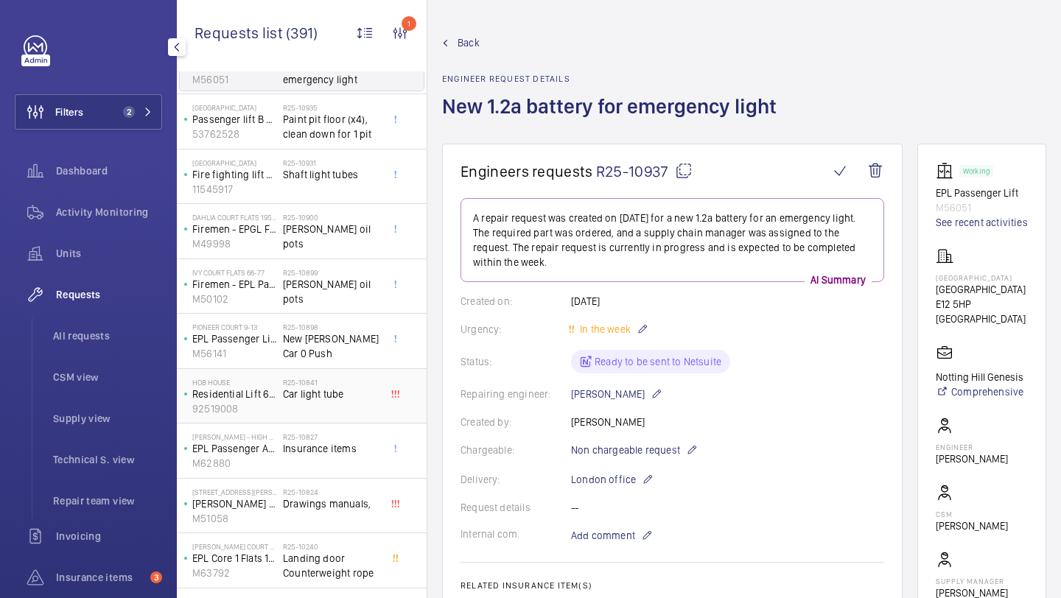
scroll to position [665, 0]
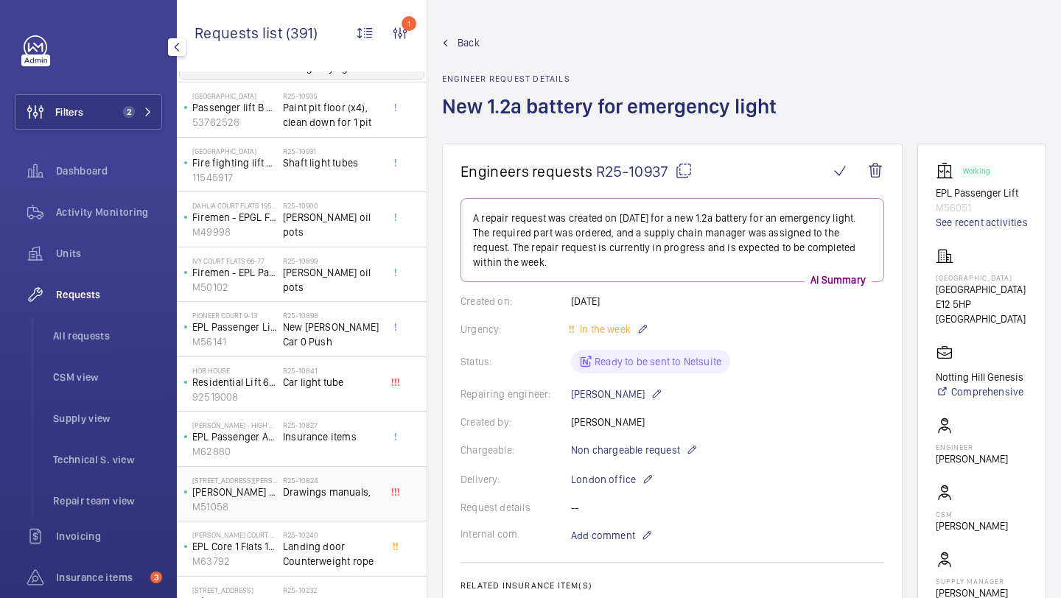
click at [329, 467] on div "45-47 Bassett Road Pollock Platform Lift M51058 R25-10824 Drawings manuals," at bounding box center [302, 494] width 250 height 55
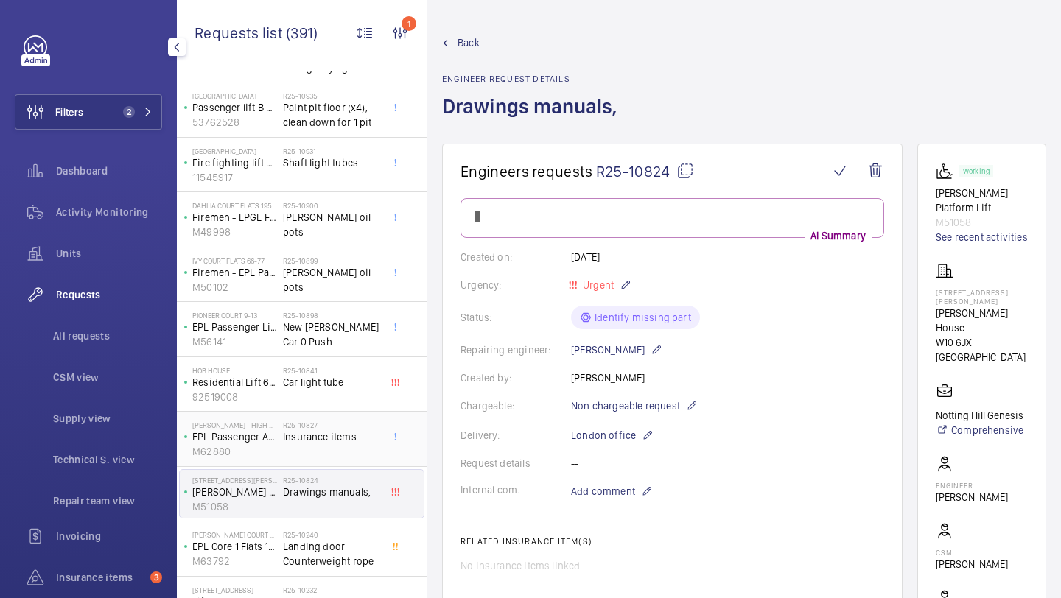
click at [329, 436] on span "Insurance items" at bounding box center [331, 437] width 97 height 15
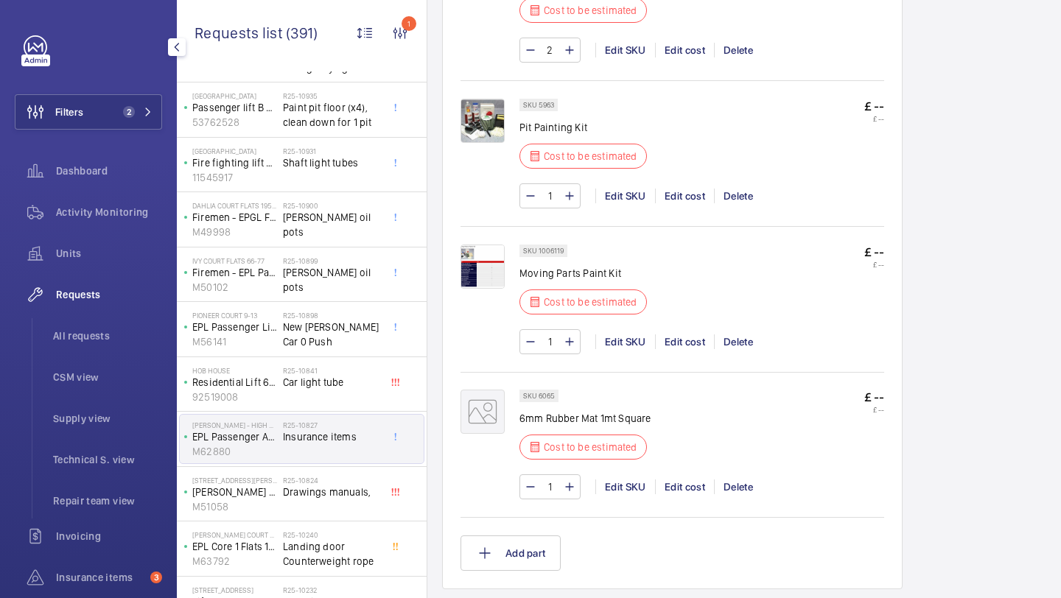
scroll to position [1495, 0]
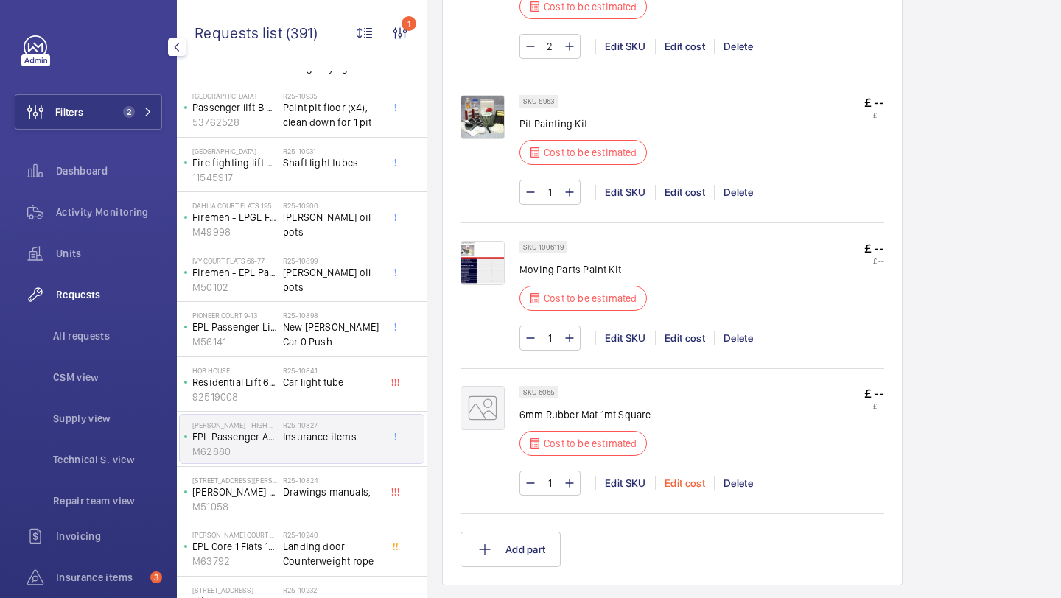
click at [688, 484] on div "Edit cost" at bounding box center [684, 483] width 59 height 15
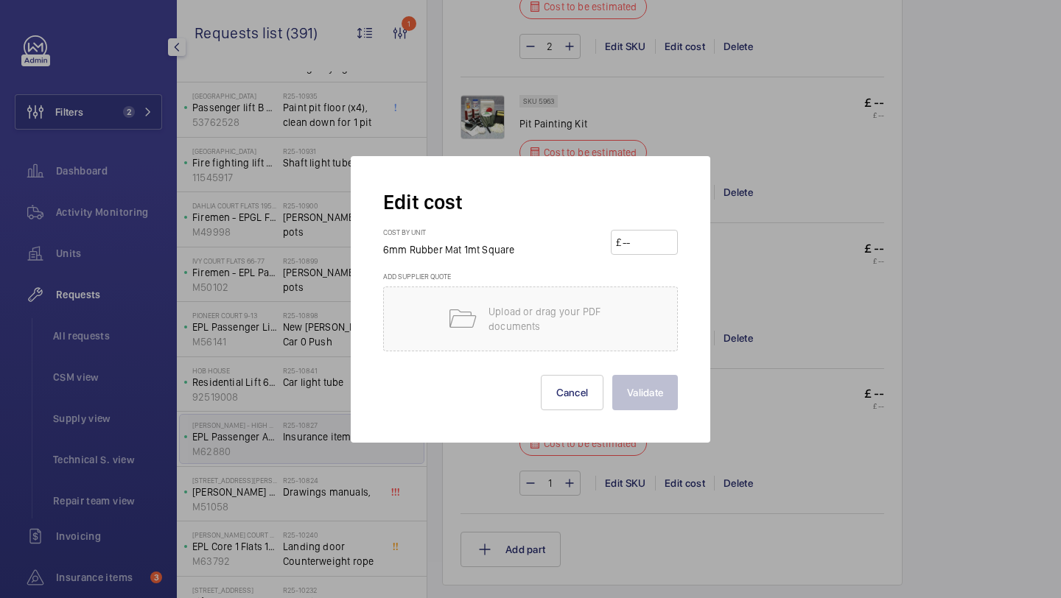
click at [648, 234] on input "number" at bounding box center [647, 243] width 52 height 24
type input "30"
click at [612, 375] on button "Validate" at bounding box center [645, 392] width 66 height 35
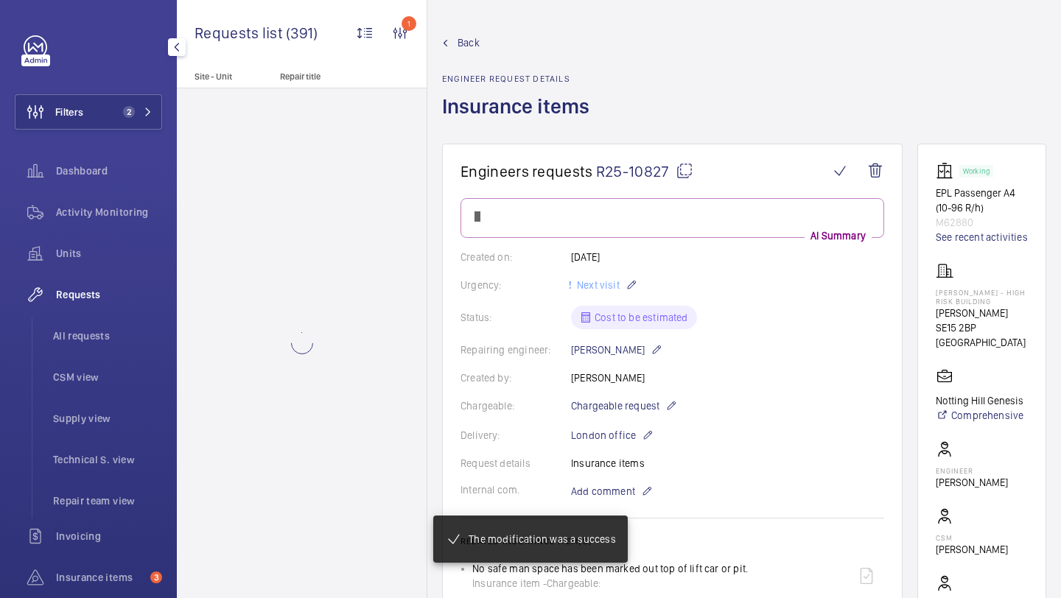
scroll to position [0, 0]
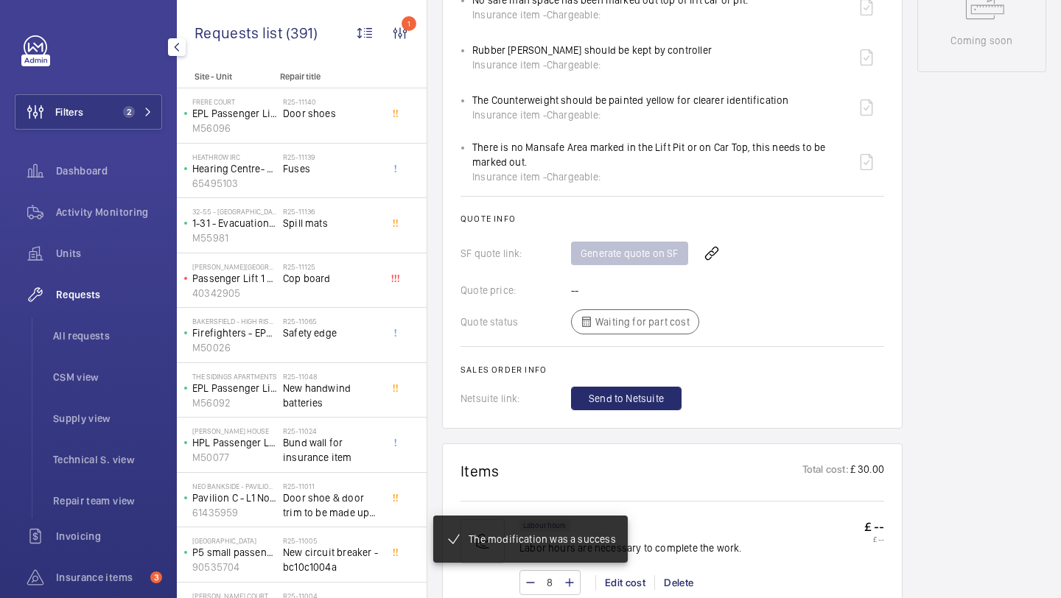
scroll to position [1186, 0]
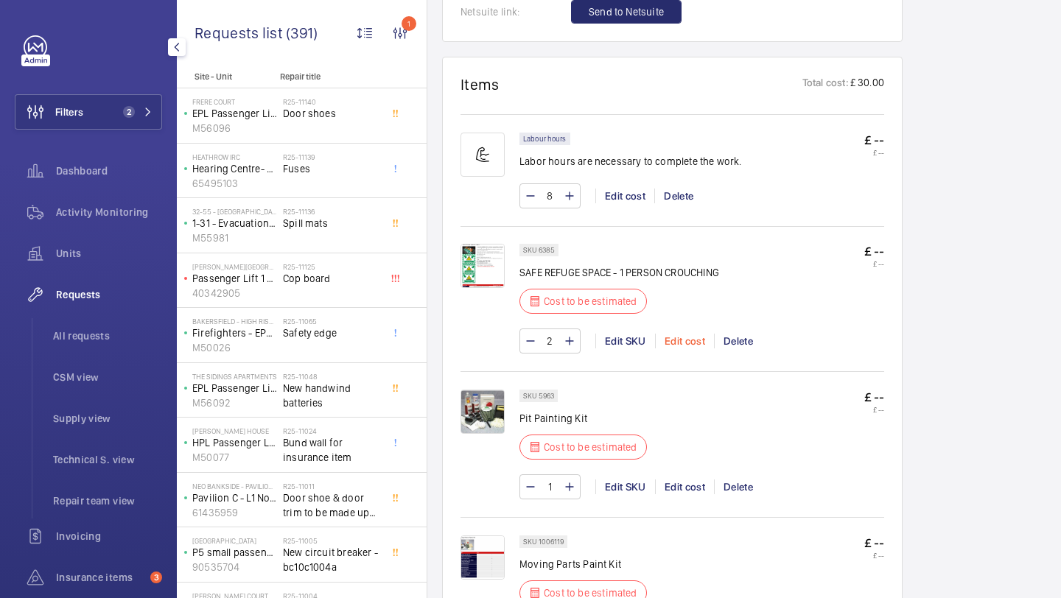
click at [695, 335] on div "Edit cost" at bounding box center [684, 341] width 59 height 15
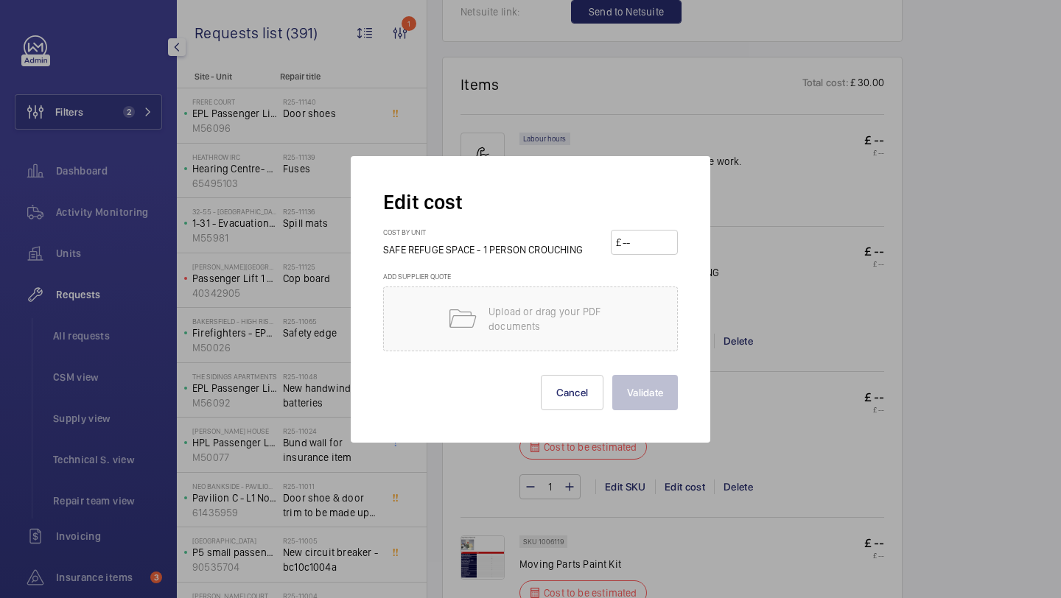
click at [634, 242] on input "number" at bounding box center [647, 243] width 52 height 24
type input "70"
click at [612, 375] on button "Validate" at bounding box center [645, 392] width 66 height 35
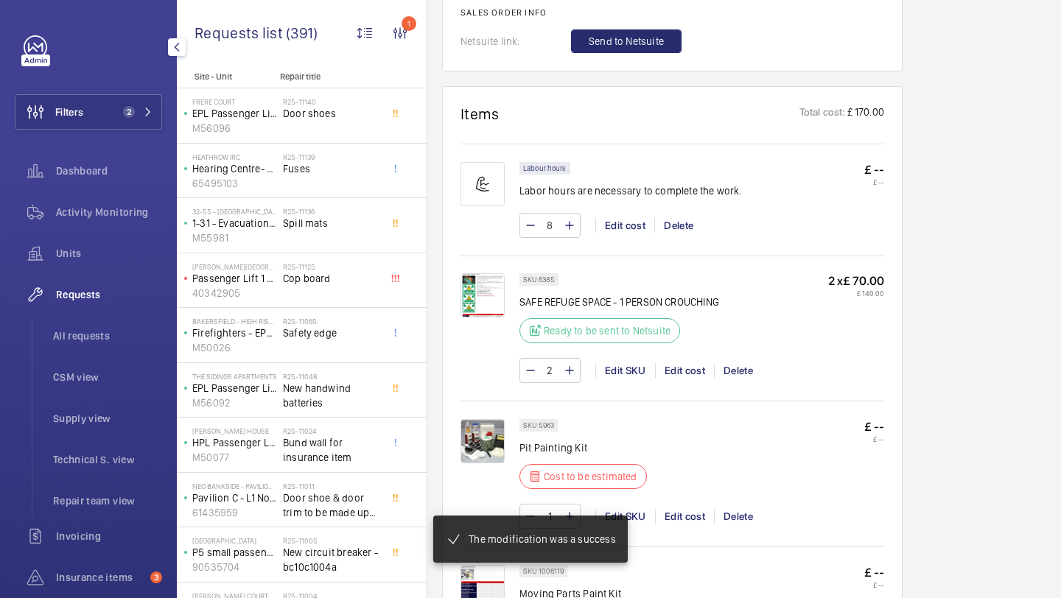
scroll to position [1354, 0]
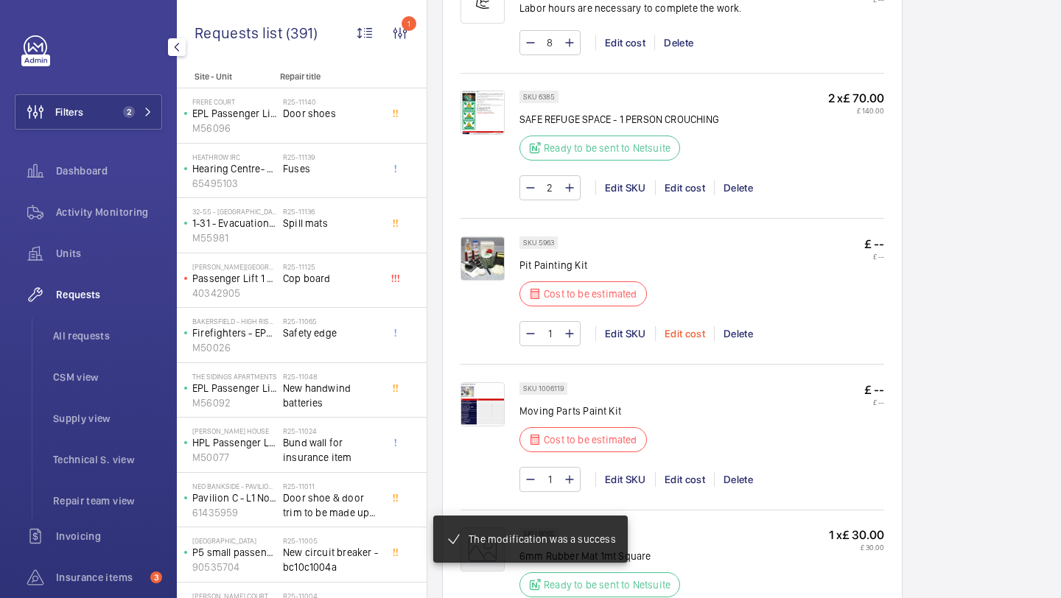
click at [677, 338] on div "Edit cost" at bounding box center [684, 333] width 59 height 15
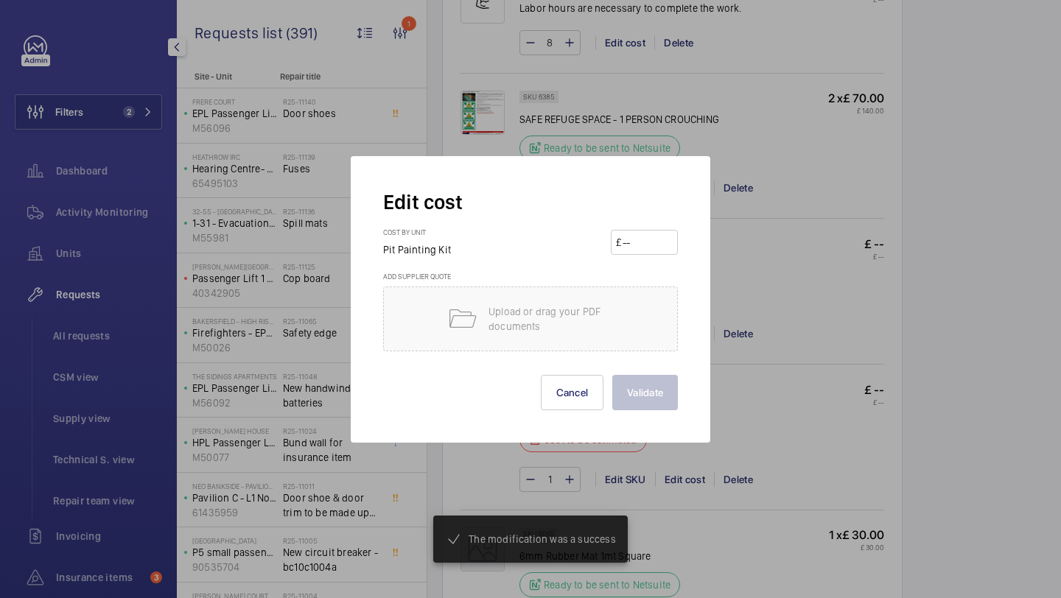
click at [655, 248] on input "number" at bounding box center [647, 243] width 52 height 24
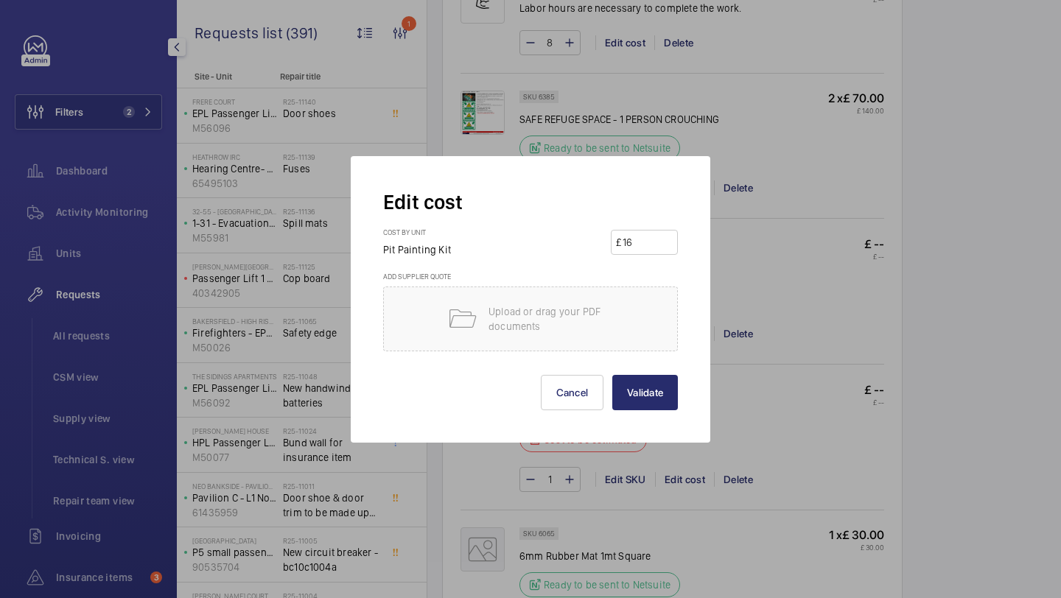
type input "160"
click at [612, 375] on button "Validate" at bounding box center [645, 392] width 66 height 35
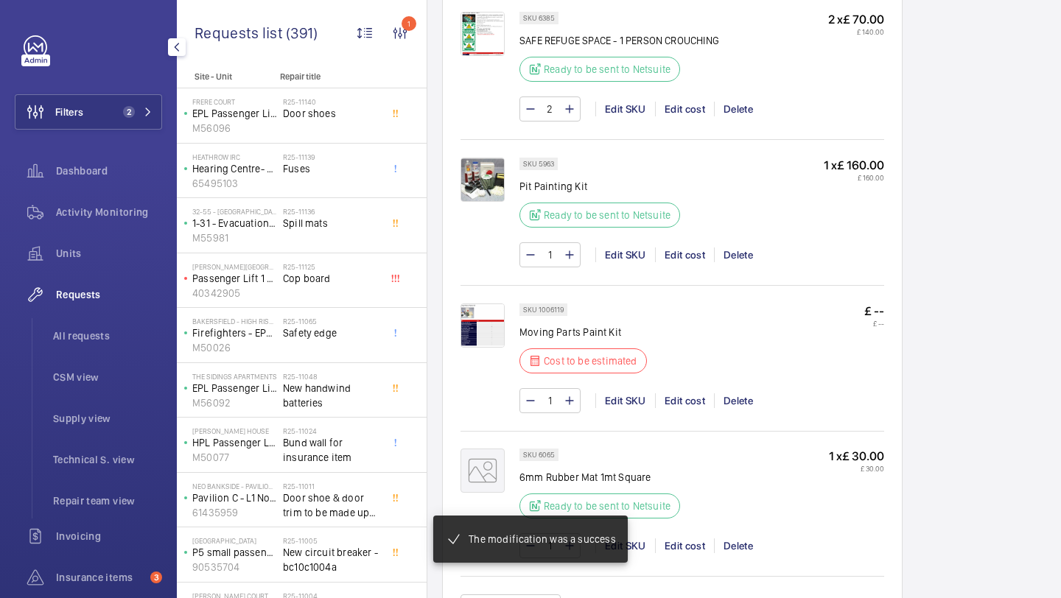
scroll to position [1483, 0]
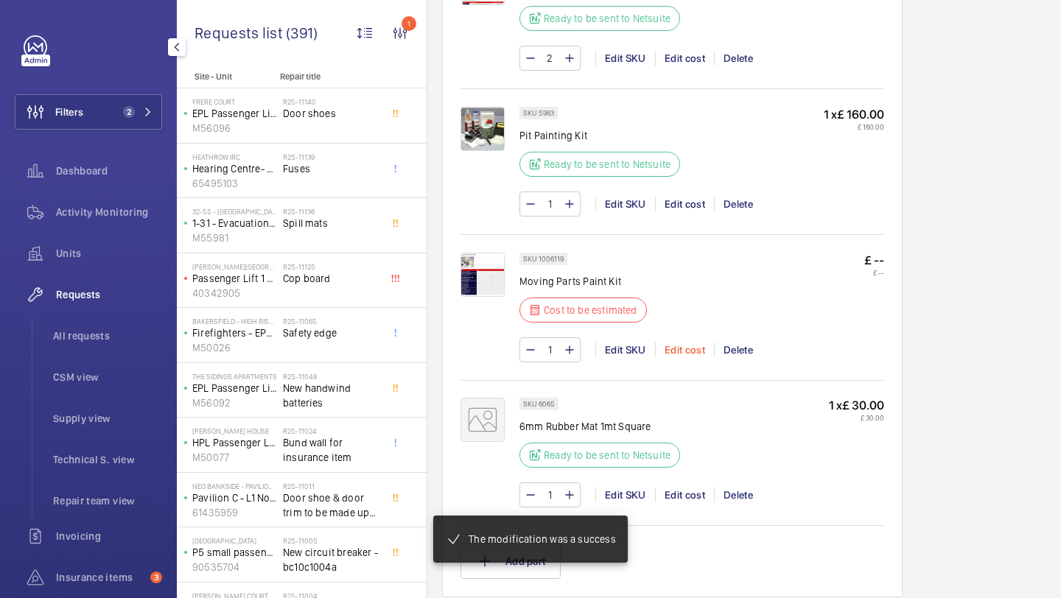
click at [678, 349] on div "Edit cost" at bounding box center [684, 350] width 59 height 15
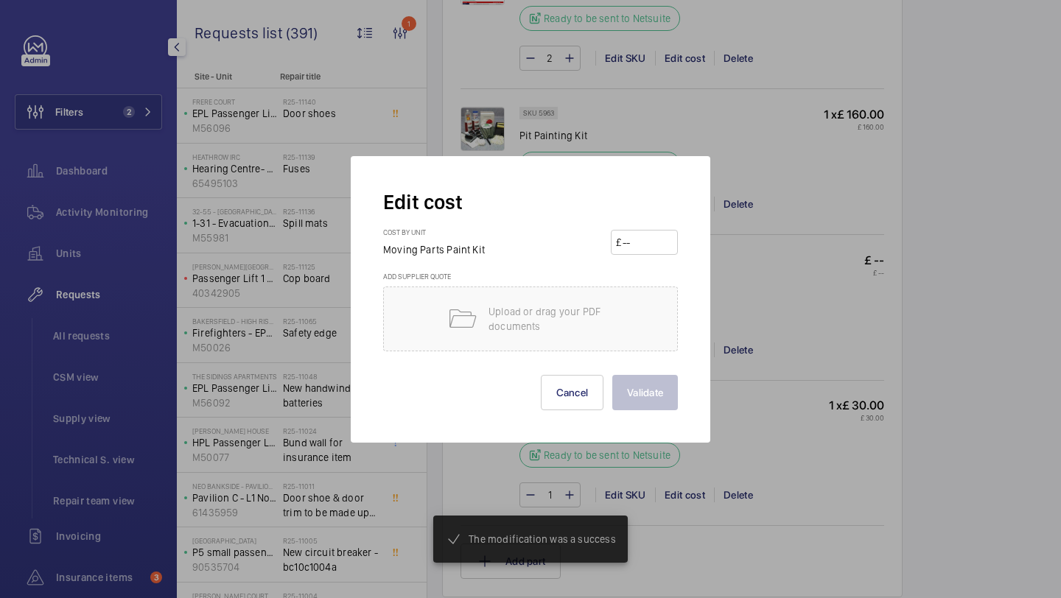
click at [665, 246] on input "number" at bounding box center [647, 243] width 52 height 24
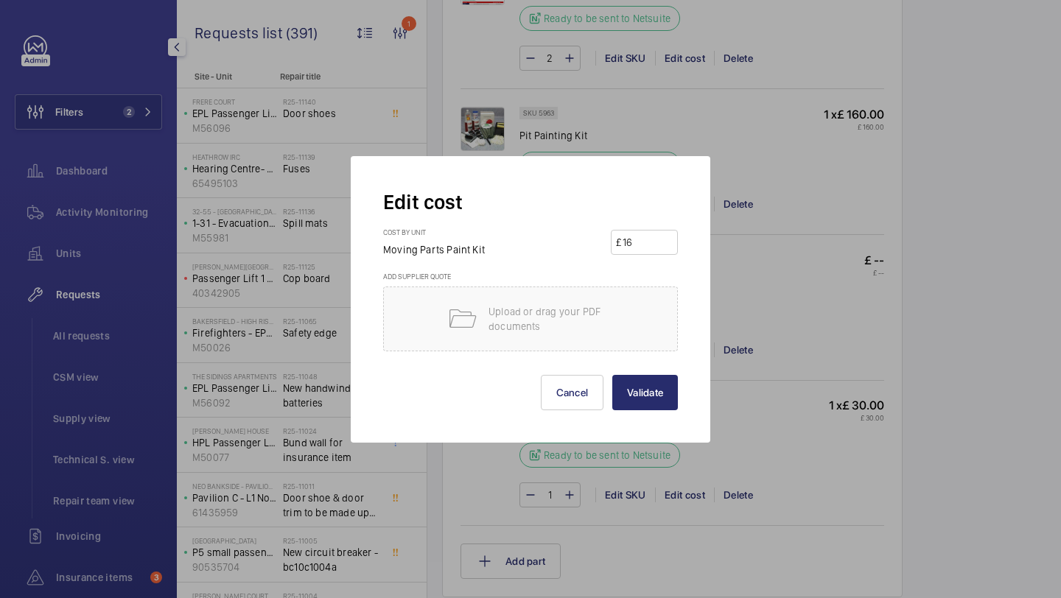
type input "160"
click at [612, 375] on button "Validate" at bounding box center [645, 392] width 66 height 35
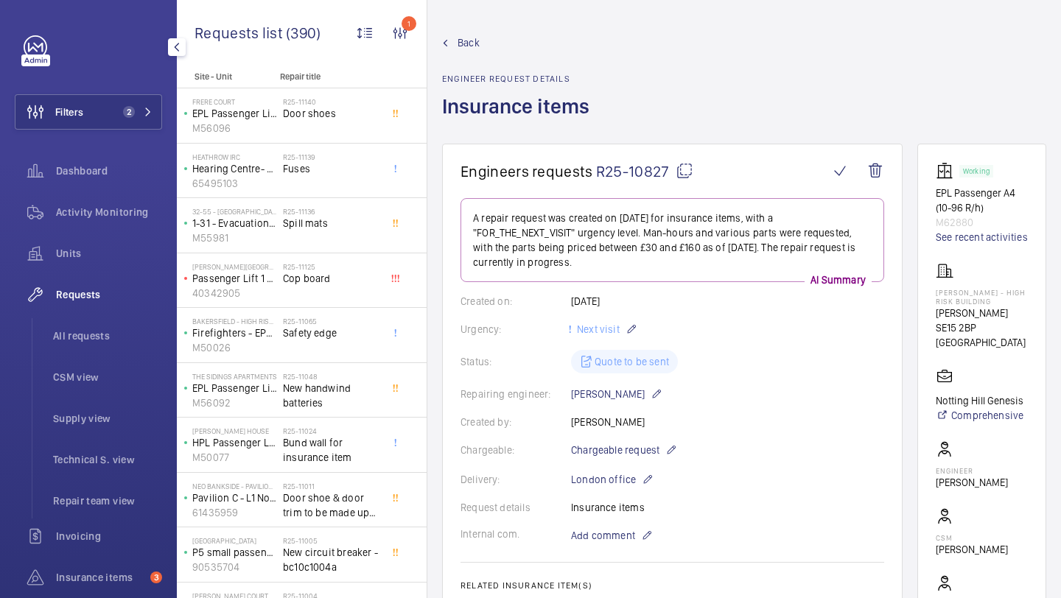
scroll to position [614, 0]
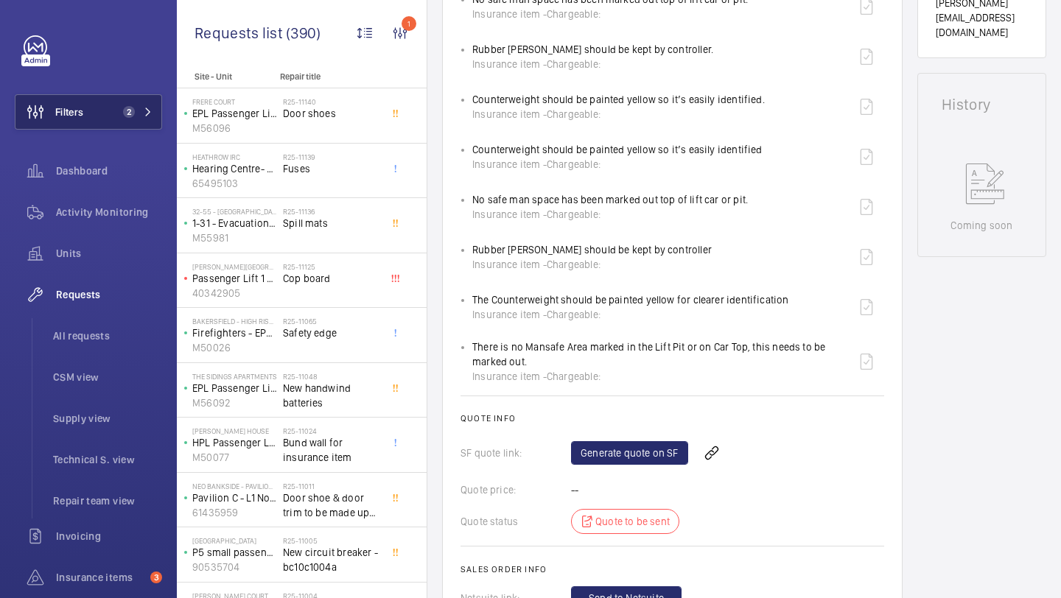
click at [149, 110] on mat-icon at bounding box center [148, 112] width 9 height 9
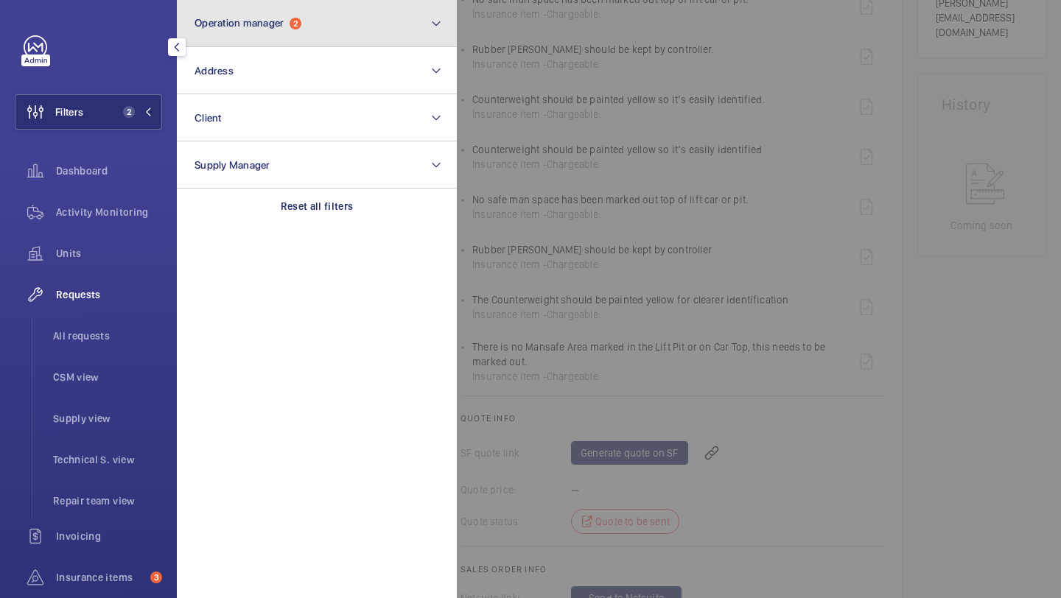
click at [245, 38] on button "Operation manager 2" at bounding box center [317, 23] width 280 height 47
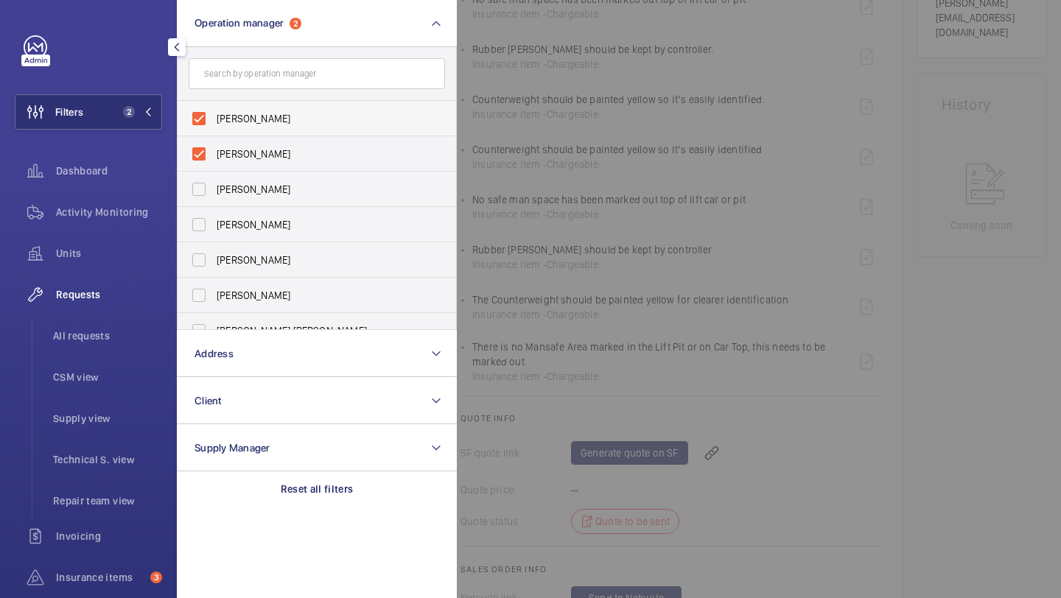
click at [246, 113] on span "[PERSON_NAME]" at bounding box center [318, 118] width 203 height 15
click at [214, 113] on input "[PERSON_NAME]" at bounding box center [198, 118] width 29 height 29
click at [246, 147] on span "[PERSON_NAME]" at bounding box center [318, 154] width 203 height 15
click at [214, 147] on input "[PERSON_NAME]" at bounding box center [198, 153] width 29 height 29
checkbox input "true"
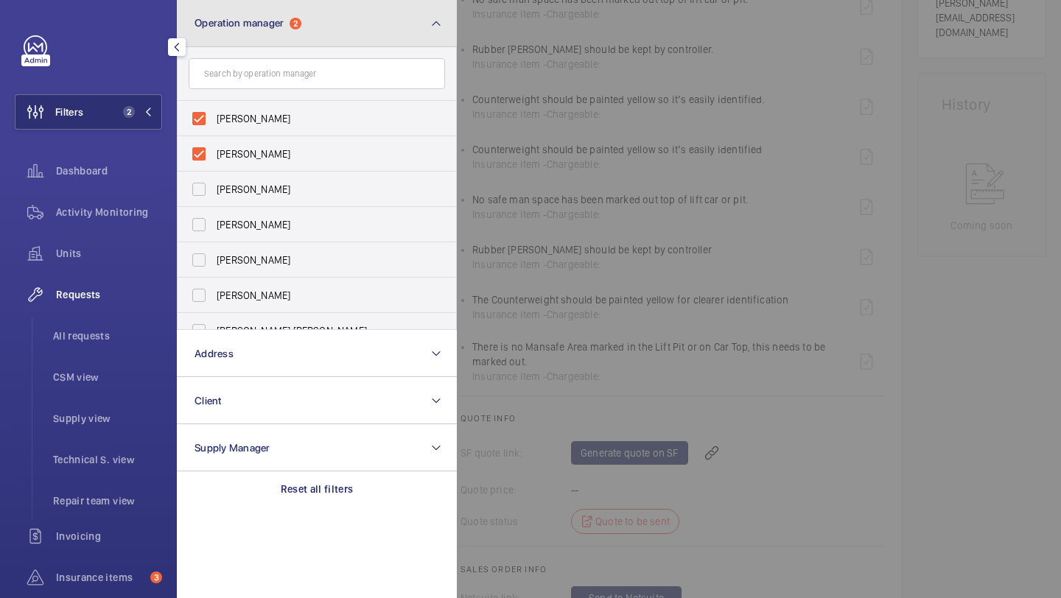
click at [259, 33] on button "Operation manager 2" at bounding box center [317, 23] width 280 height 47
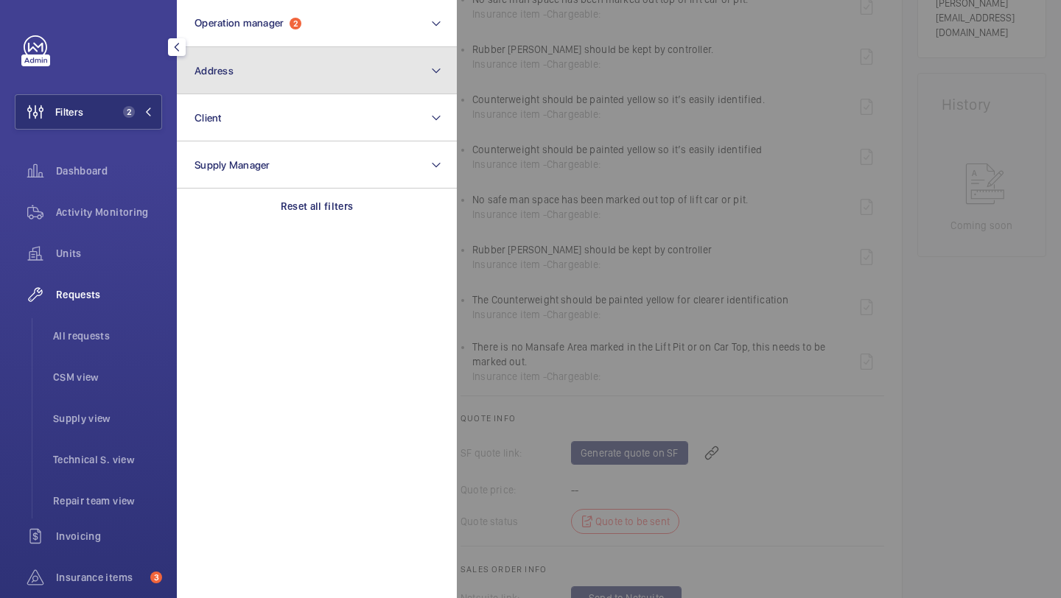
click at [258, 78] on button "Address" at bounding box center [317, 70] width 280 height 47
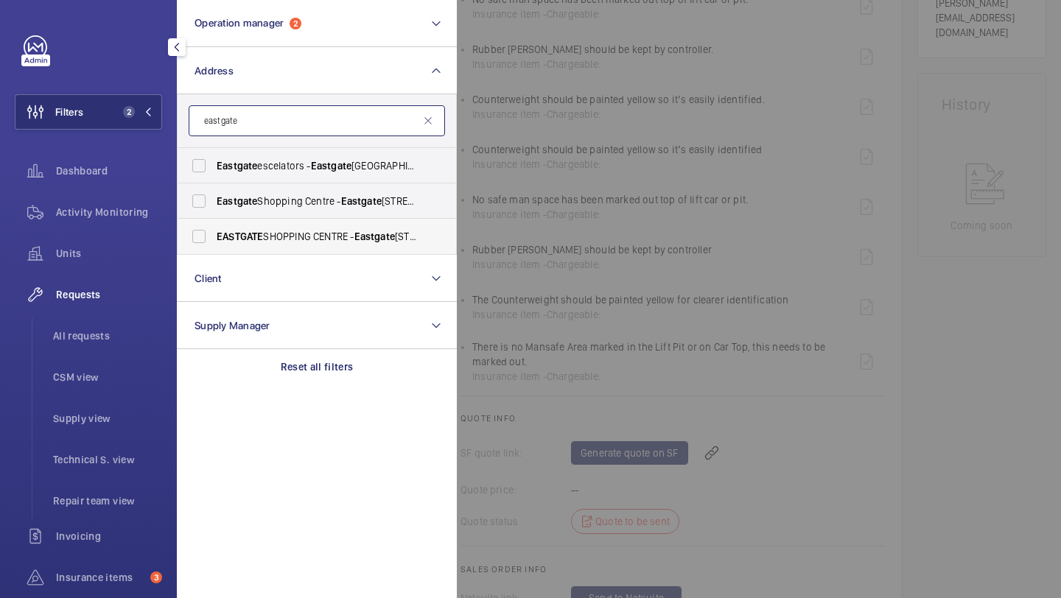
type input "eastgate"
click at [318, 233] on span "EASTGATE SHOPPING CENTRE - Eastgate Shopping Centre, BASILDON SS14 1EB" at bounding box center [318, 236] width 203 height 15
click at [214, 233] on input "EASTGATE SHOPPING CENTRE - Eastgate Shopping Centre, BASILDON SS14 1EB" at bounding box center [198, 236] width 29 height 29
checkbox input "true"
drag, startPoint x: 144, startPoint y: 324, endPoint x: 314, endPoint y: 233, distance: 193.2
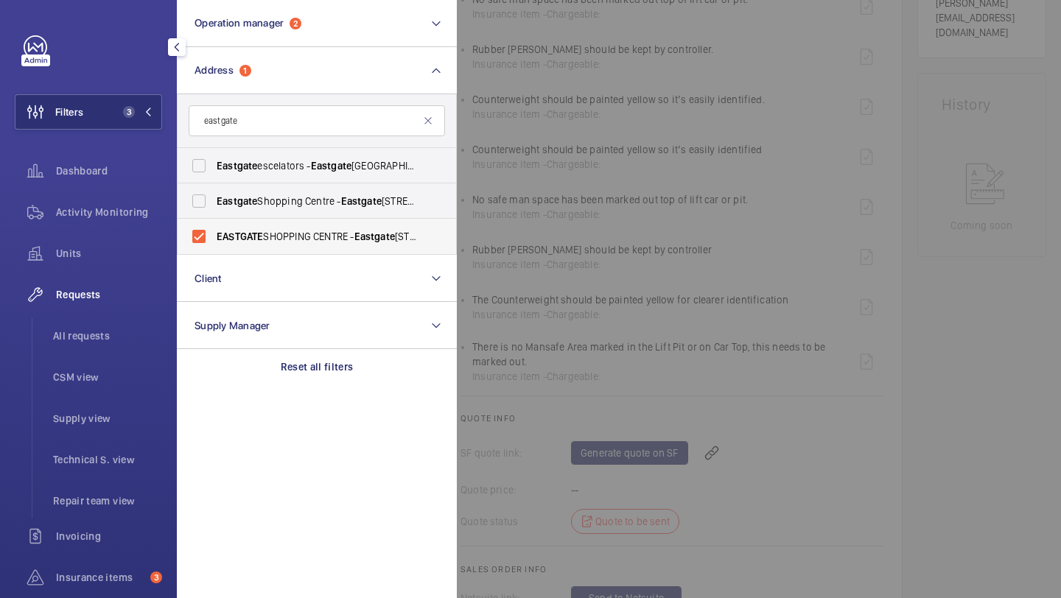
click at [144, 324] on li "All requests" at bounding box center [101, 335] width 121 height 35
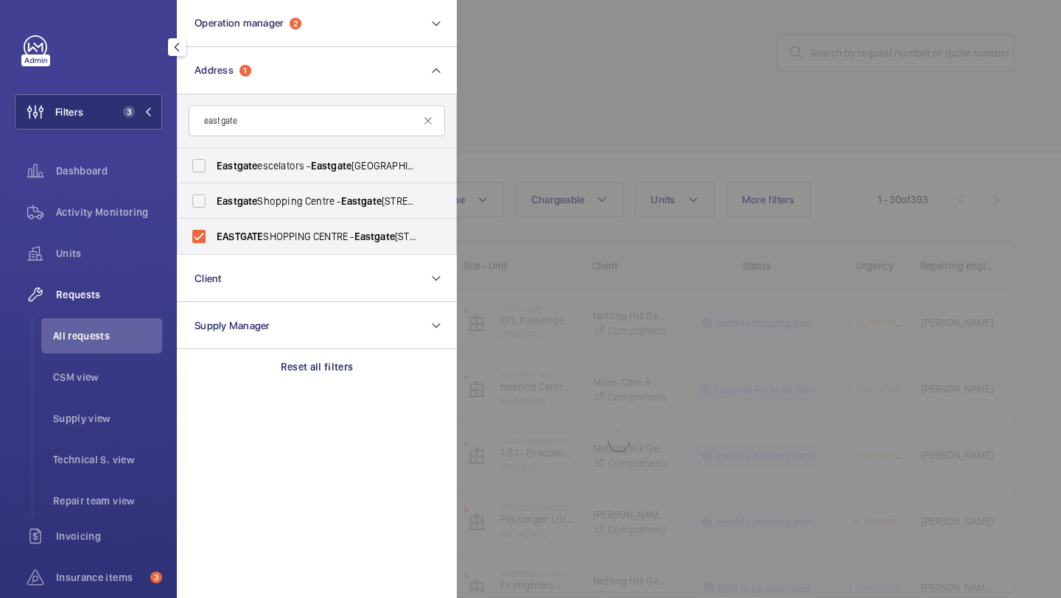
click at [709, 120] on div at bounding box center [987, 299] width 1061 height 598
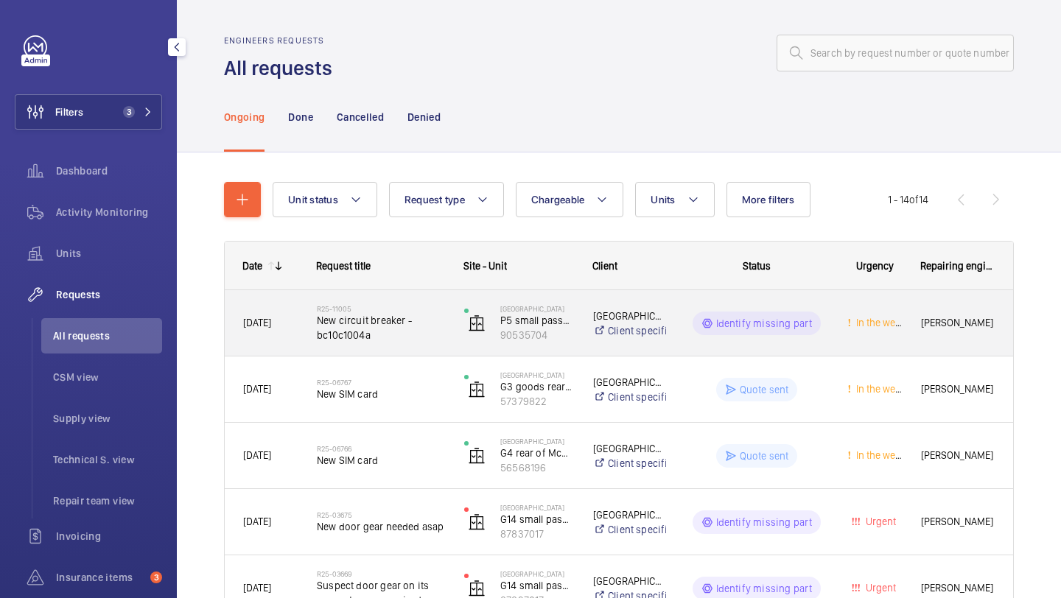
click at [385, 326] on span "New circuit breaker - bc10c1004a" at bounding box center [381, 327] width 128 height 29
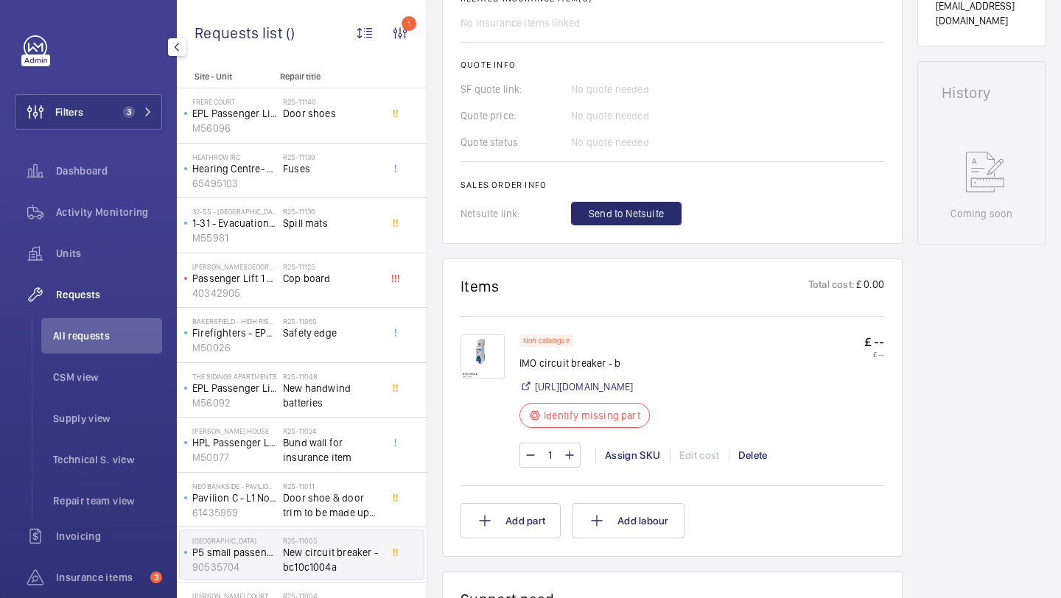
scroll to position [639, 0]
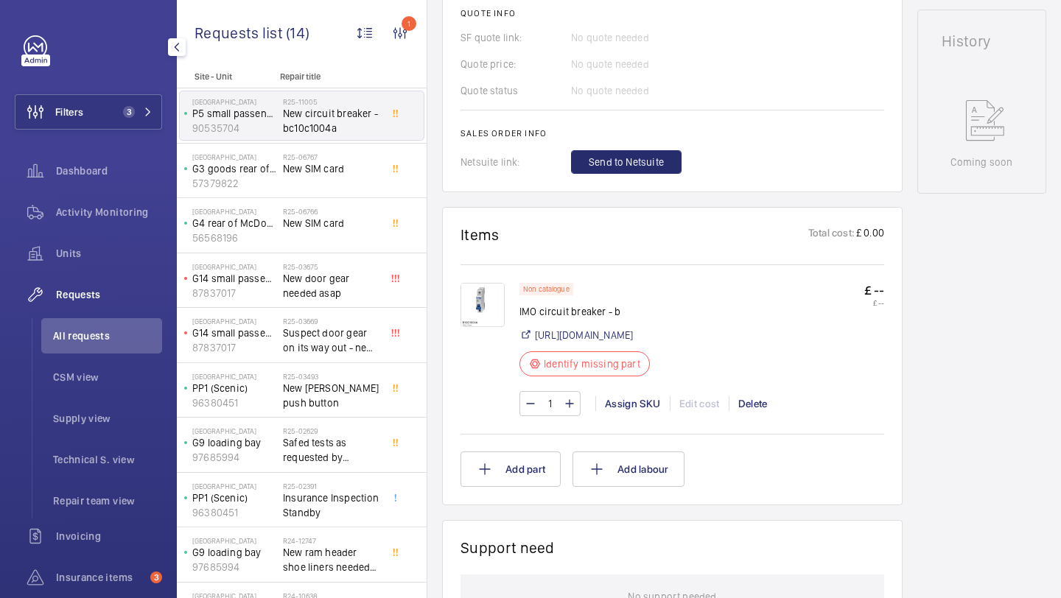
click at [598, 317] on p "IMO circuit breaker - b" at bounding box center [589, 311] width 139 height 15
click at [590, 343] on link "[URL][DOMAIN_NAME]" at bounding box center [584, 335] width 98 height 15
drag, startPoint x: 623, startPoint y: 314, endPoint x: 520, endPoint y: 313, distance: 103.2
click at [520, 313] on p "IMO circuit breaker - b" at bounding box center [589, 311] width 139 height 15
copy p "IMO circuit breaker - b"
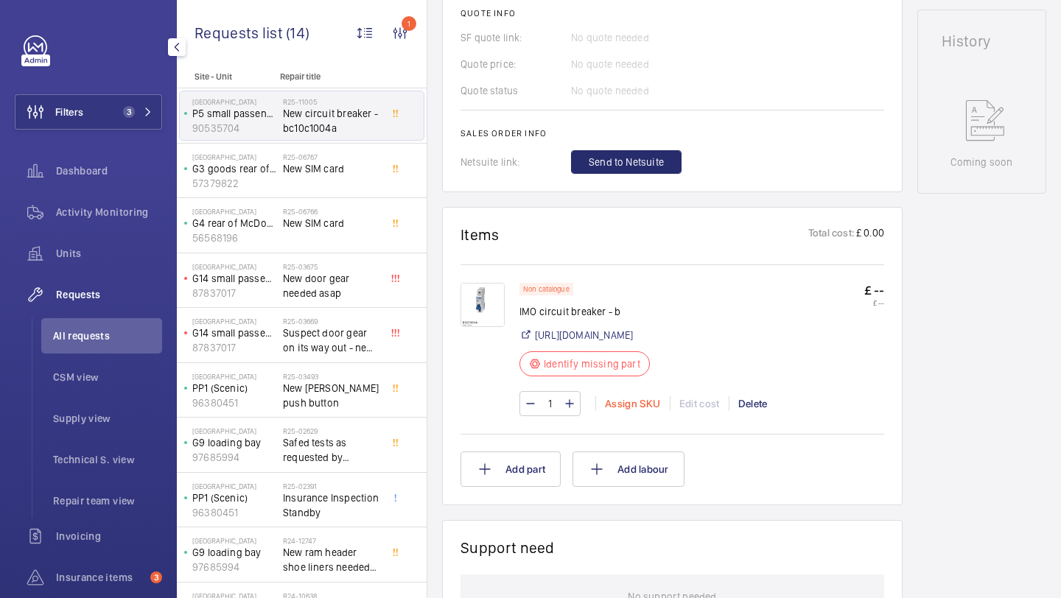
click at [611, 411] on div "Assign SKU" at bounding box center [632, 403] width 74 height 15
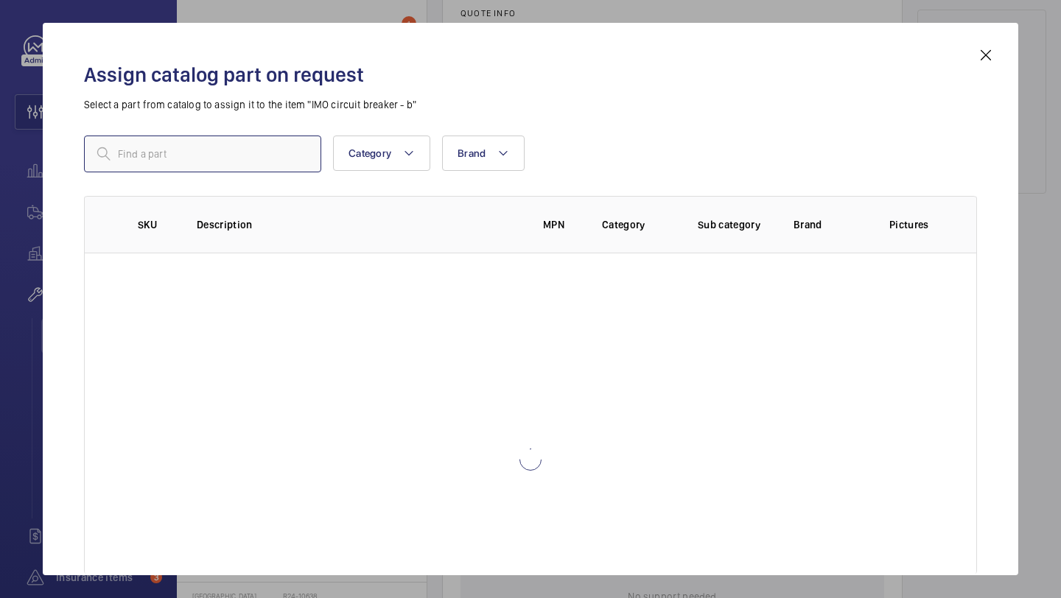
click at [303, 167] on input "text" at bounding box center [202, 154] width 237 height 37
type input "IMO circuit breaker - B10C1004A"
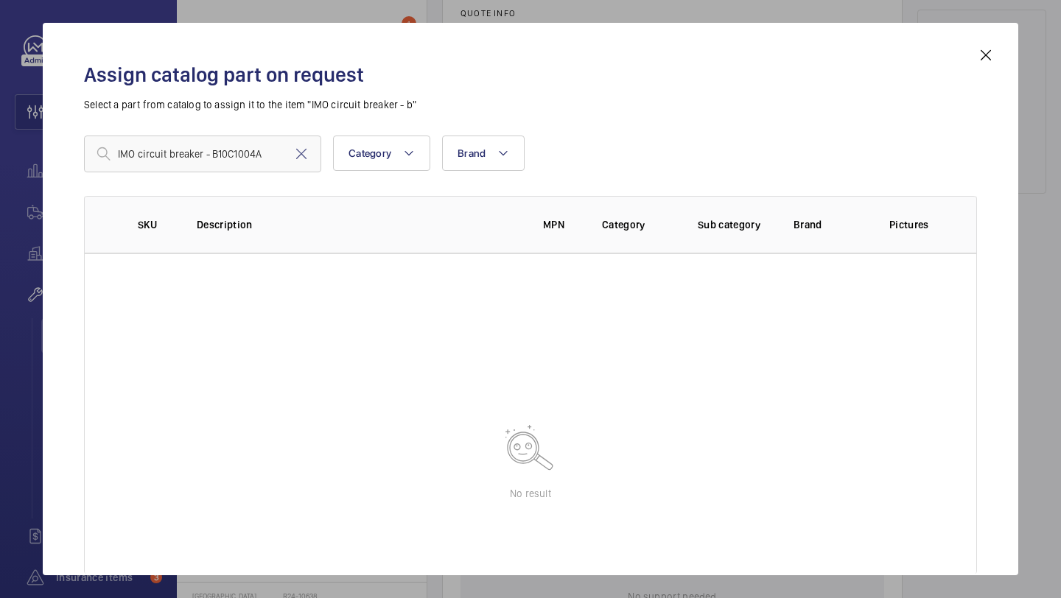
click at [301, 155] on mat-icon at bounding box center [302, 154] width 18 height 18
paste input "1010005"
type input "1010005"
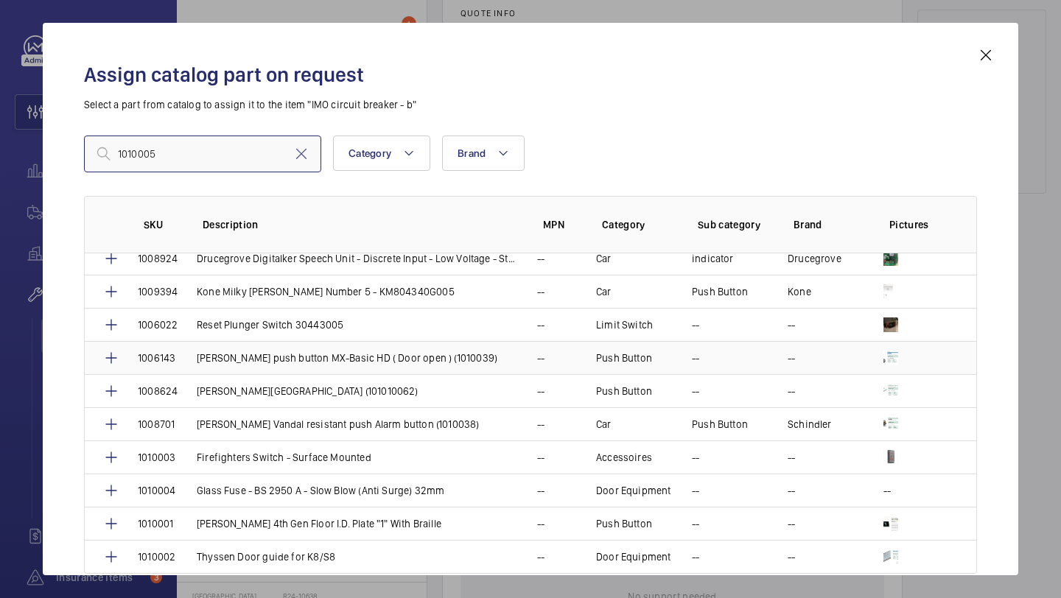
scroll to position [11, 0]
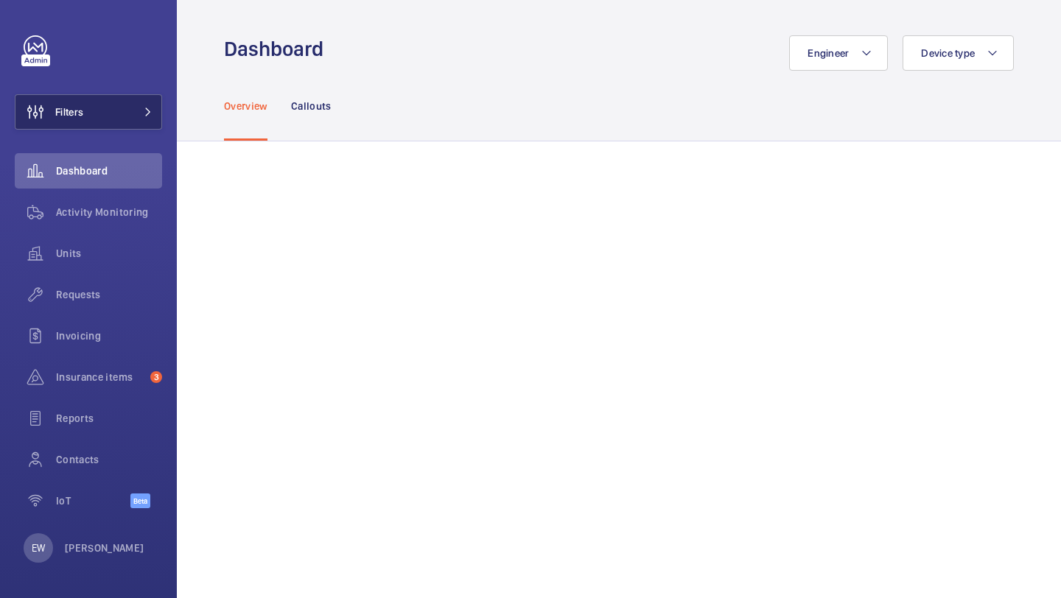
click at [122, 119] on button "Filters" at bounding box center [88, 111] width 147 height 35
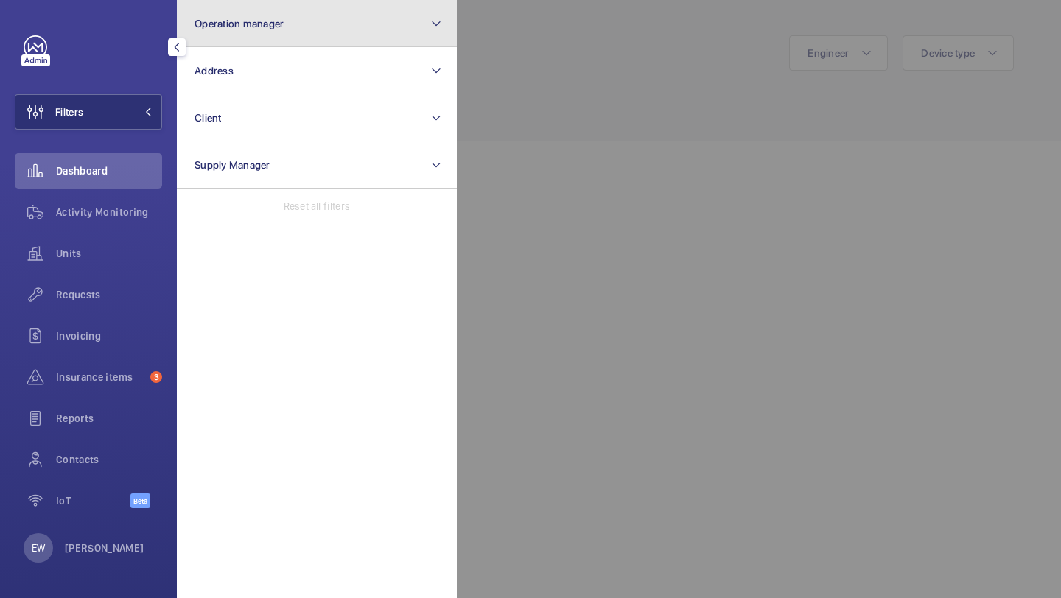
click at [229, 43] on button "Operation manager" at bounding box center [317, 23] width 280 height 47
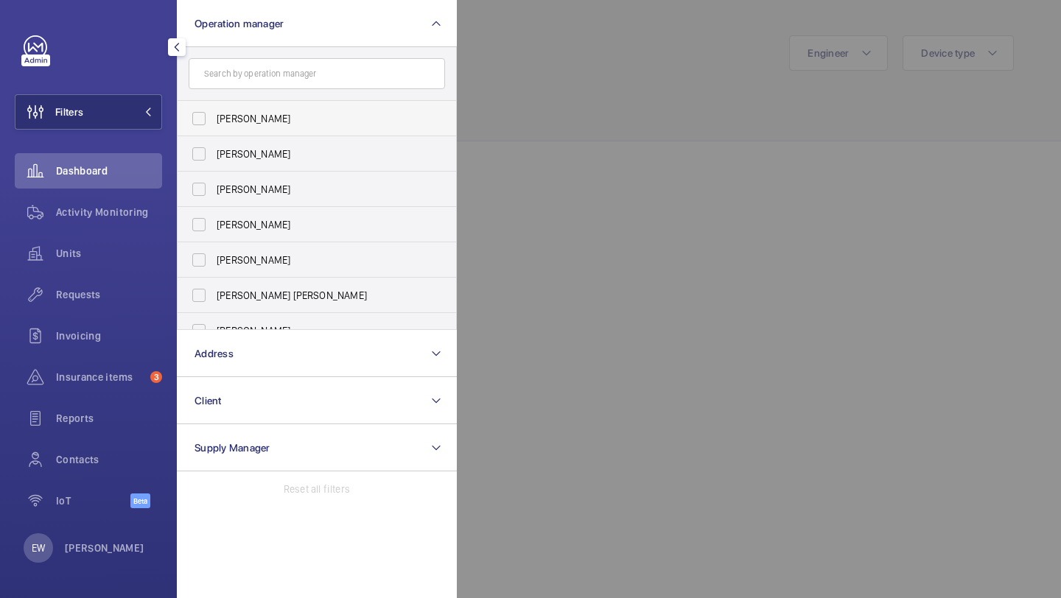
click at [234, 115] on span "[PERSON_NAME]" at bounding box center [318, 118] width 203 height 15
click at [214, 115] on input "[PERSON_NAME]" at bounding box center [198, 118] width 29 height 29
checkbox input "true"
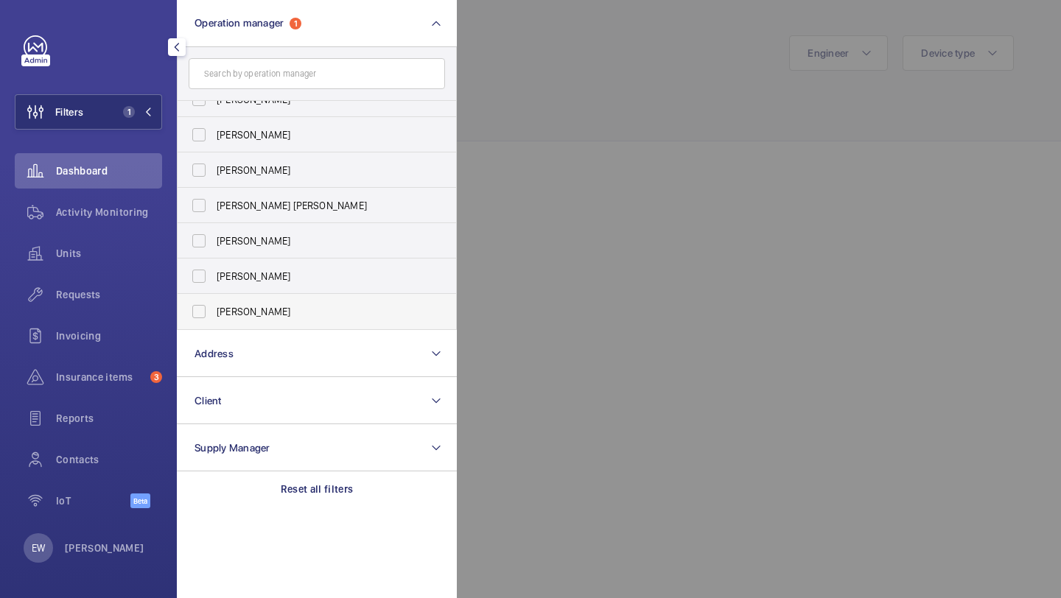
click at [248, 300] on label "[PERSON_NAME]" at bounding box center [306, 311] width 256 height 35
click at [214, 300] on input "[PERSON_NAME]" at bounding box center [198, 311] width 29 height 29
checkbox input "true"
click at [132, 290] on span "Requests" at bounding box center [109, 294] width 106 height 15
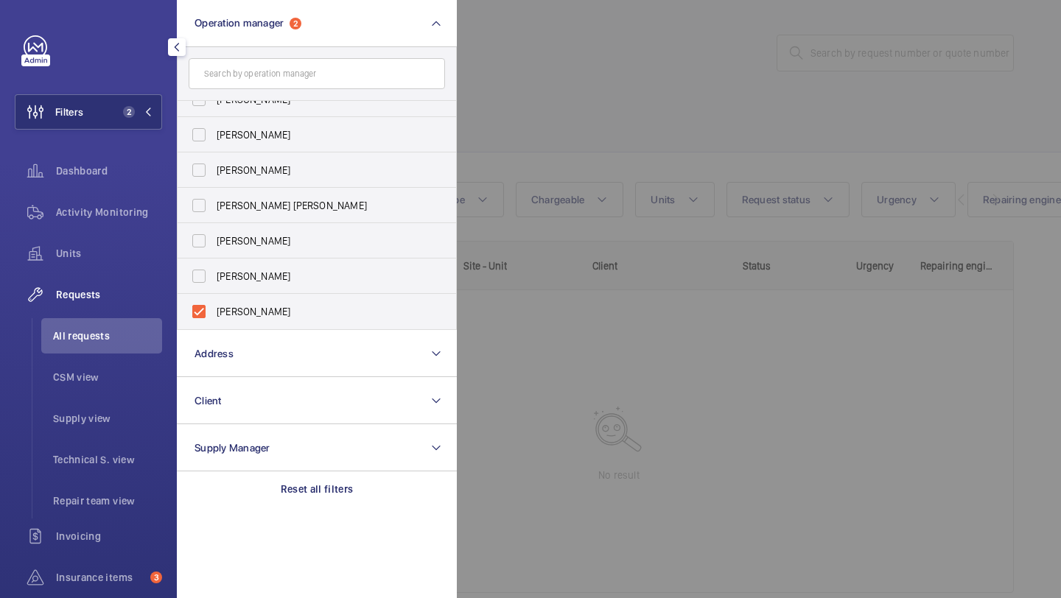
drag, startPoint x: 691, startPoint y: 83, endPoint x: 704, endPoint y: 81, distance: 12.6
click at [701, 81] on div at bounding box center [987, 299] width 1061 height 598
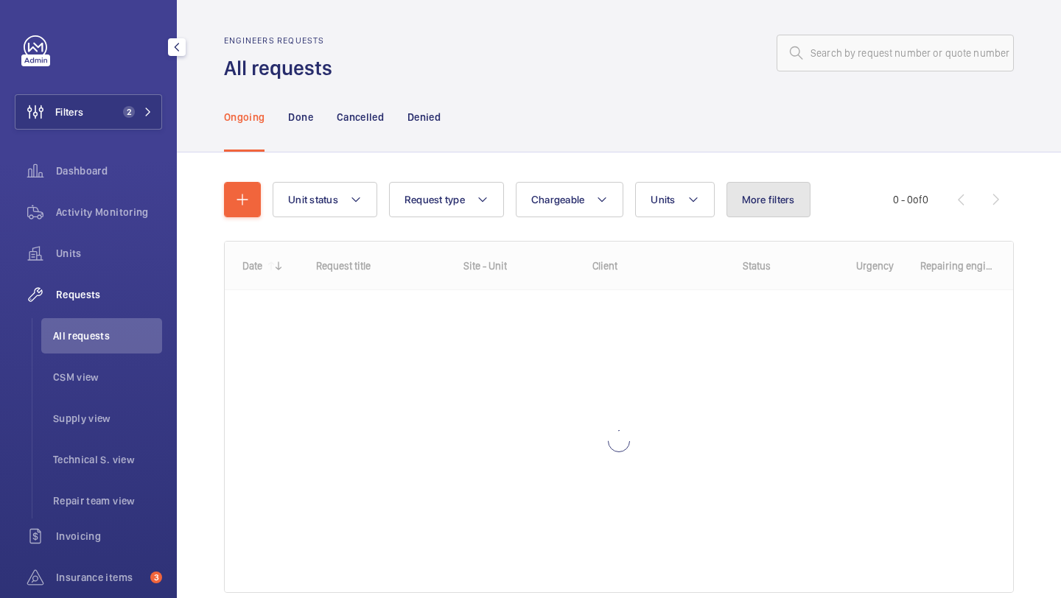
click at [783, 202] on span "More filters" at bounding box center [768, 200] width 53 height 12
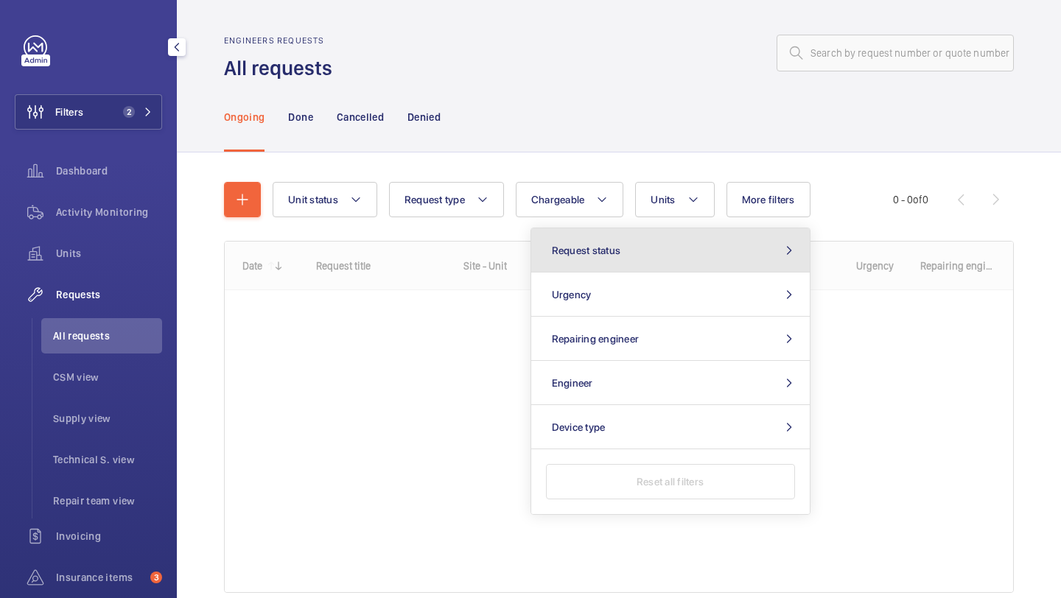
click at [708, 242] on button "Request status" at bounding box center [670, 250] width 279 height 44
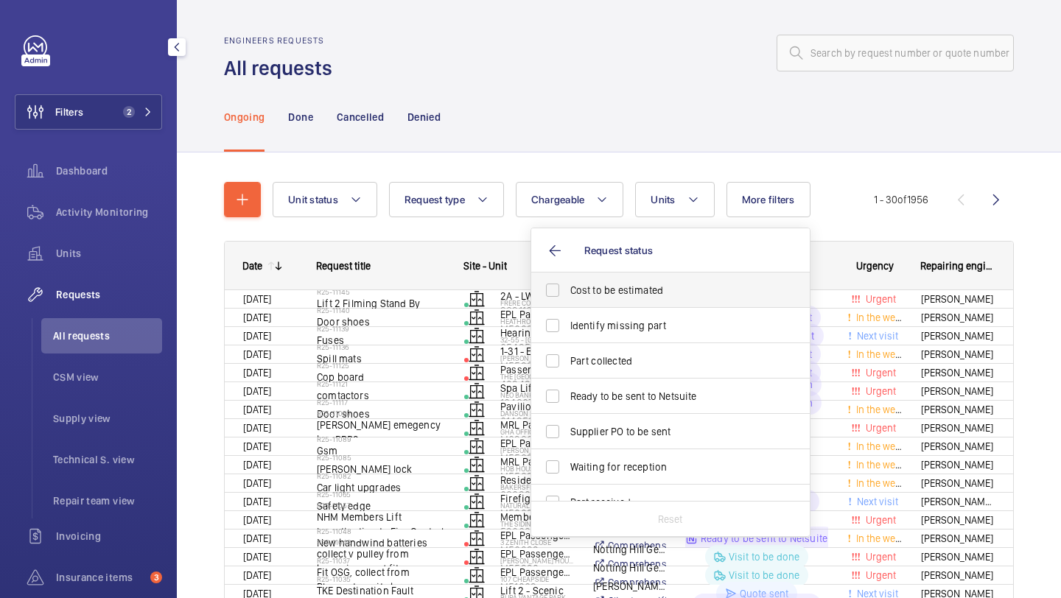
click at [653, 286] on span "Cost to be estimated" at bounding box center [671, 290] width 203 height 15
click at [567, 286] on input "Cost to be estimated" at bounding box center [552, 290] width 29 height 29
checkbox input "true"
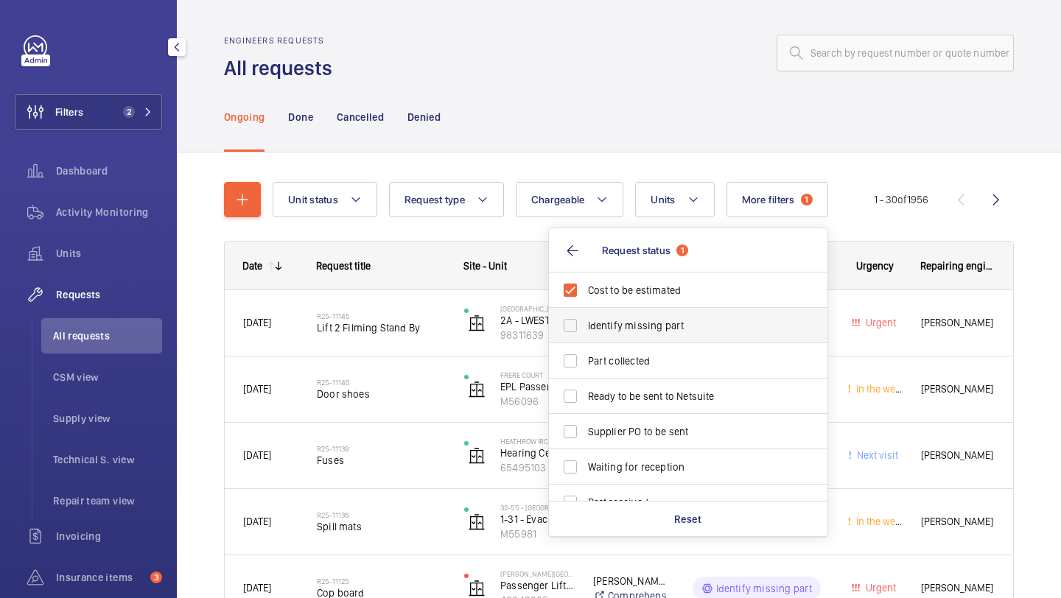
click at [640, 319] on span "Identify missing part" at bounding box center [689, 325] width 203 height 15
click at [585, 319] on input "Identify missing part" at bounding box center [570, 325] width 29 height 29
checkbox input "true"
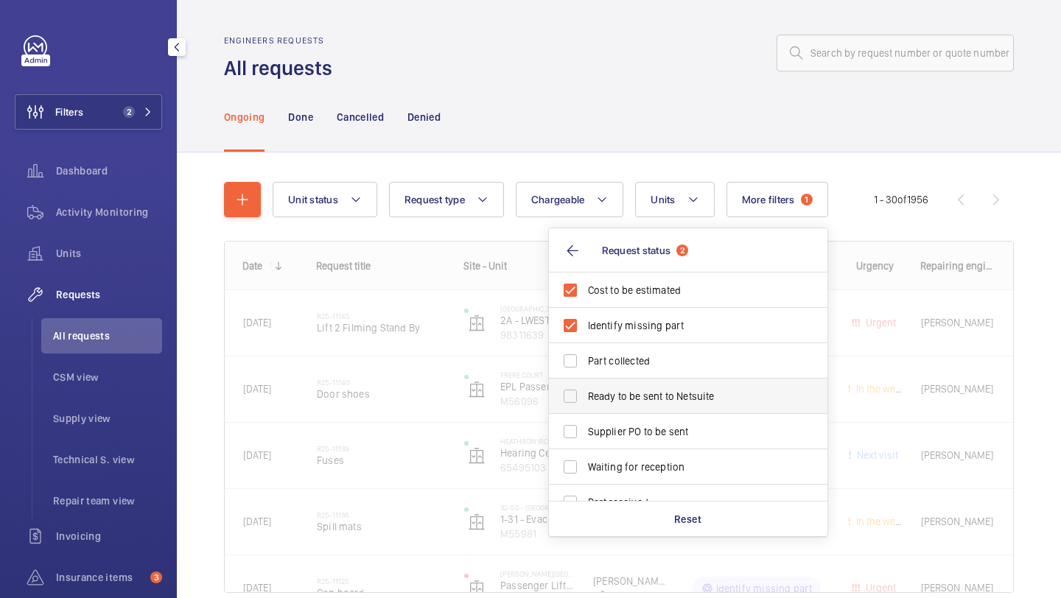
click at [620, 392] on span "Ready to be sent to Netsuite" at bounding box center [689, 396] width 203 height 15
click at [585, 392] on input "Ready to be sent to Netsuite" at bounding box center [570, 396] width 29 height 29
checkbox input "true"
click at [620, 437] on span "Supplier PO to be sent" at bounding box center [689, 431] width 203 height 15
click at [585, 437] on input "Supplier PO to be sent" at bounding box center [570, 431] width 29 height 29
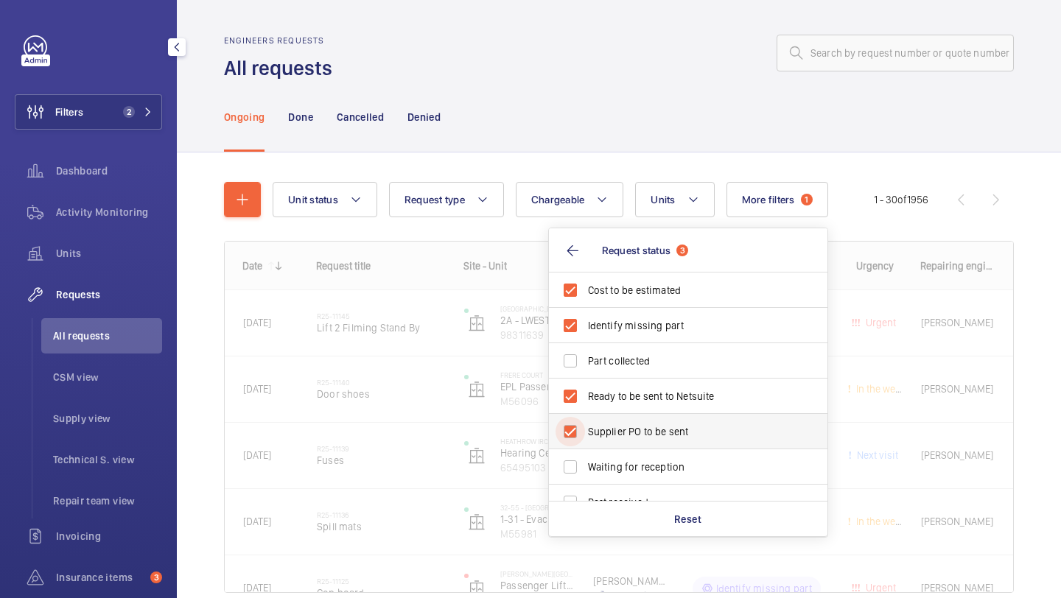
checkbox input "true"
click at [616, 119] on div "Ongoing Done Cancelled Denied" at bounding box center [619, 117] width 790 height 70
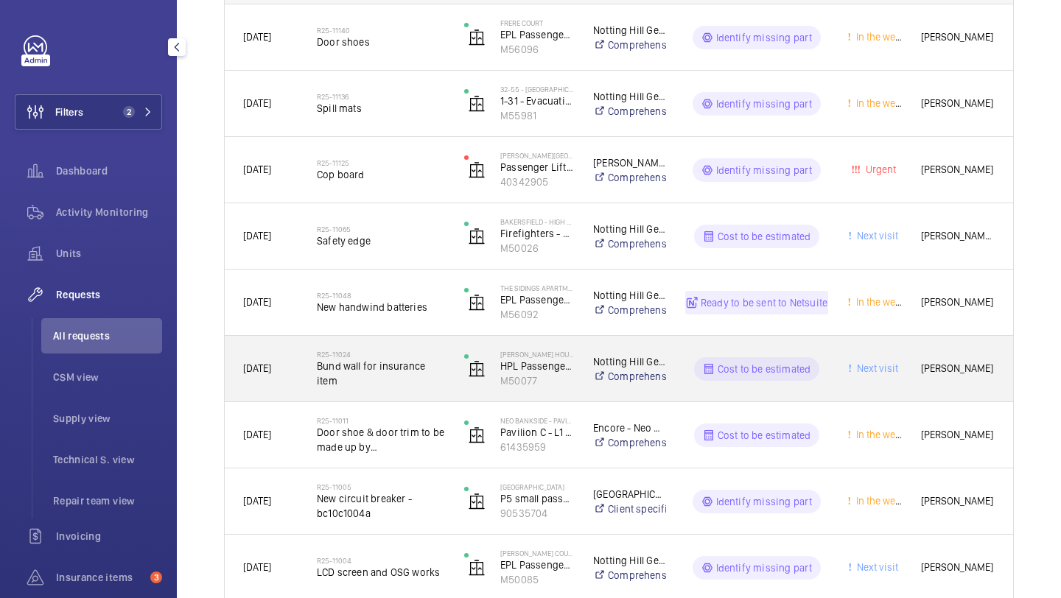
scroll to position [351, 0]
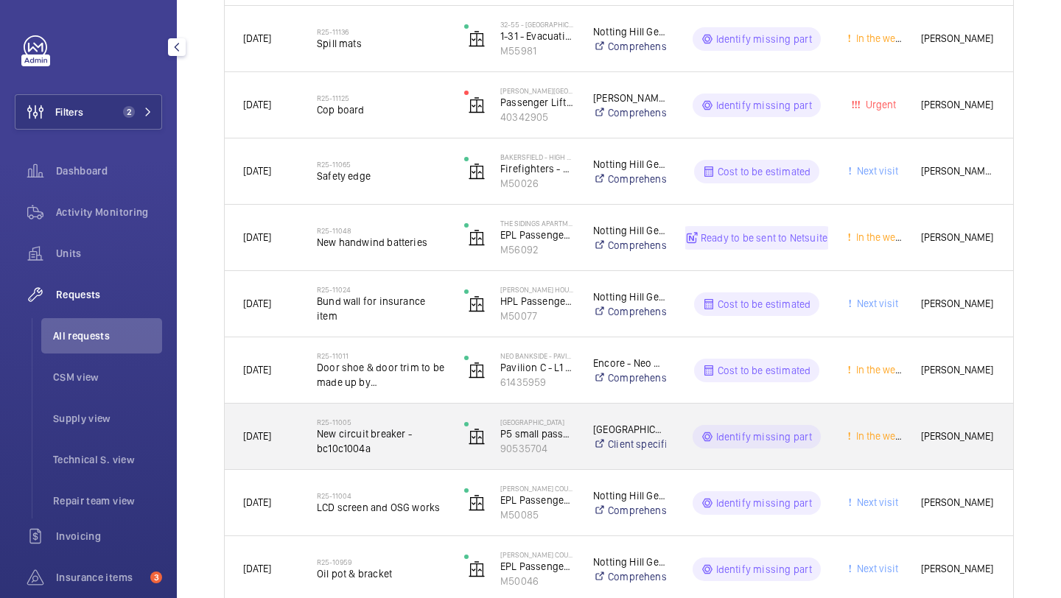
click at [397, 453] on span "New circuit breaker - bc10c1004a" at bounding box center [381, 441] width 128 height 29
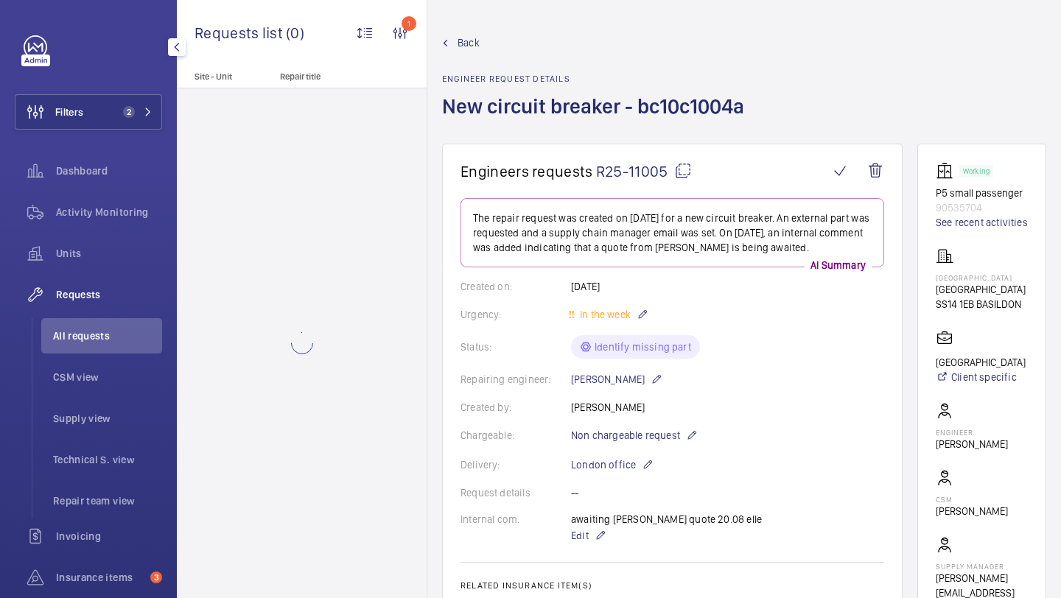
scroll to position [620, 0]
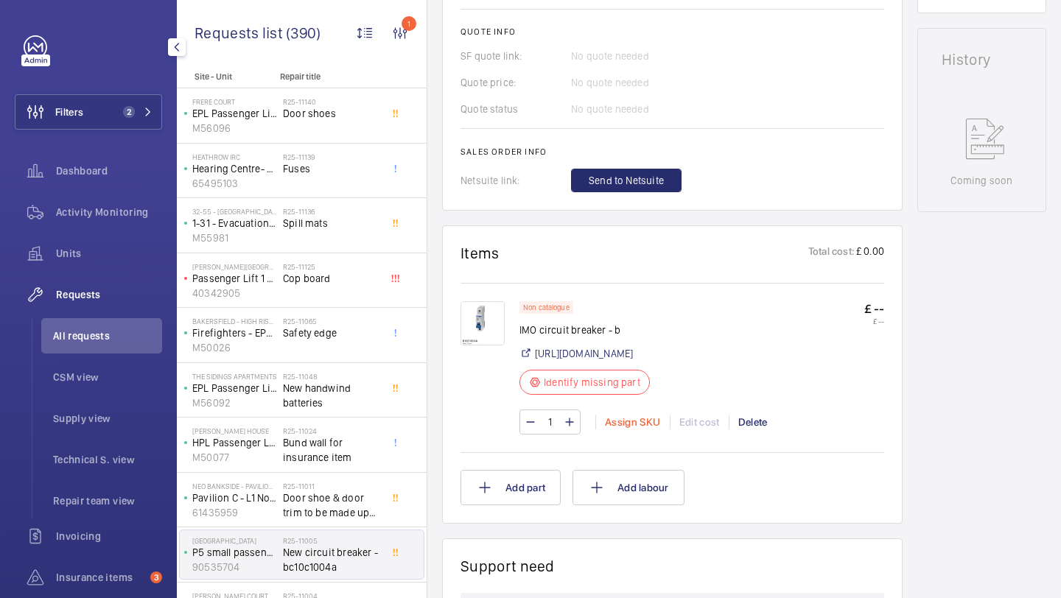
click at [612, 430] on div "Assign SKU" at bounding box center [632, 422] width 74 height 15
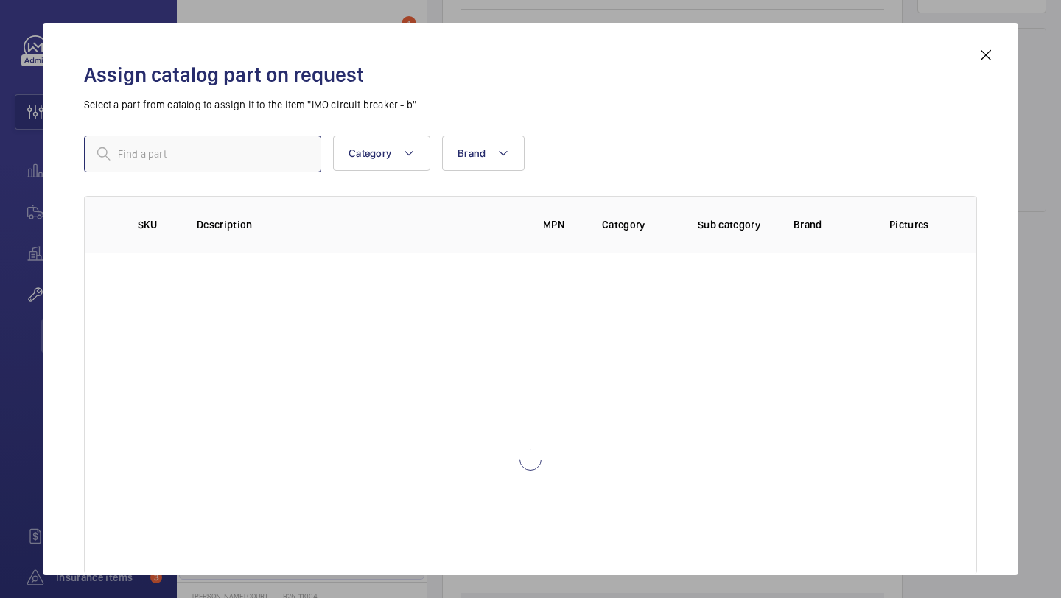
click at [293, 169] on input "text" at bounding box center [202, 154] width 237 height 37
type input "imo circuit"
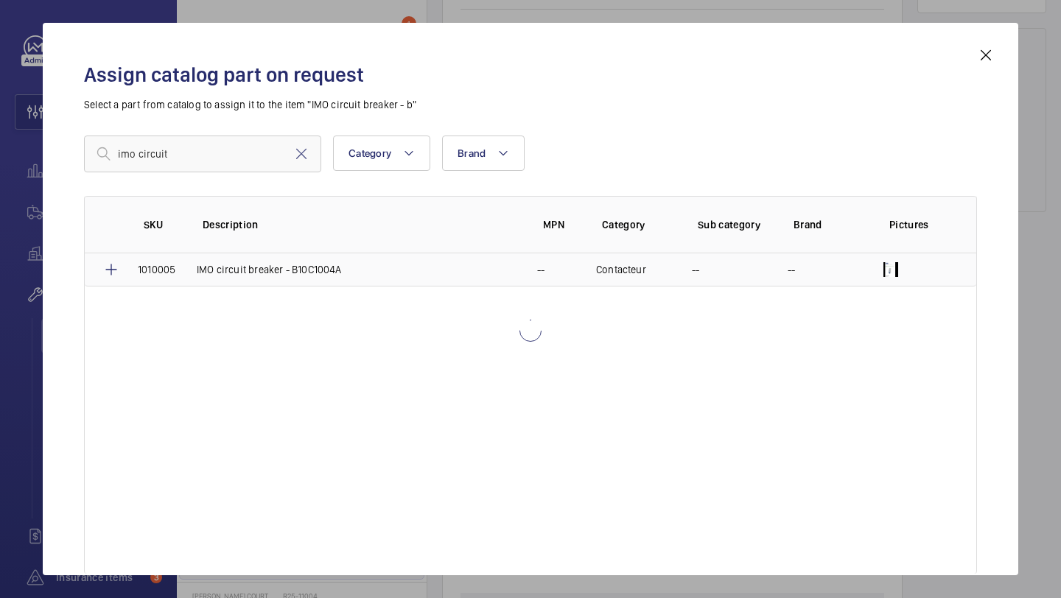
click at [234, 271] on p "IMO circuit breaker - B10C1004A" at bounding box center [269, 269] width 145 height 15
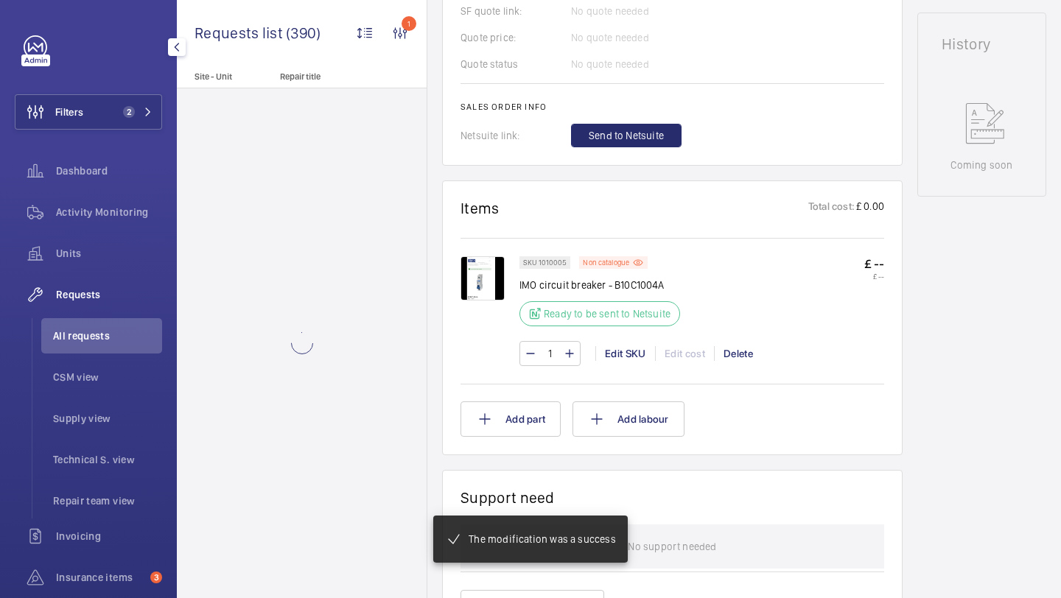
scroll to position [645, 0]
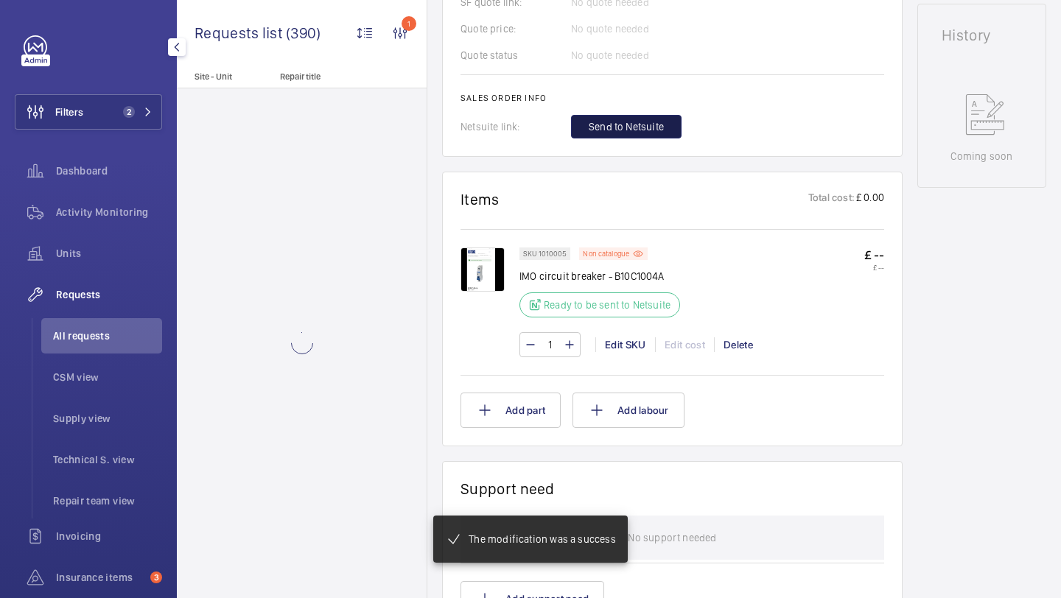
click at [637, 130] on span "Send to Netsuite" at bounding box center [626, 126] width 75 height 15
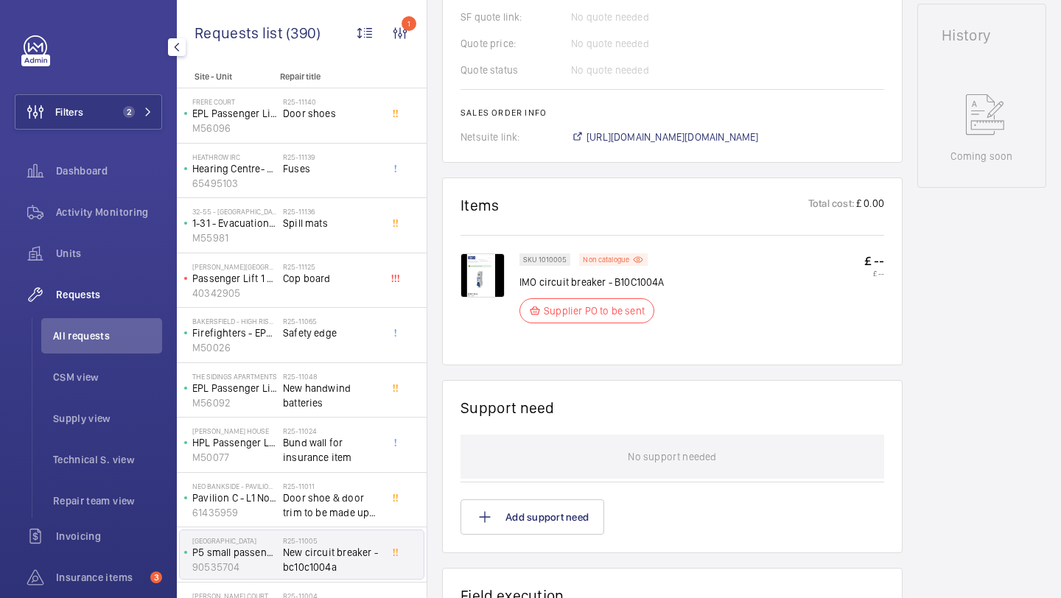
scroll to position [660, 0]
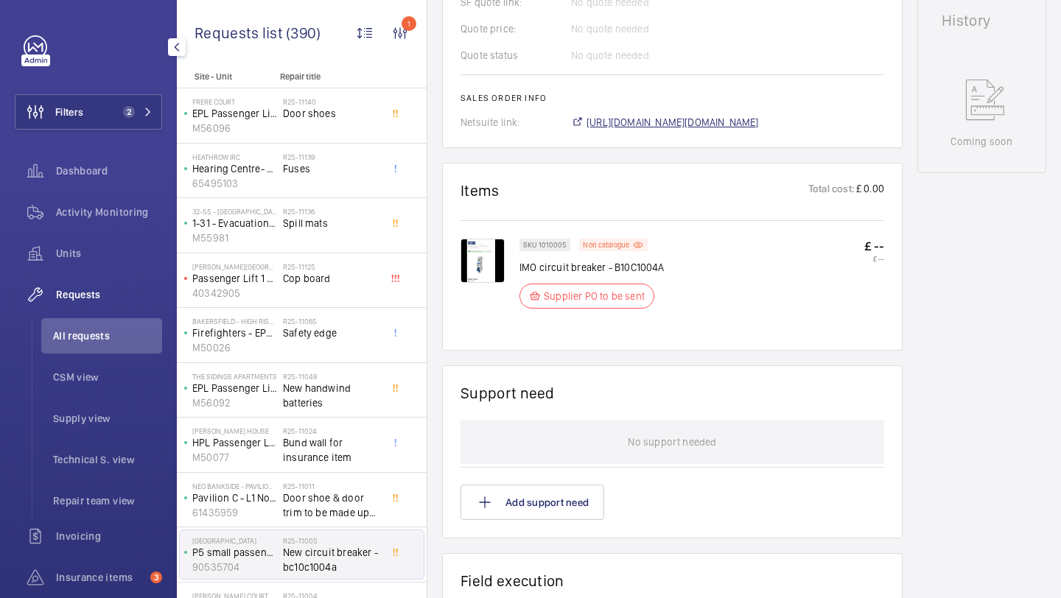
click at [702, 130] on span "[URL][DOMAIN_NAME][DOMAIN_NAME]" at bounding box center [673, 122] width 172 height 15
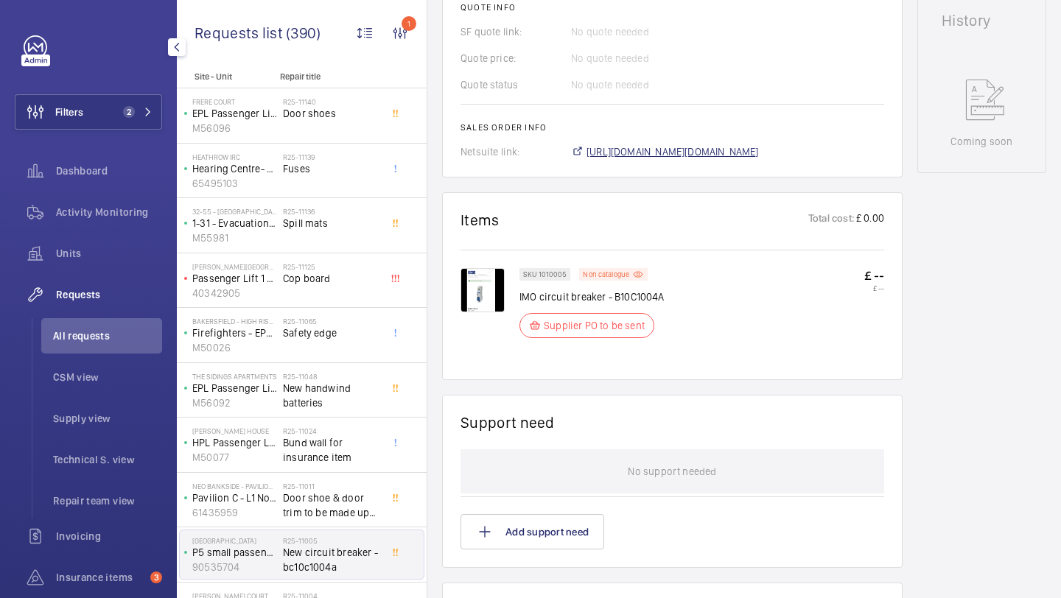
scroll to position [689, 0]
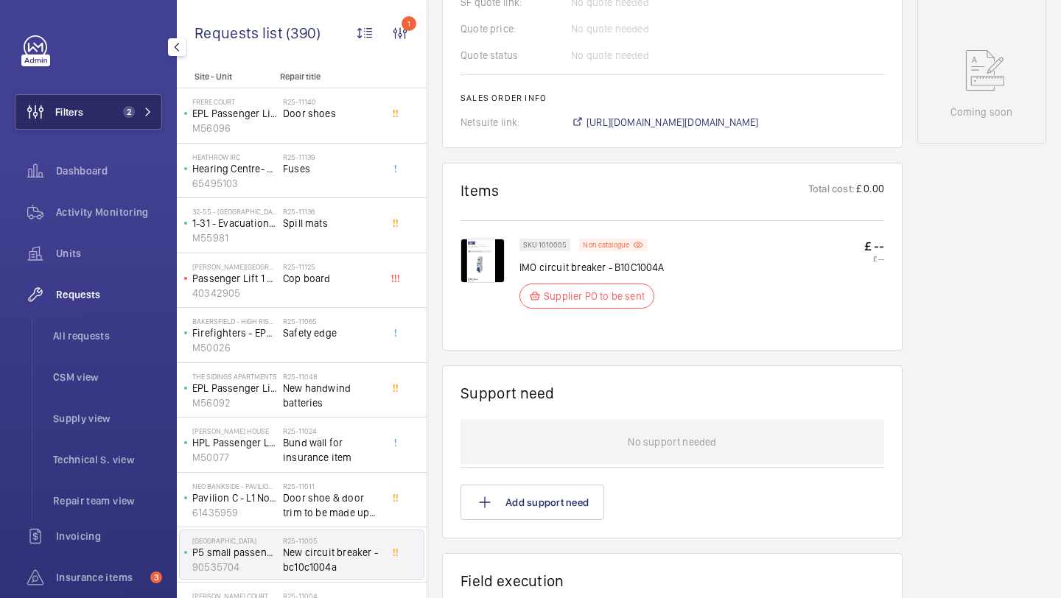
click at [91, 122] on button "Filters 2" at bounding box center [88, 111] width 147 height 35
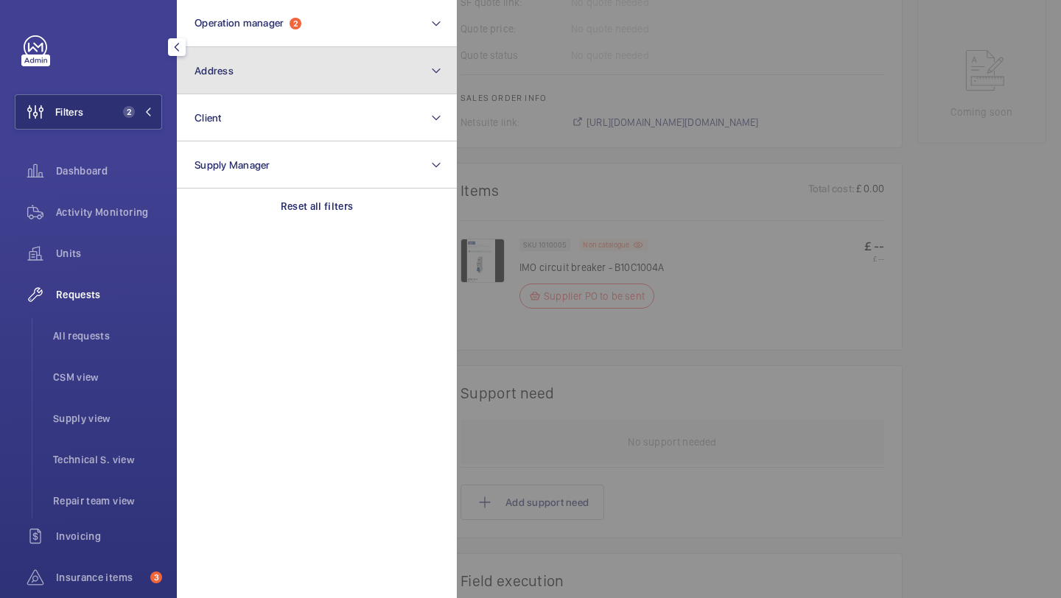
click at [241, 71] on button "Address" at bounding box center [317, 70] width 280 height 47
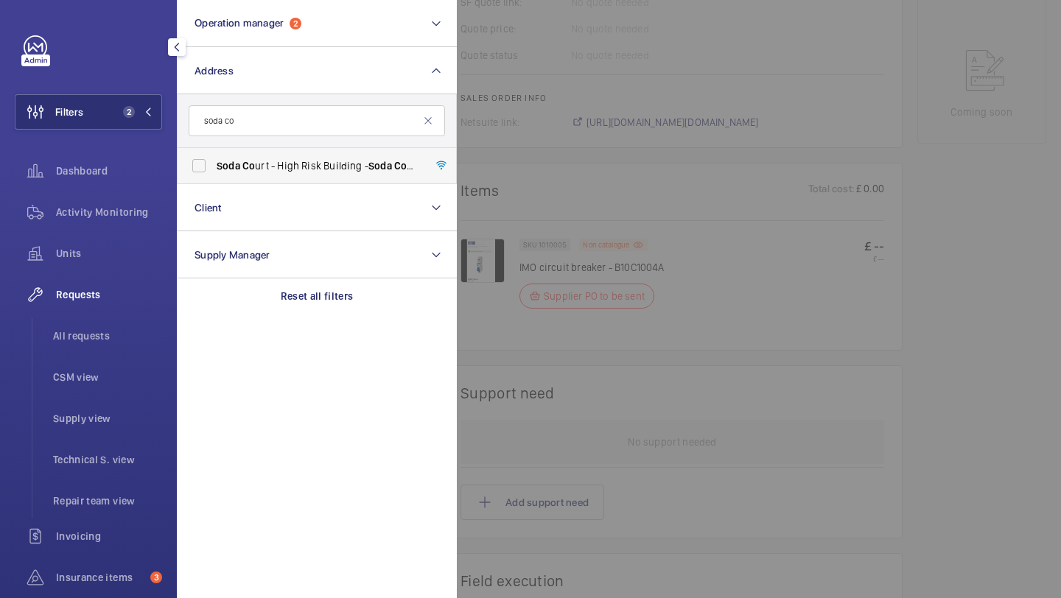
type input "soda co"
click at [259, 162] on span "Soda Co urt - High Risk Building - Soda Co urt, [GEOGRAPHIC_DATA]" at bounding box center [318, 165] width 203 height 15
click at [214, 162] on input "Soda Co urt - High Risk Building - Soda Co urt, [GEOGRAPHIC_DATA]" at bounding box center [198, 165] width 29 height 29
checkbox input "true"
click at [130, 333] on span "All requests" at bounding box center [107, 336] width 109 height 15
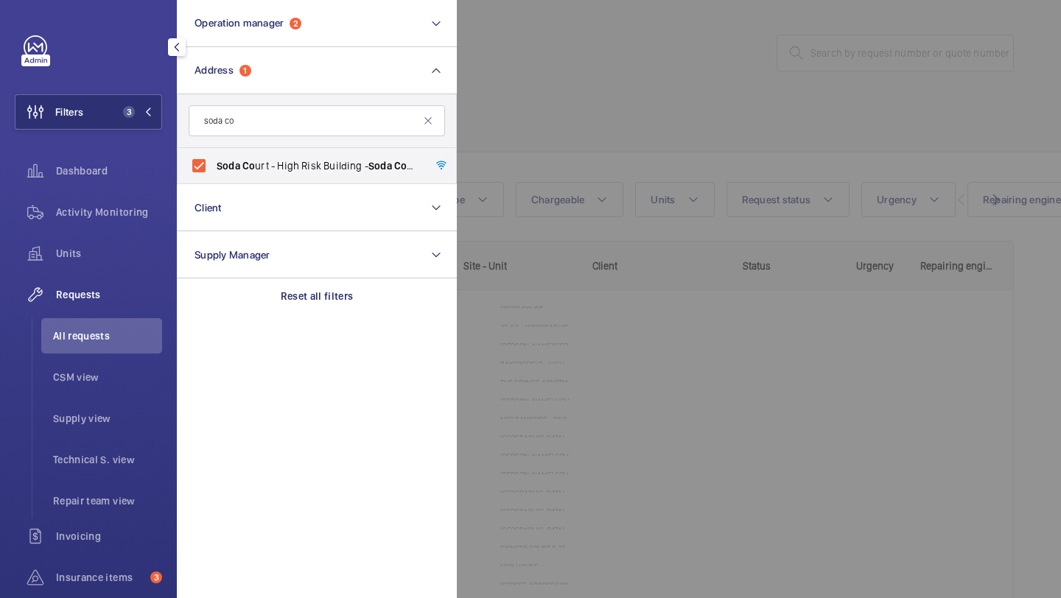
click at [641, 58] on div at bounding box center [987, 299] width 1061 height 598
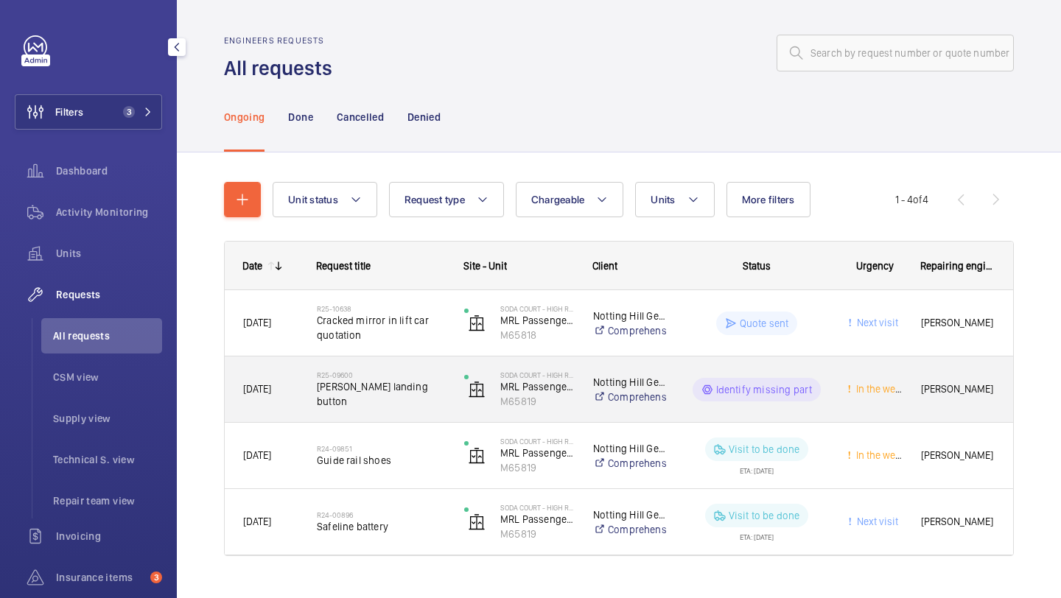
click at [417, 377] on div "R25-09600 [PERSON_NAME] landing button" at bounding box center [381, 389] width 128 height 43
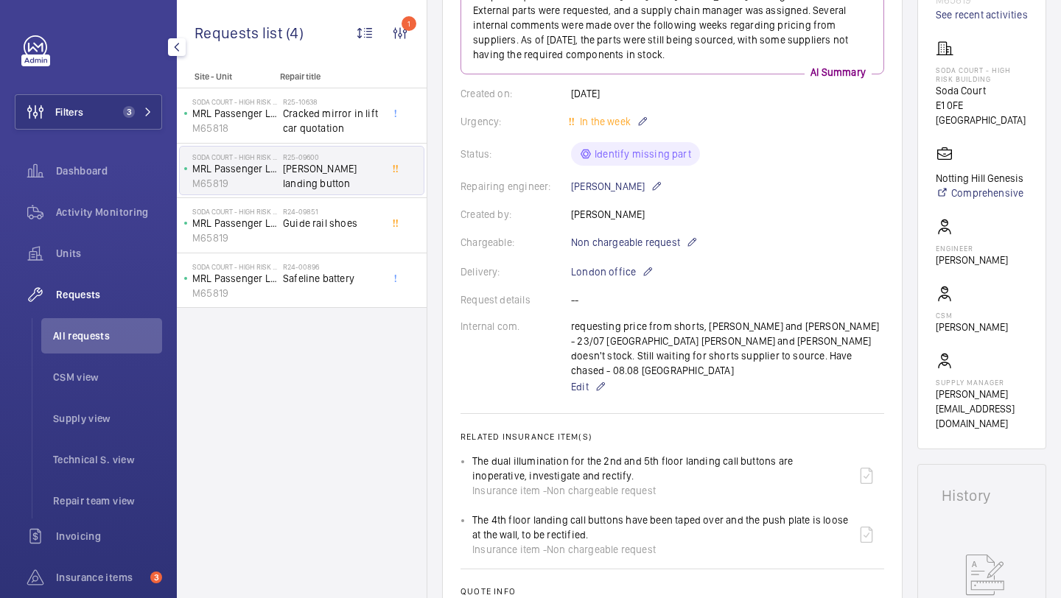
scroll to position [126, 0]
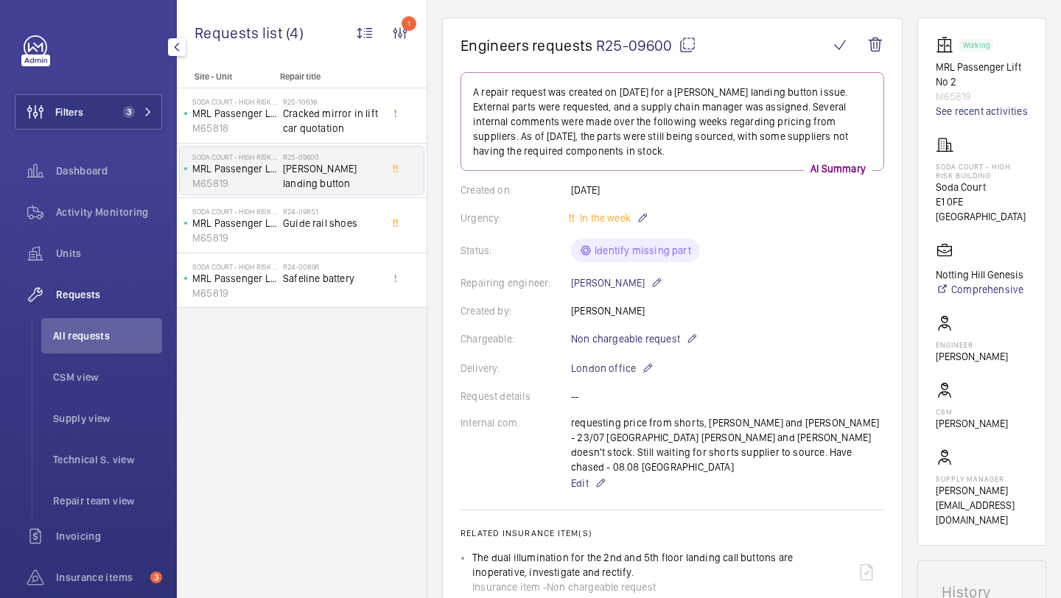
drag, startPoint x: 673, startPoint y: 43, endPoint x: 594, endPoint y: 43, distance: 78.9
click at [594, 42] on h1 "Engineers requests R25-09600" at bounding box center [645, 45] width 368 height 18
click at [772, 242] on div "Status: Identify missing part" at bounding box center [673, 251] width 424 height 24
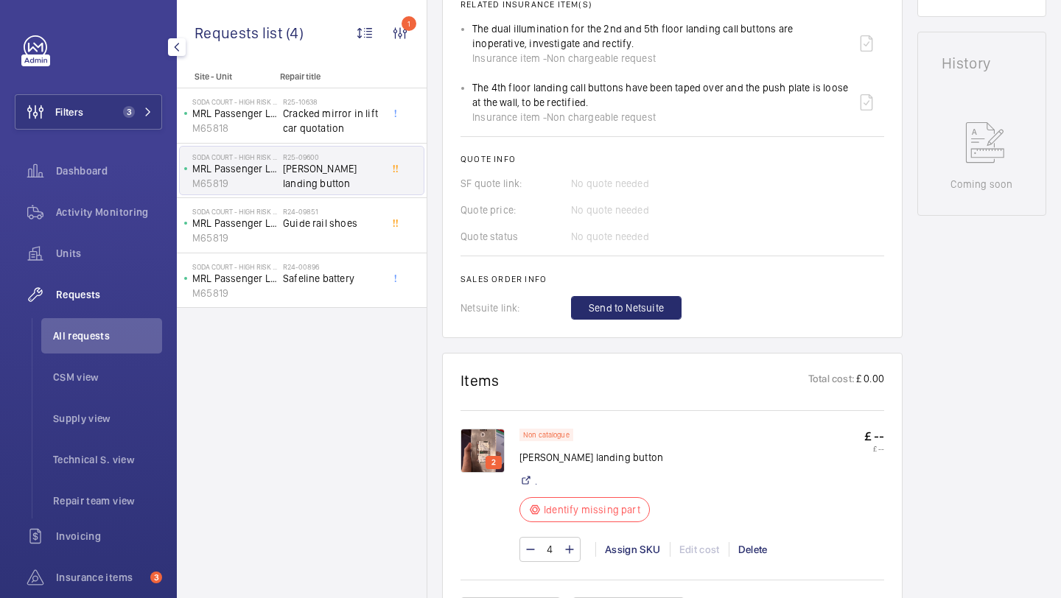
scroll to position [752, 0]
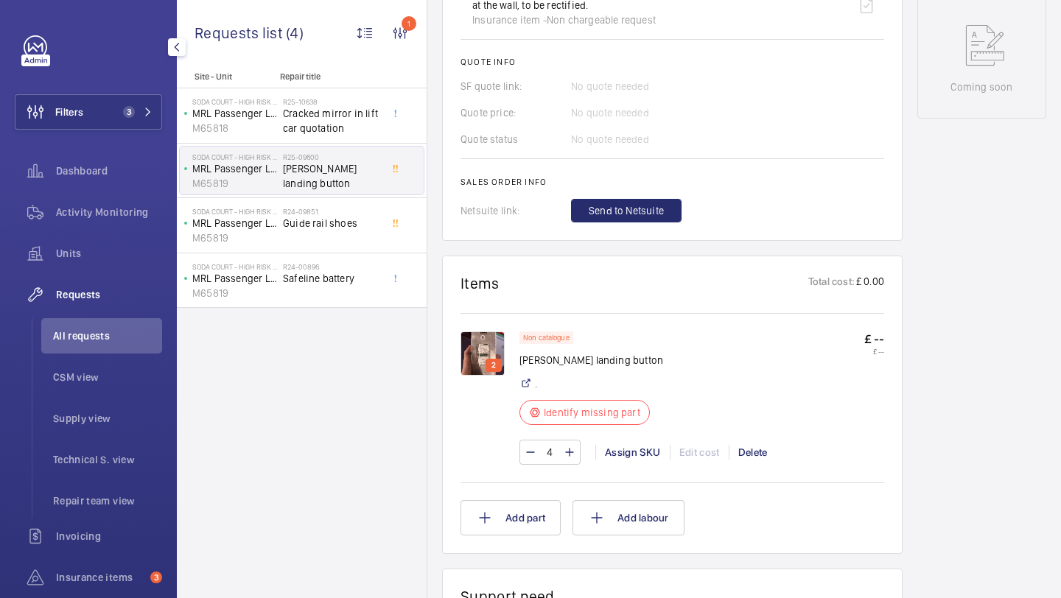
click at [486, 343] on img at bounding box center [483, 354] width 44 height 44
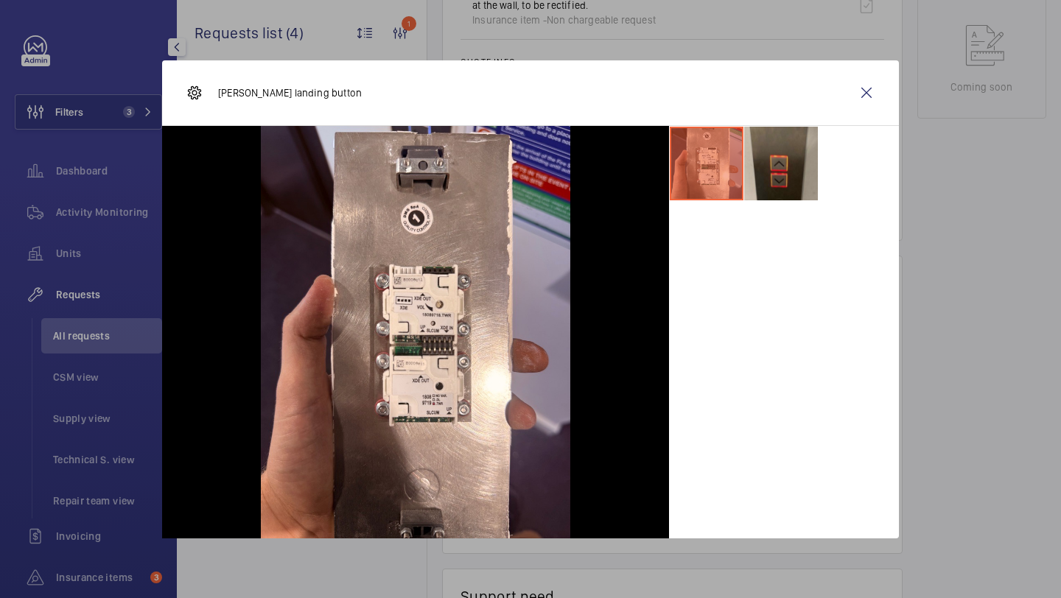
click at [794, 151] on li at bounding box center [781, 164] width 74 height 74
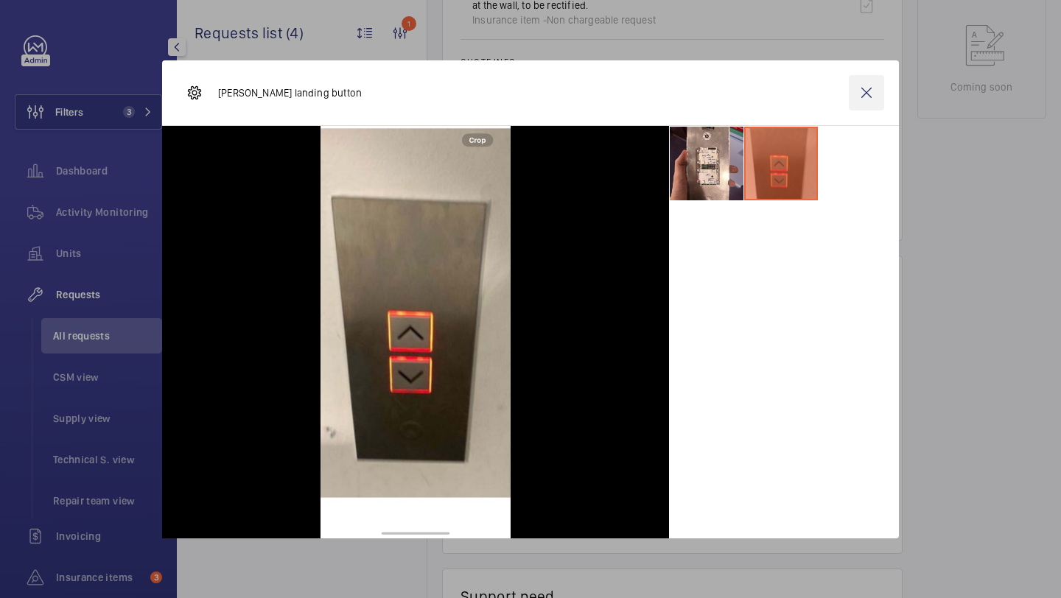
click at [865, 83] on wm-front-icon-button at bounding box center [866, 92] width 35 height 35
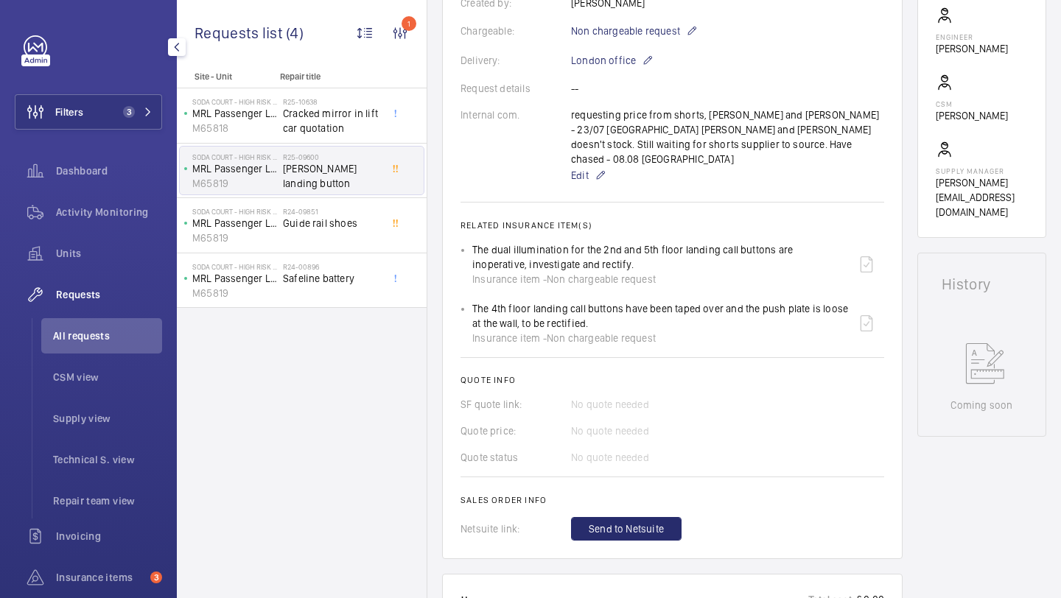
scroll to position [283, 0]
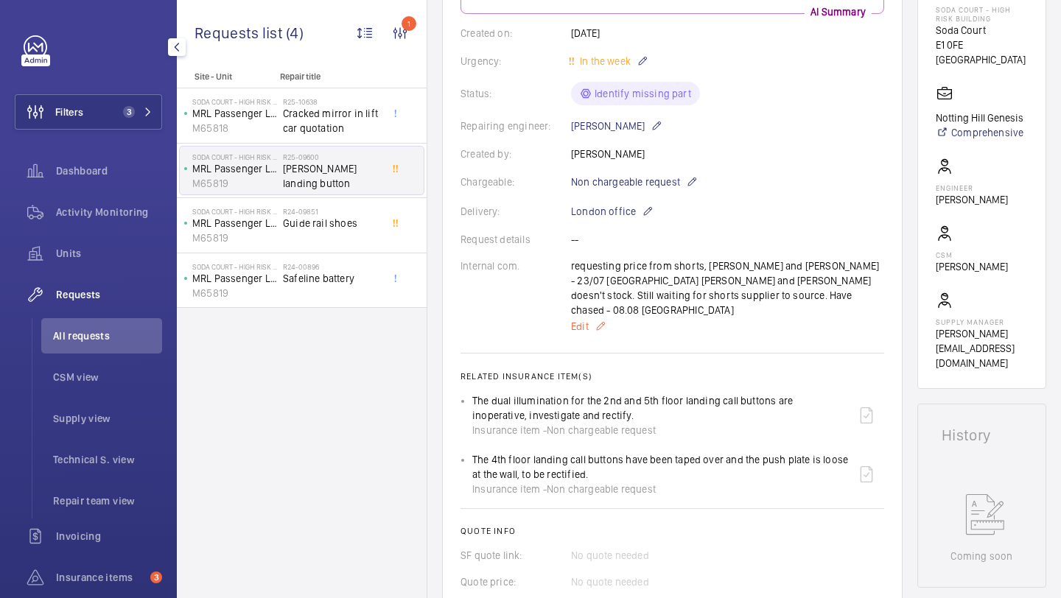
click at [587, 319] on span "Edit" at bounding box center [580, 326] width 18 height 15
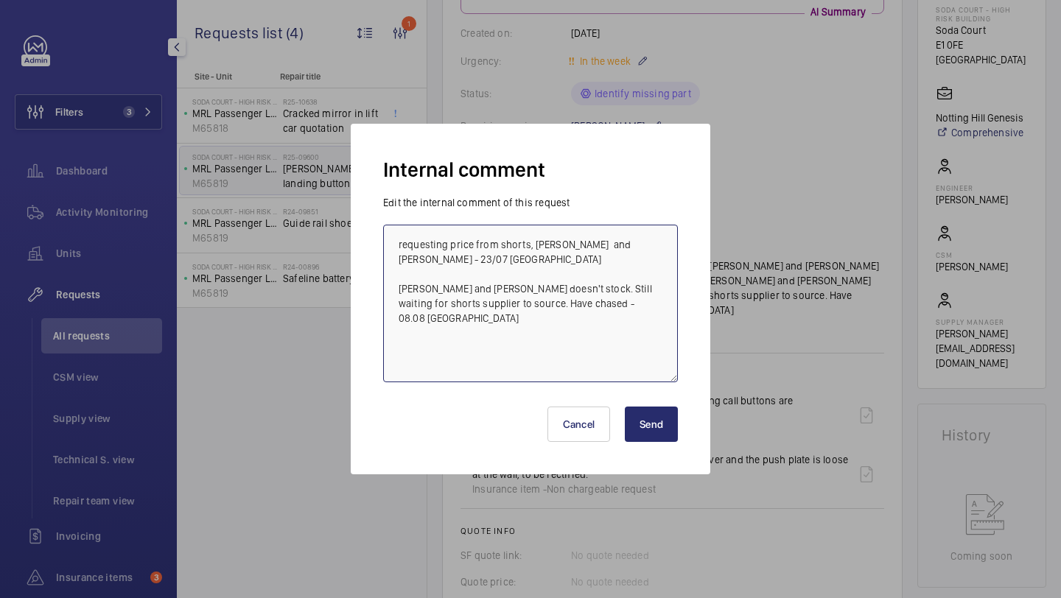
click at [597, 310] on textarea "requesting price from shorts, [PERSON_NAME] and [PERSON_NAME] - 23/07 [GEOGRAPH…" at bounding box center [530, 304] width 295 height 158
click at [604, 305] on textarea "requesting price from shorts, [PERSON_NAME] and [PERSON_NAME] - 23/07 [GEOGRAPH…" at bounding box center [530, 304] width 295 height 158
type textarea "requesting price from shorts, [PERSON_NAME] and [PERSON_NAME] - 23/07 [GEOGRAPH…"
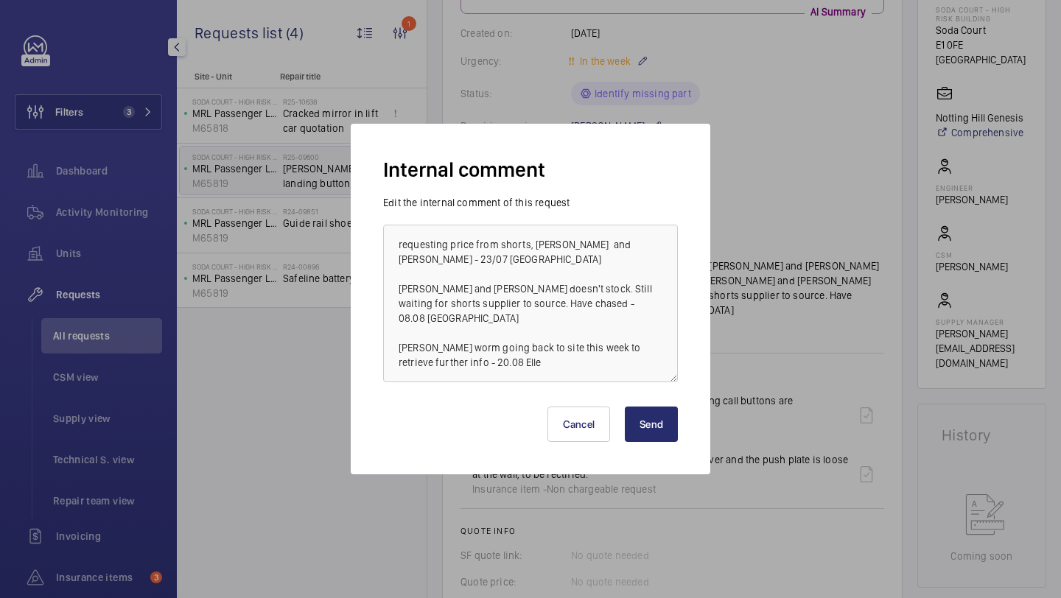
click at [657, 419] on button "Send" at bounding box center [651, 424] width 53 height 35
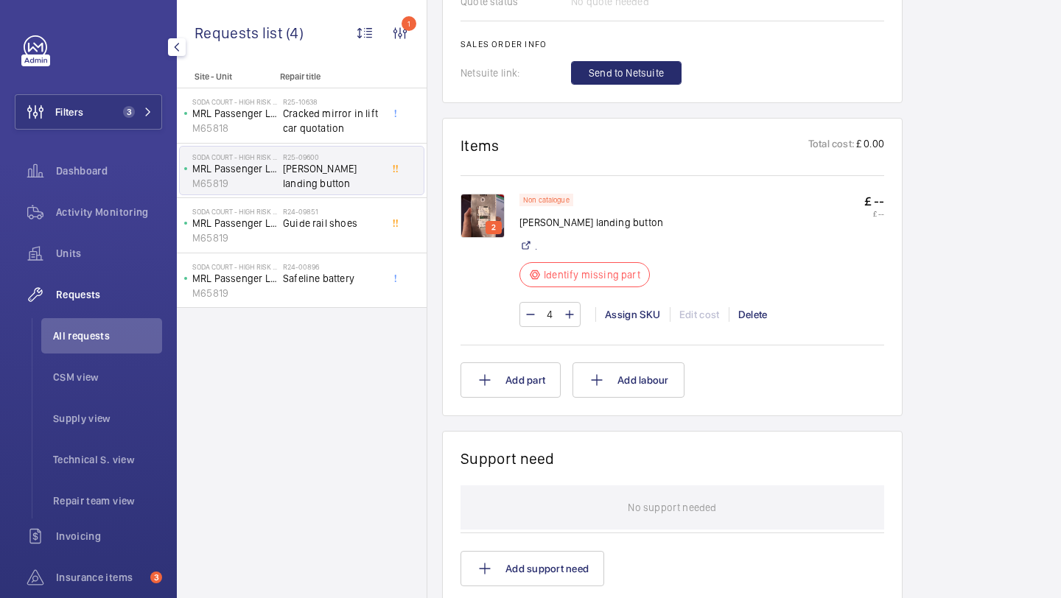
scroll to position [1067, 0]
